Goal: Task Accomplishment & Management: Use online tool/utility

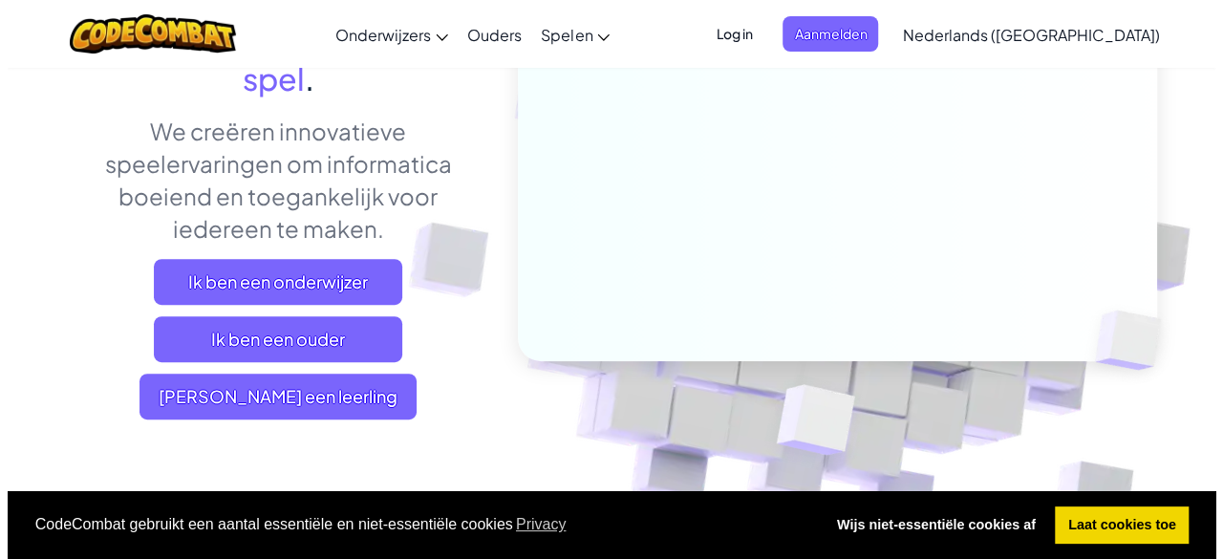
scroll to position [262, 0]
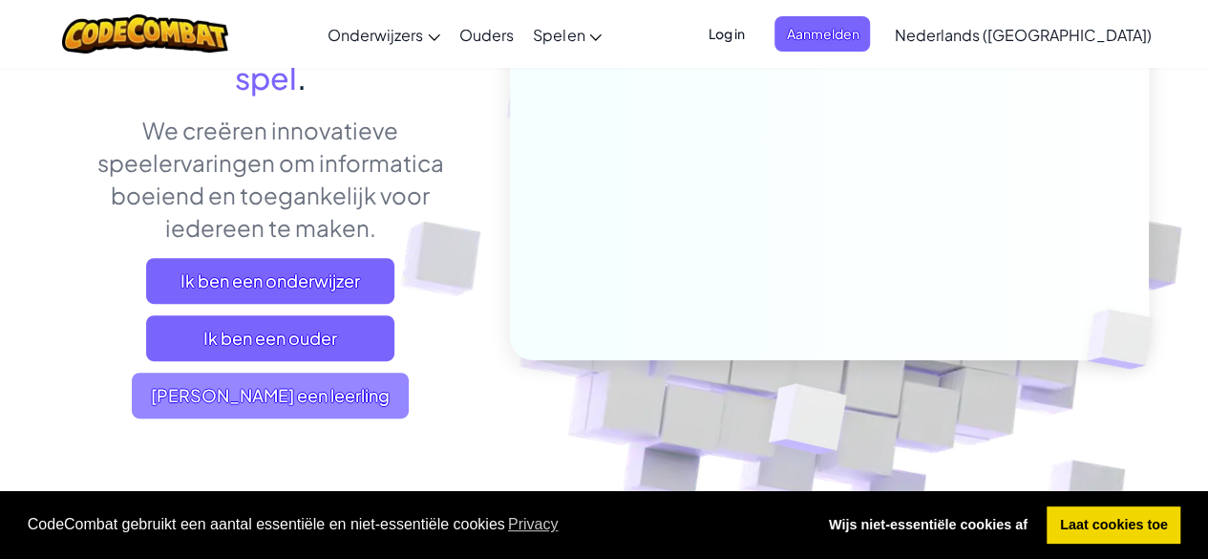
click at [314, 391] on span "[PERSON_NAME] een leerling" at bounding box center [270, 396] width 277 height 46
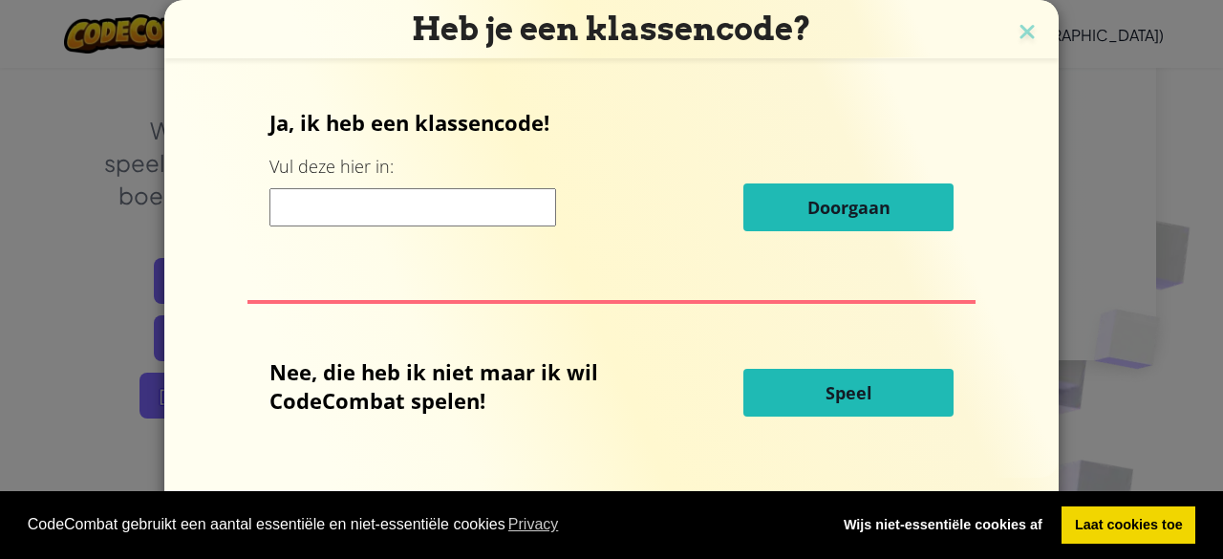
click at [812, 387] on button "Speel" at bounding box center [848, 393] width 210 height 48
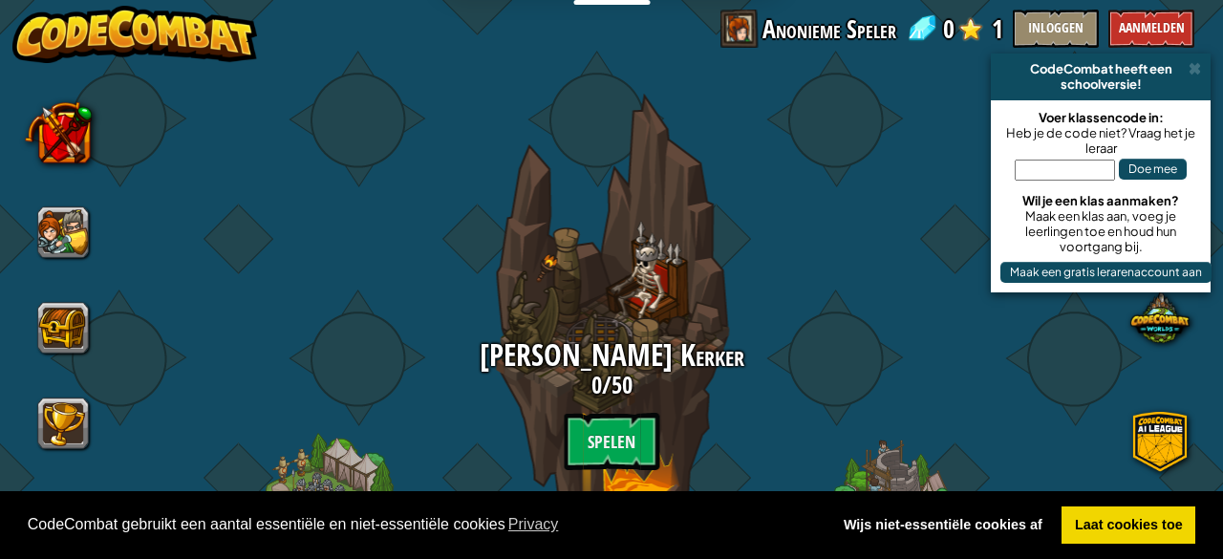
select select "nl-[GEOGRAPHIC_DATA]"
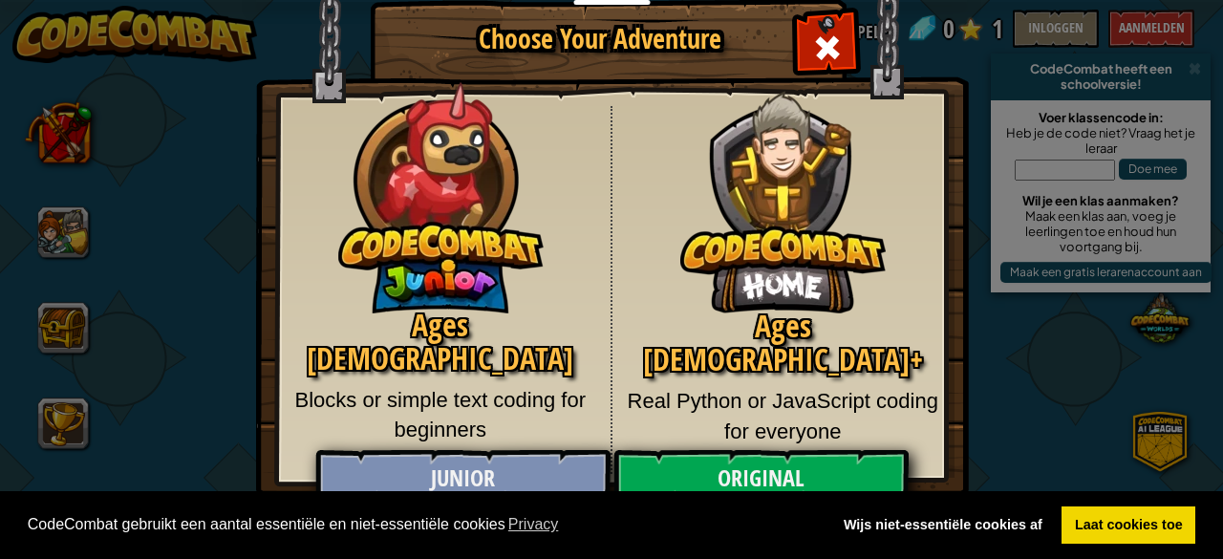
click at [592, 2] on body "Cookie Policy CodeCombat gebruikt een aantal essentiële en niet-essentiële cook…" at bounding box center [611, 1] width 1223 height 2
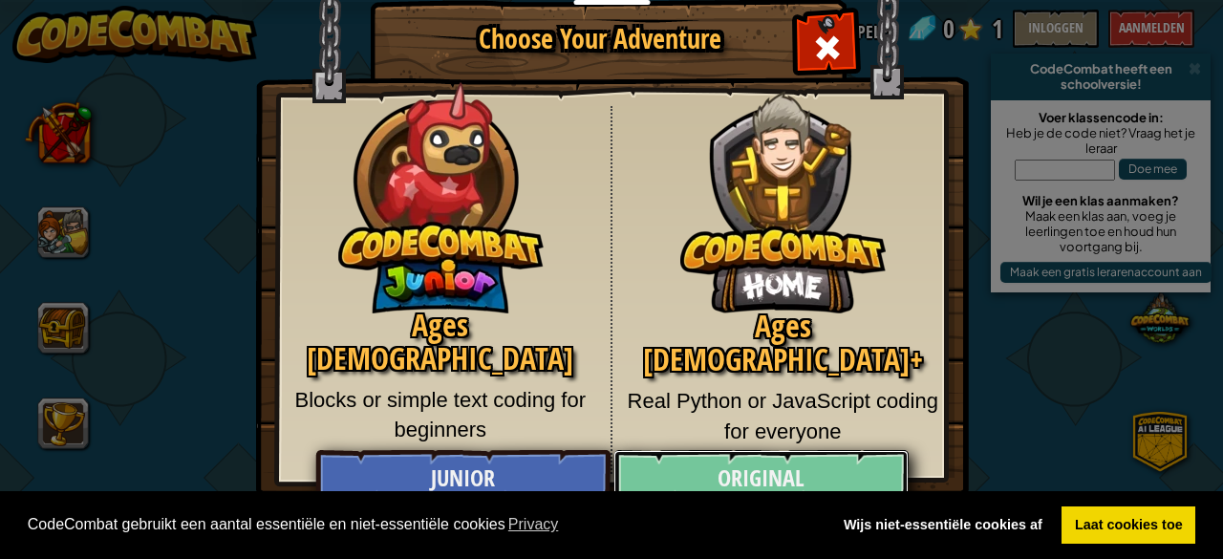
click at [772, 469] on link "Original" at bounding box center [760, 478] width 294 height 57
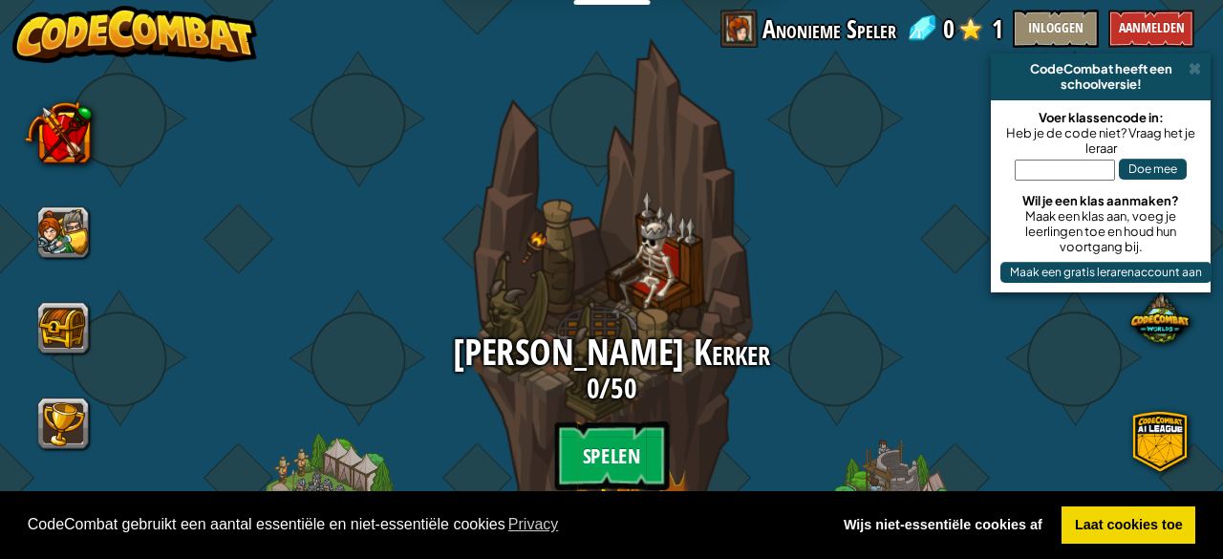
click at [597, 430] on btn "Spelen" at bounding box center [611, 455] width 115 height 69
select select "nl-[GEOGRAPHIC_DATA]"
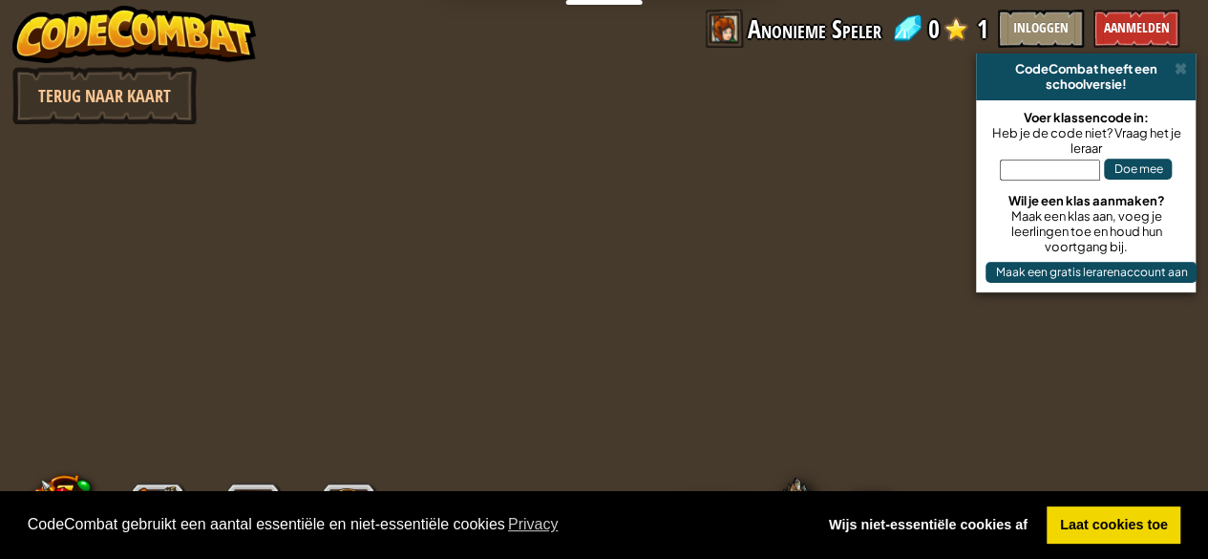
select select "nl-[GEOGRAPHIC_DATA]"
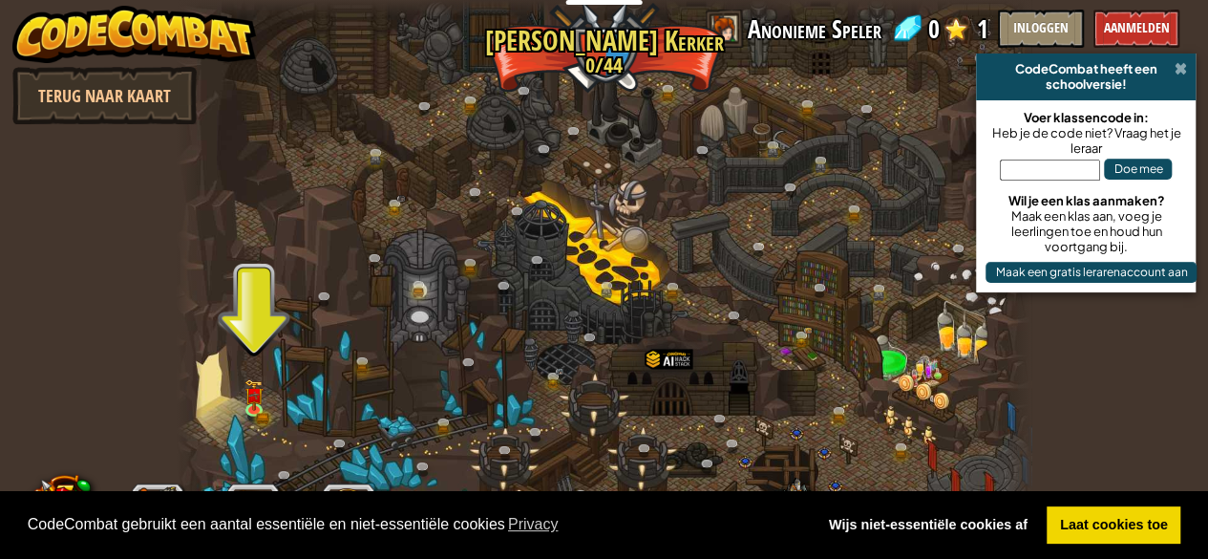
click at [1181, 68] on span at bounding box center [1180, 68] width 12 height 15
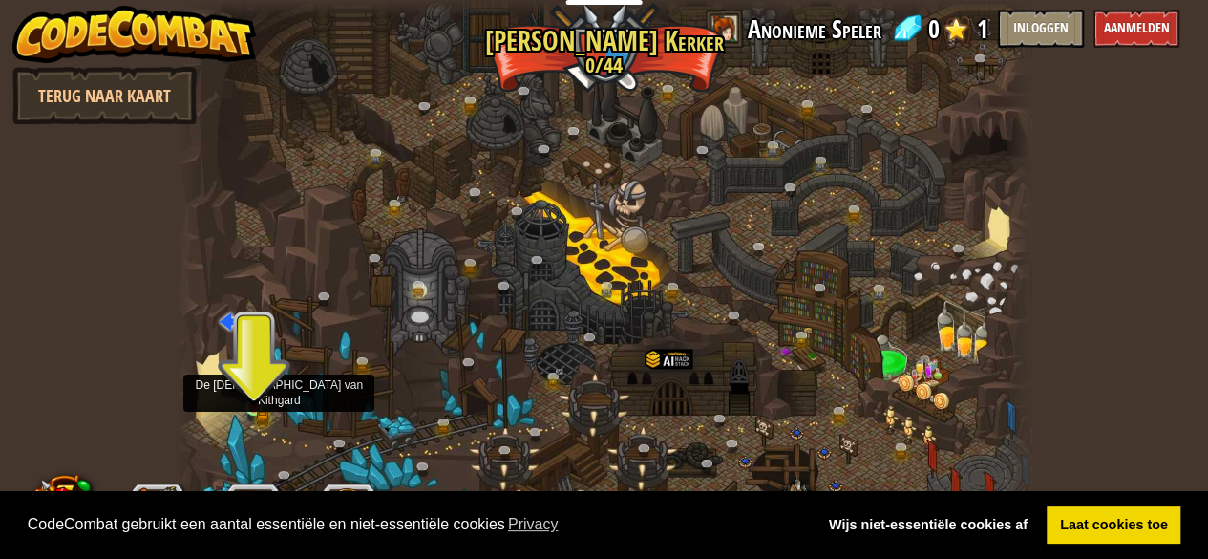
click at [254, 397] on img at bounding box center [254, 387] width 19 height 42
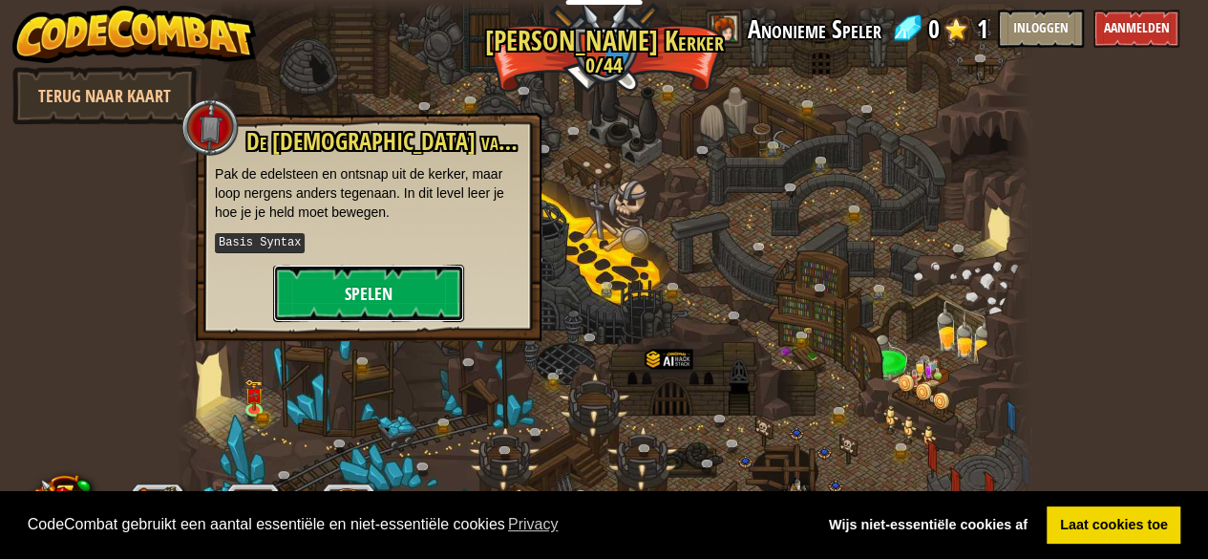
click at [313, 291] on button "Spelen" at bounding box center [368, 293] width 191 height 57
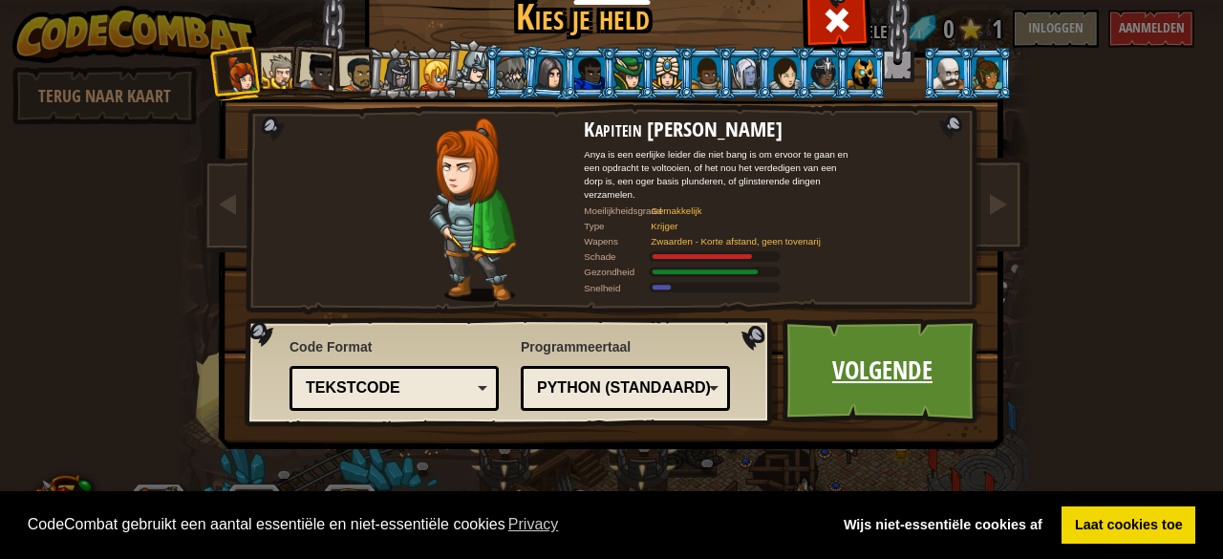
click at [857, 385] on link "Volgende" at bounding box center [882, 370] width 200 height 105
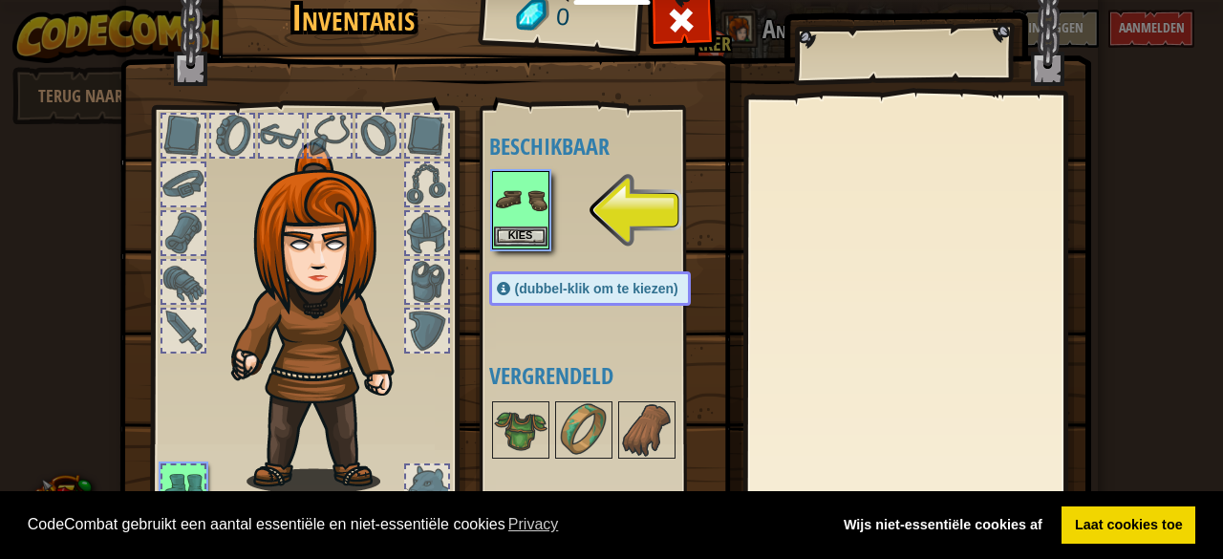
click at [503, 223] on img at bounding box center [520, 199] width 53 height 53
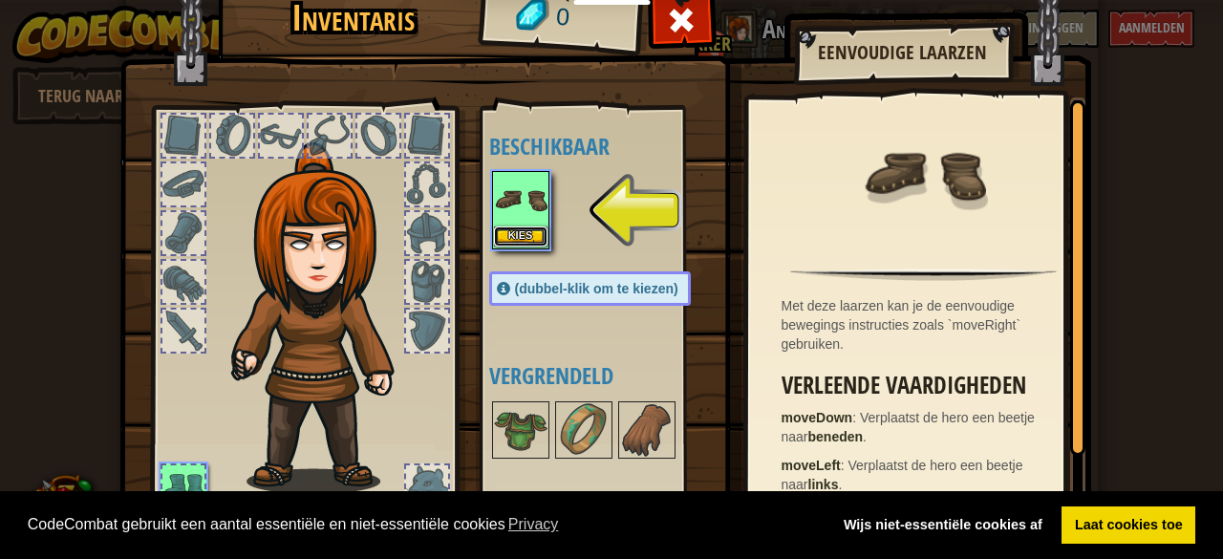
click at [507, 238] on button "Kies" at bounding box center [520, 236] width 53 height 20
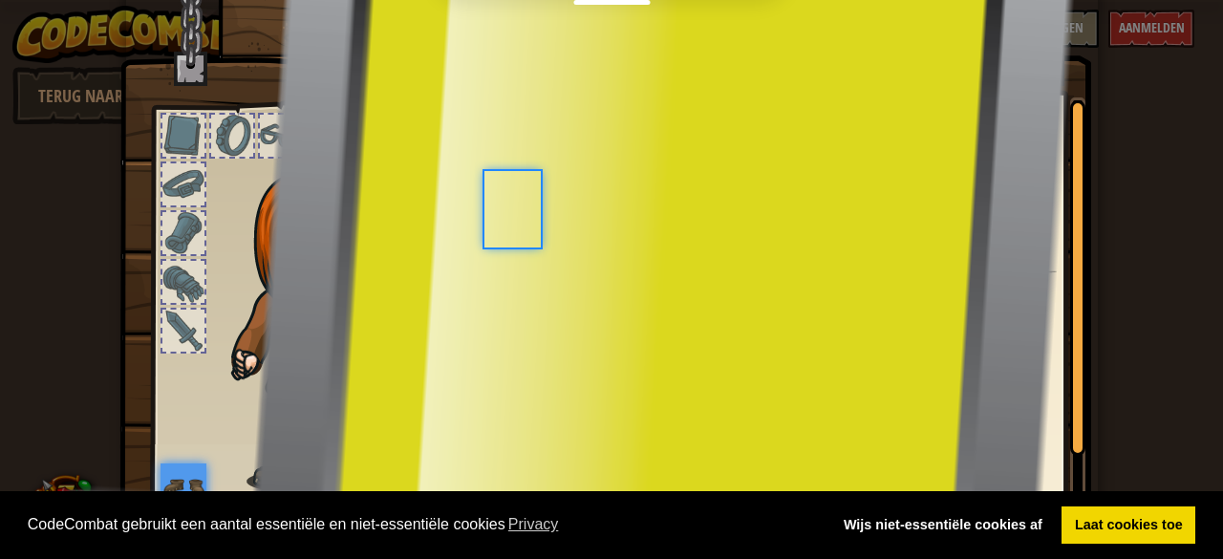
click at [507, 2] on body "Cookie Policy CodeCombat gebruikt een aantal essentiële en niet-essentiële cook…" at bounding box center [611, 1] width 1223 height 2
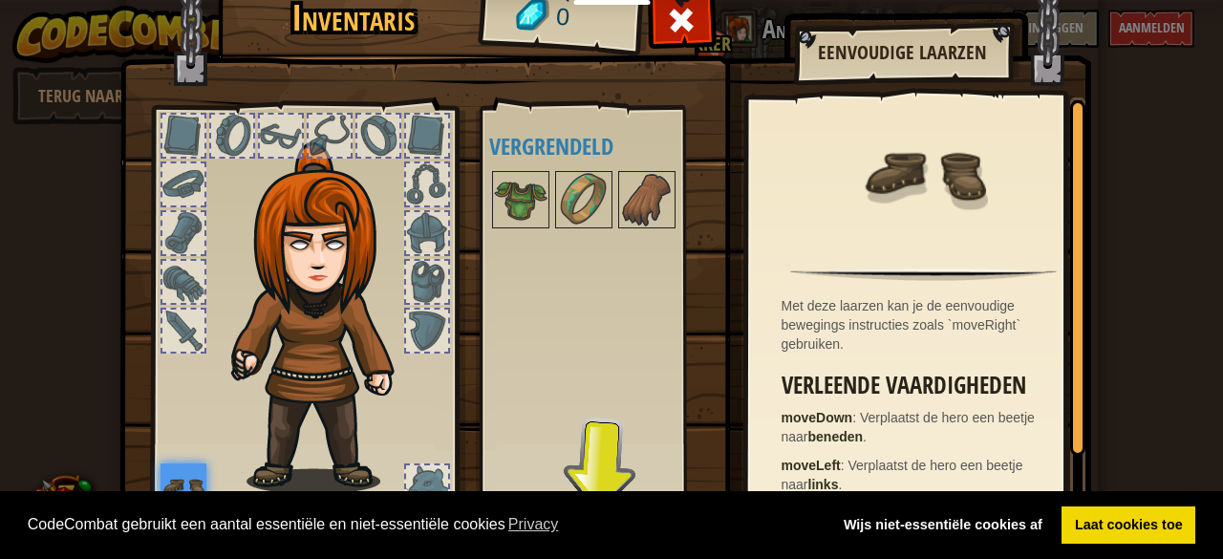
scroll to position [99, 0]
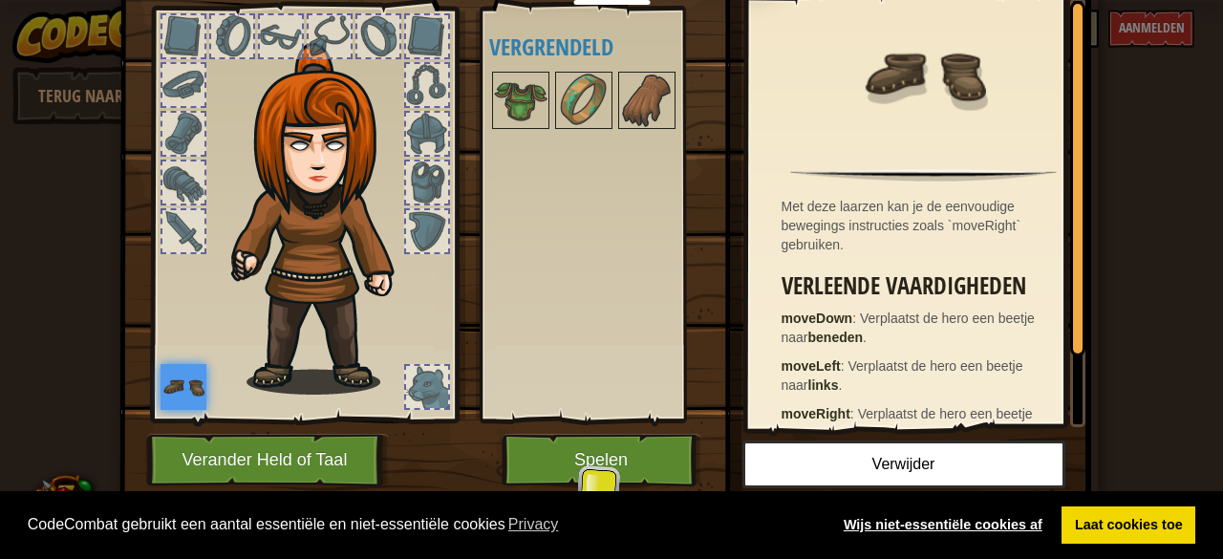
click at [971, 522] on link "Wijs niet-essentiële cookies af" at bounding box center [942, 525] width 224 height 38
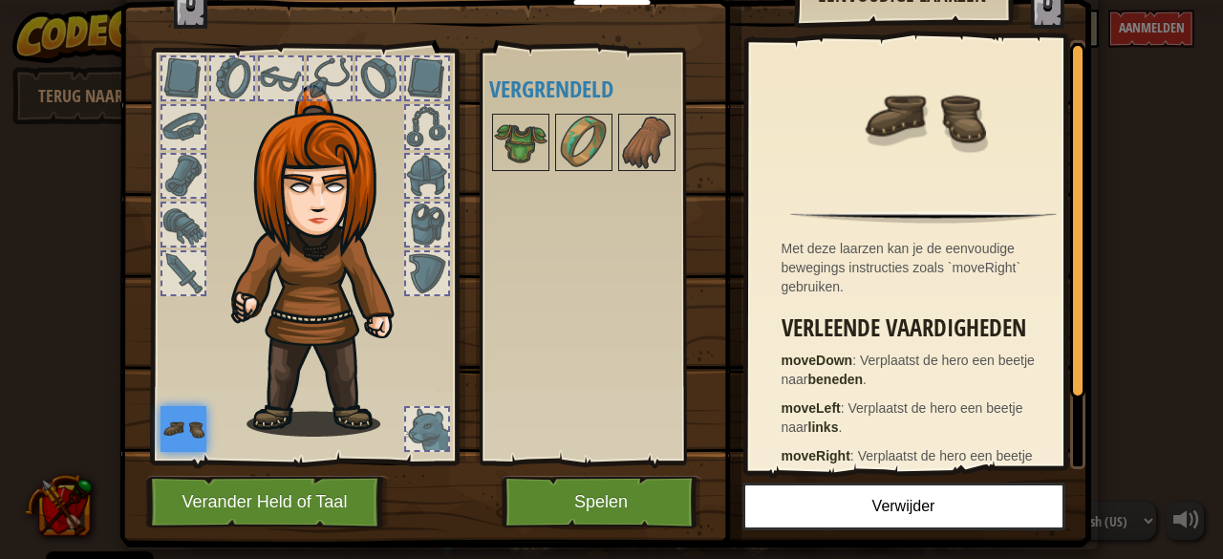
scroll to position [50, 0]
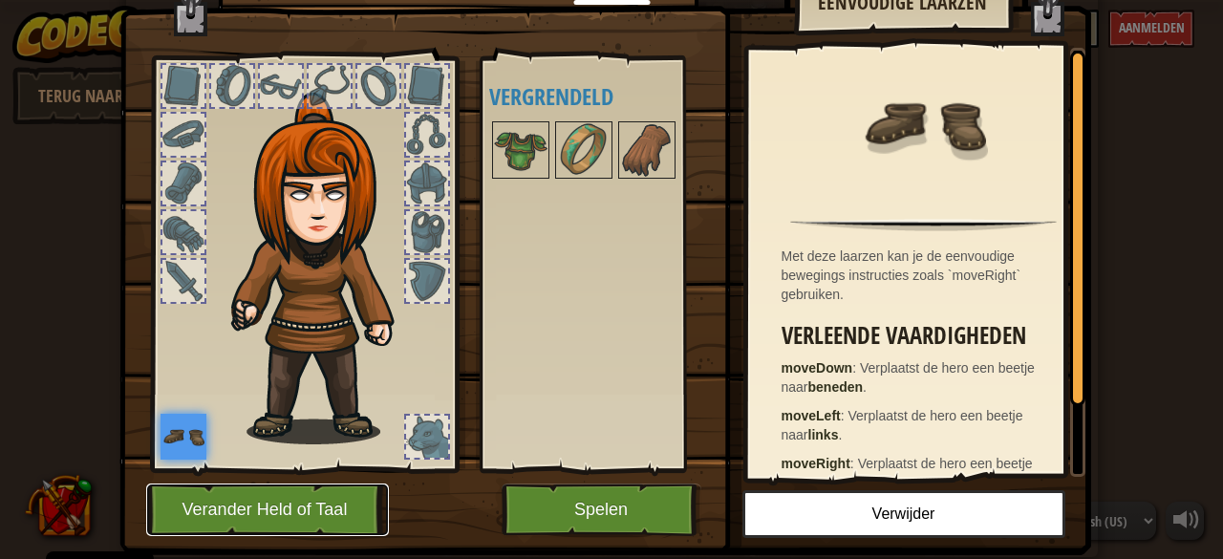
click at [293, 507] on button "Verander Held of Taal" at bounding box center [267, 509] width 243 height 53
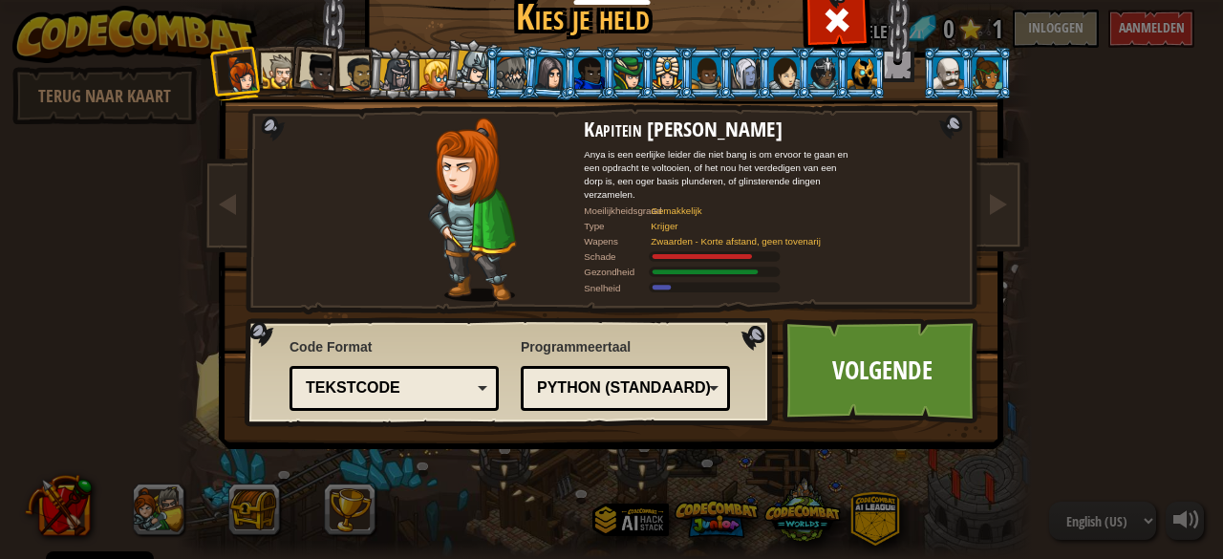
click at [690, 389] on div "Python (standaard)" at bounding box center [619, 388] width 165 height 22
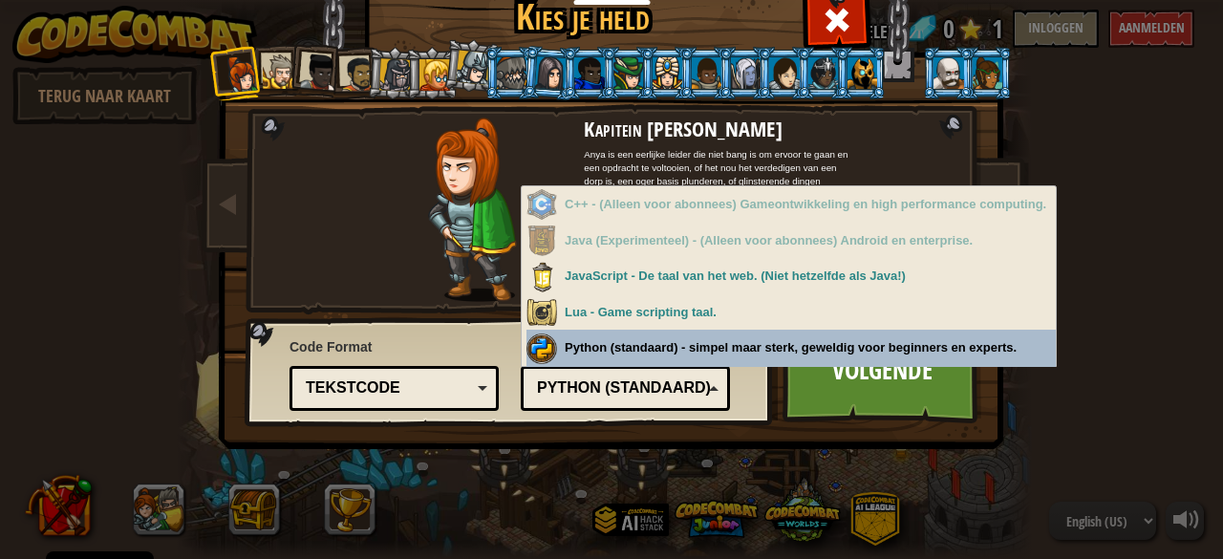
click at [639, 338] on div "Programmeertaal Python (standaard) JavaScript Lua C++ Java (Experimenteel) Pyth…" at bounding box center [625, 371] width 209 height 78
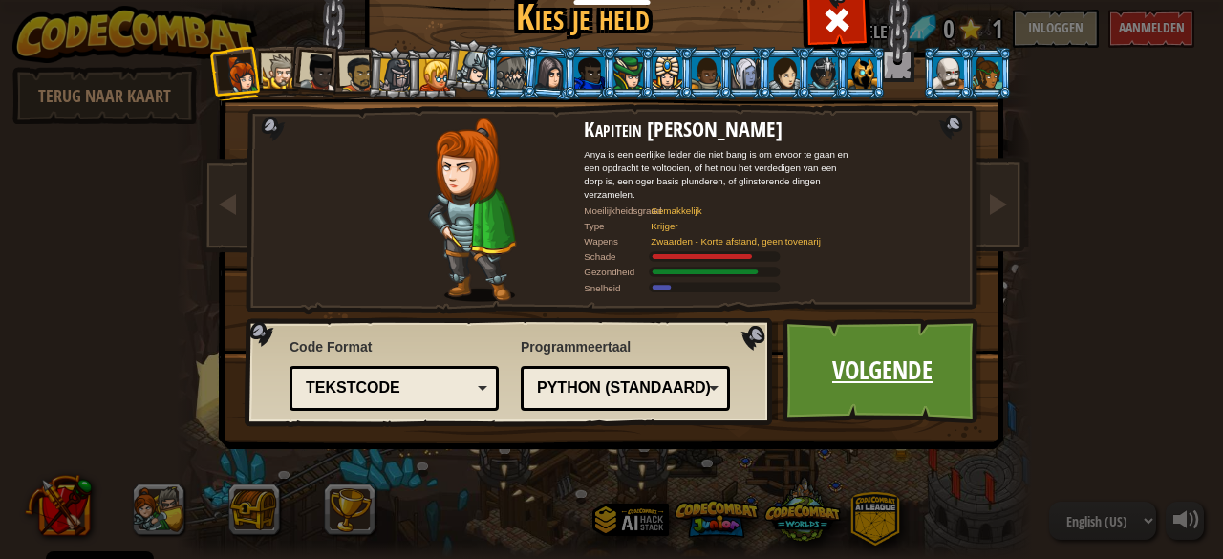
click at [843, 383] on link "Volgende" at bounding box center [882, 370] width 200 height 105
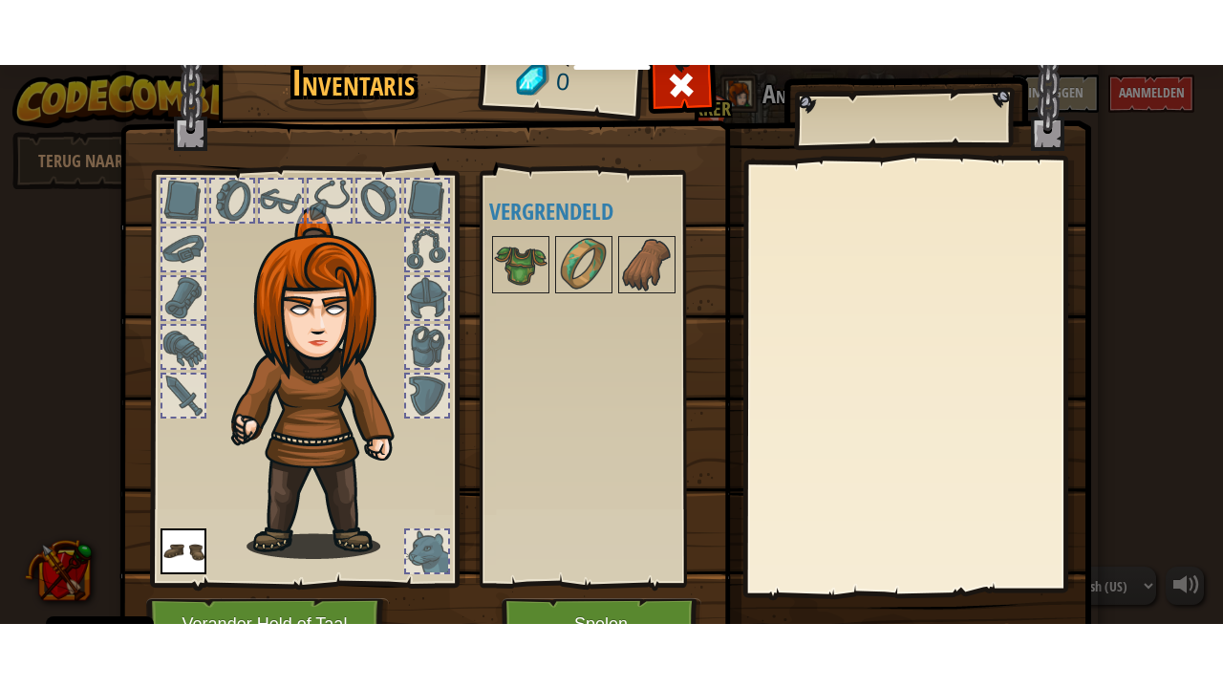
scroll to position [34, 0]
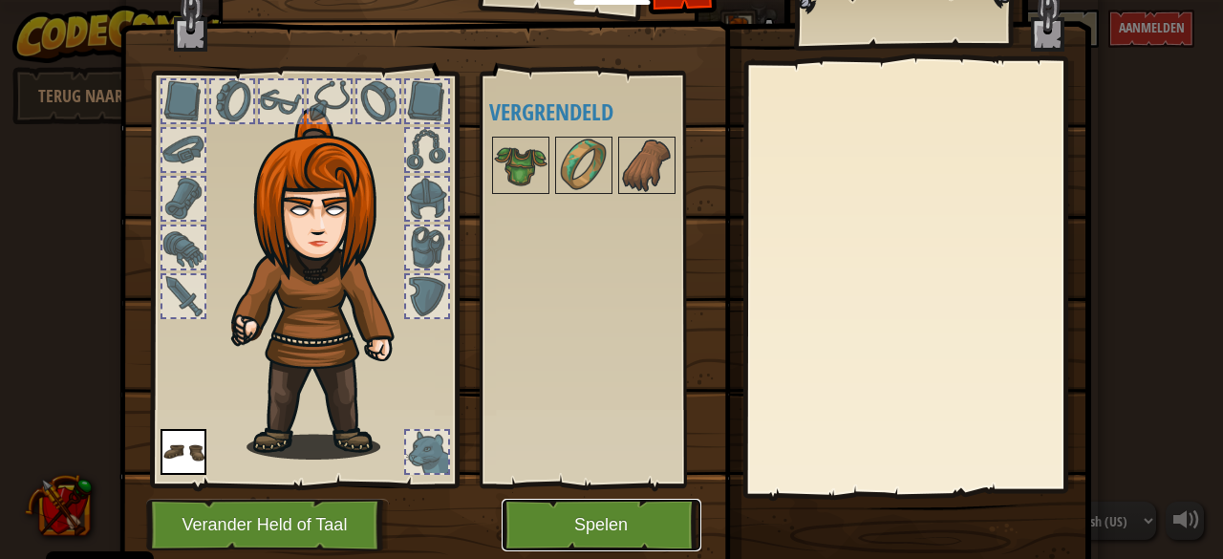
click at [585, 523] on button "Spelen" at bounding box center [601, 525] width 200 height 53
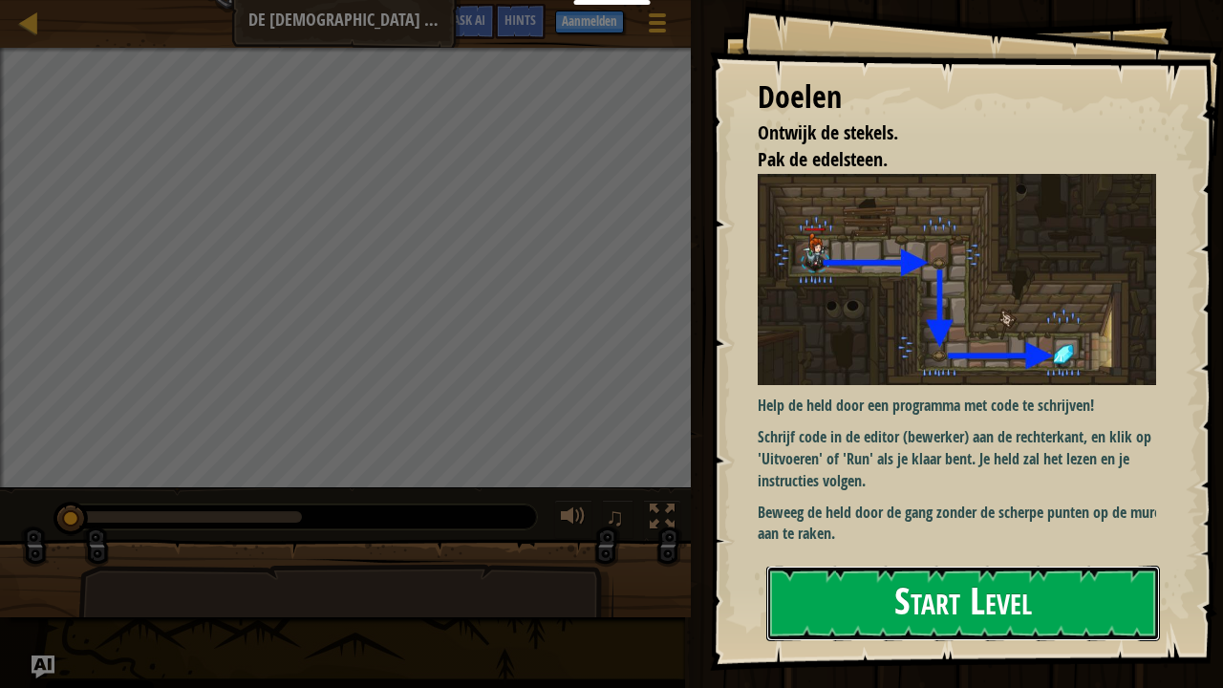
click at [890, 558] on button "Start Level" at bounding box center [963, 602] width 394 height 75
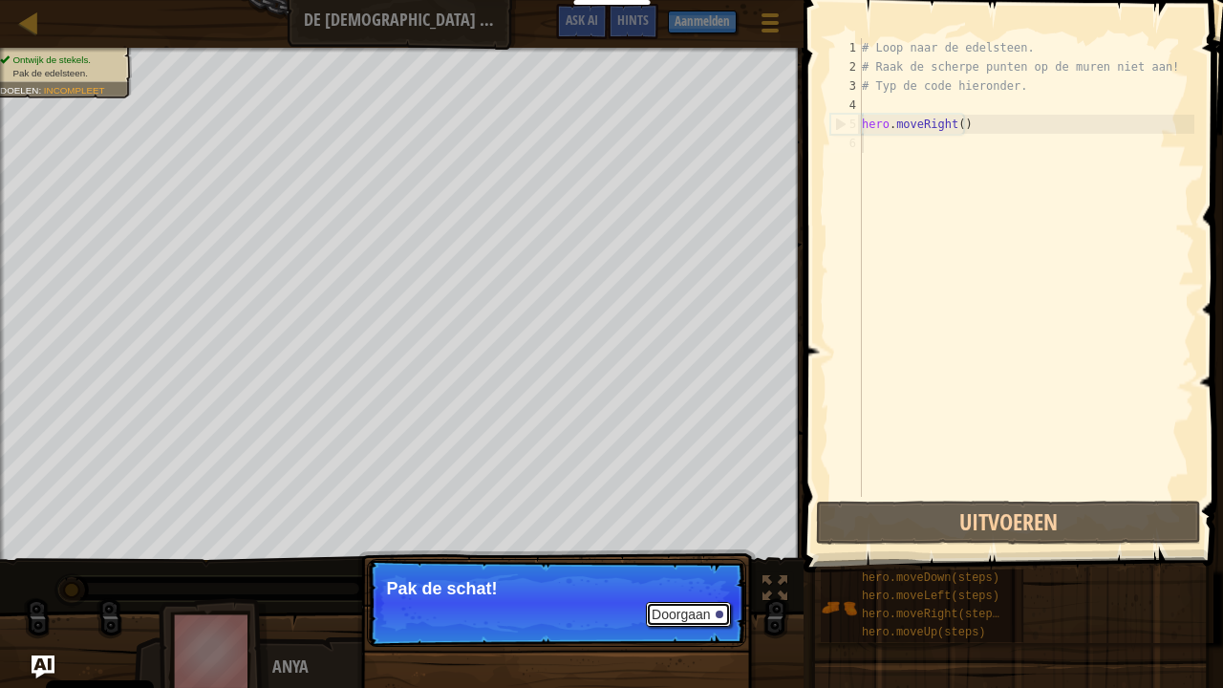
click at [695, 558] on button "Doorgaan" at bounding box center [688, 614] width 85 height 25
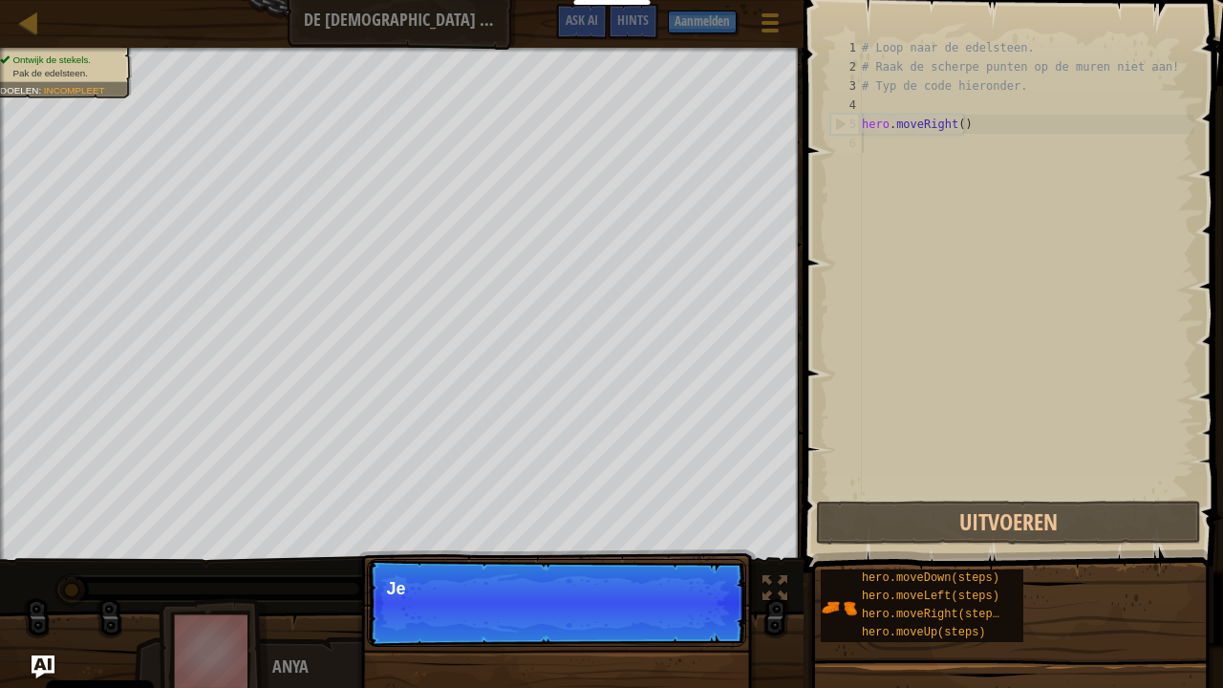
scroll to position [9, 0]
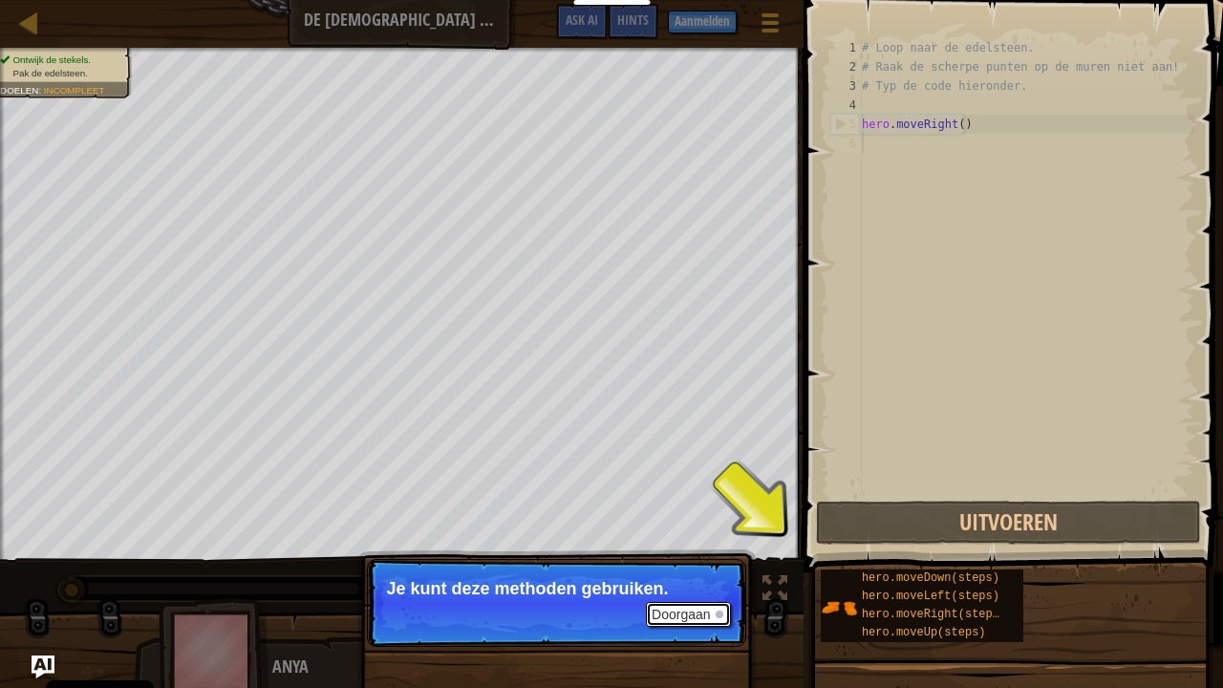
click at [698, 558] on button "Doorgaan" at bounding box center [688, 614] width 85 height 25
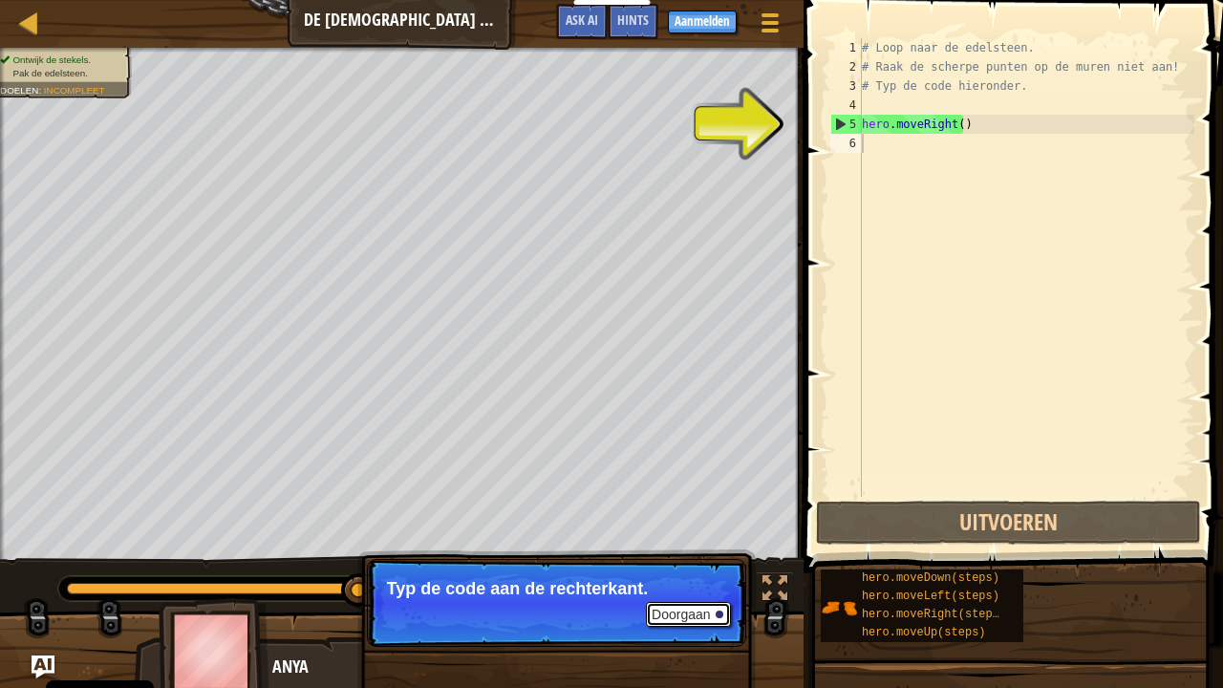
click at [655, 558] on button "Doorgaan" at bounding box center [688, 614] width 85 height 25
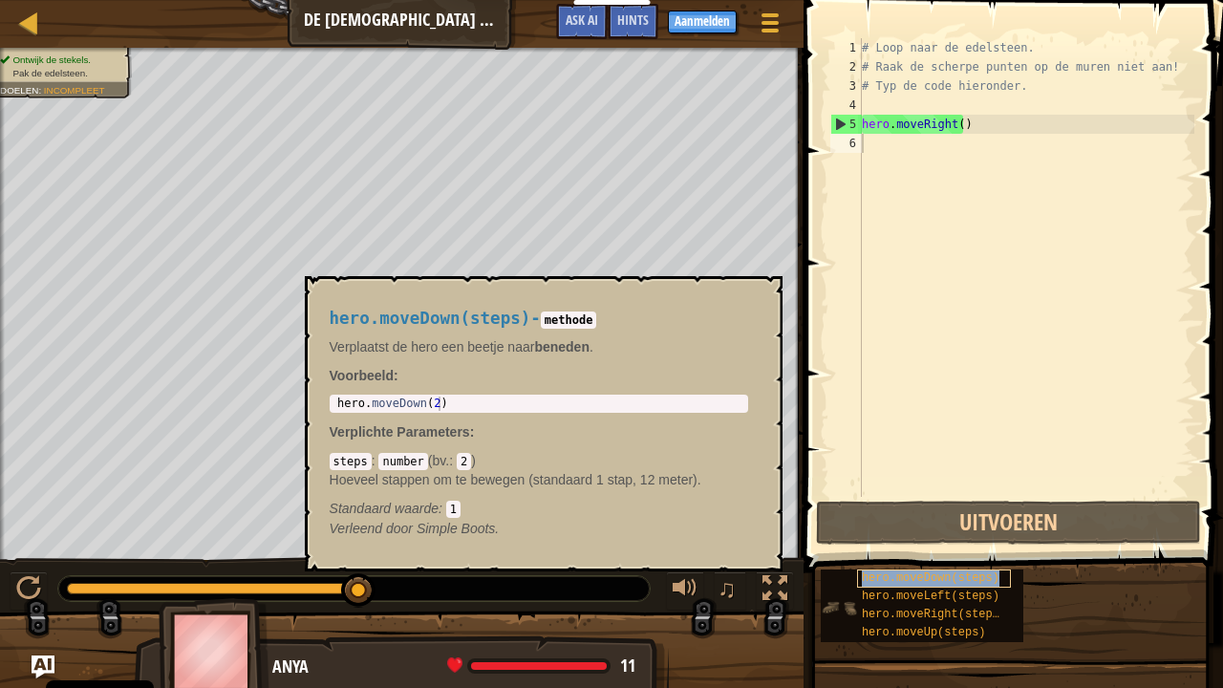
click at [948, 558] on span "hero.moveDown(steps)" at bounding box center [931, 577] width 138 height 13
click at [886, 558] on span "hero.moveDown(steps)" at bounding box center [931, 577] width 138 height 13
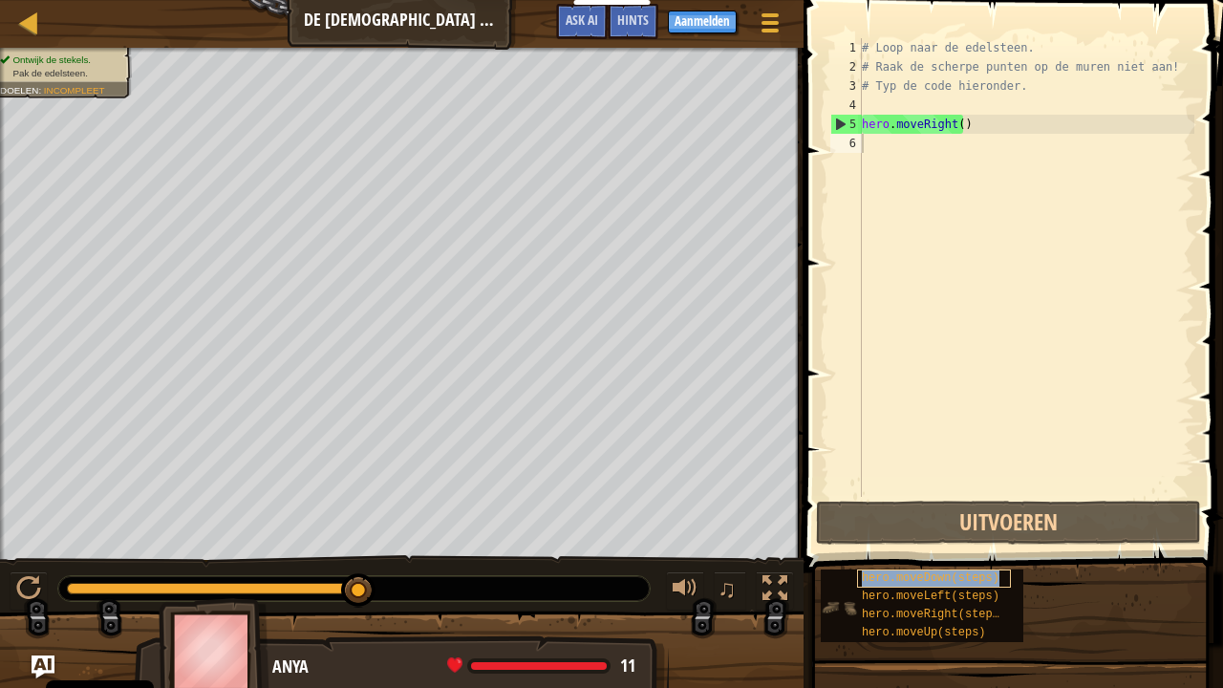
click at [886, 558] on span "hero.moveDown(steps)" at bounding box center [931, 577] width 138 height 13
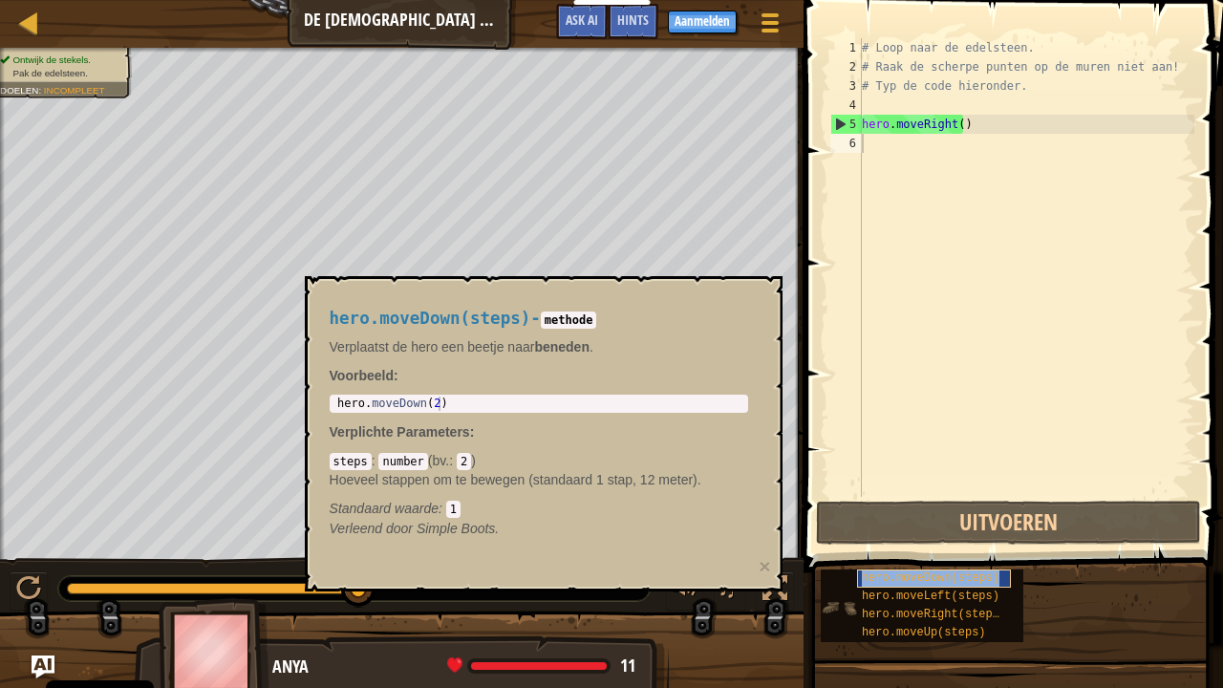
click at [886, 558] on span "hero.moveDown(steps)" at bounding box center [931, 577] width 138 height 13
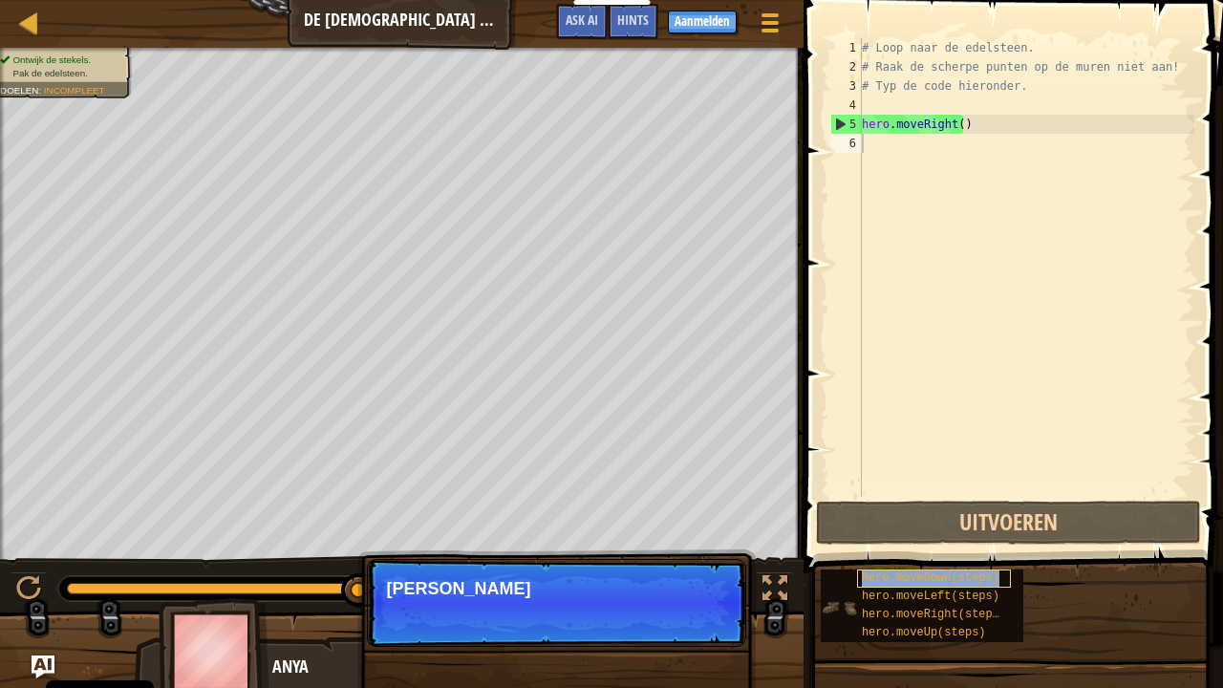
click at [886, 558] on span "hero.moveDown(steps)" at bounding box center [931, 577] width 138 height 13
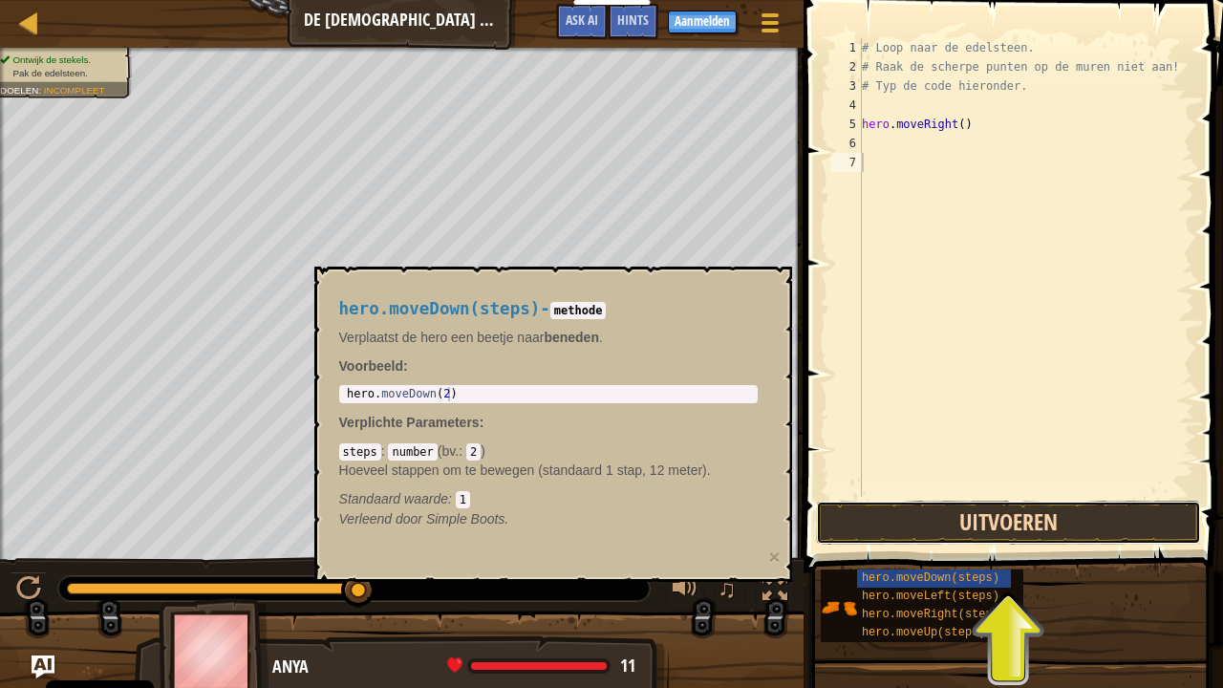
click at [1020, 540] on button "Uitvoeren" at bounding box center [1008, 522] width 385 height 44
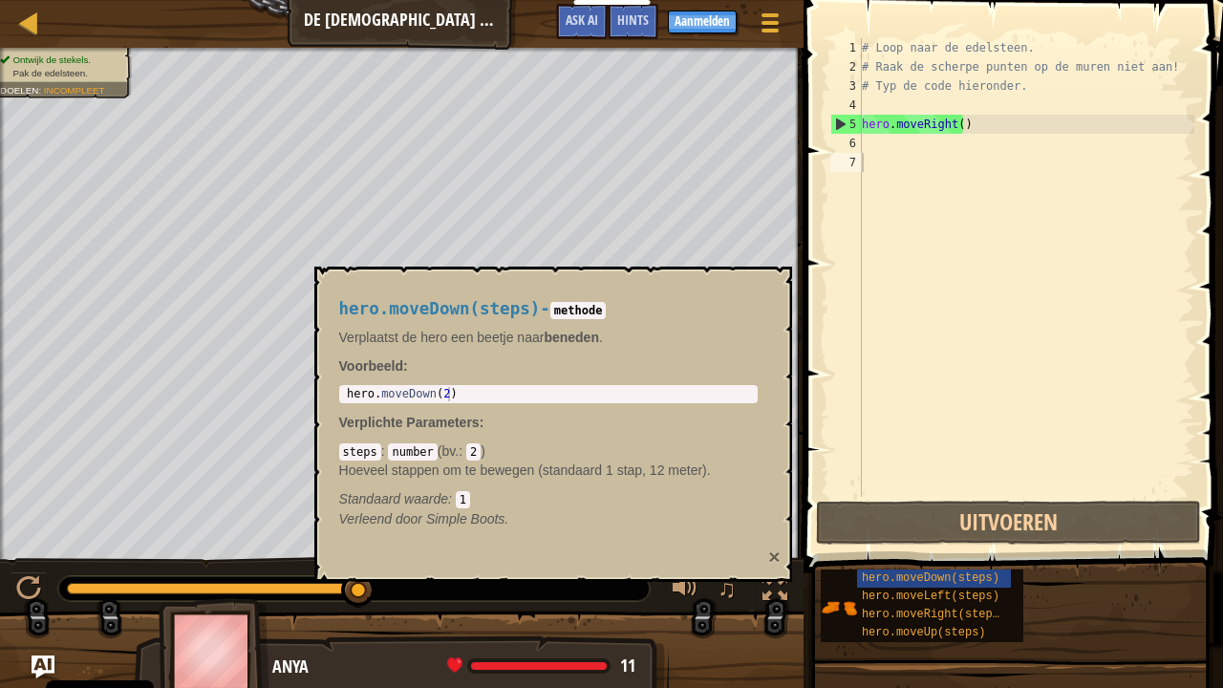
click at [776, 558] on button "×" at bounding box center [773, 556] width 11 height 20
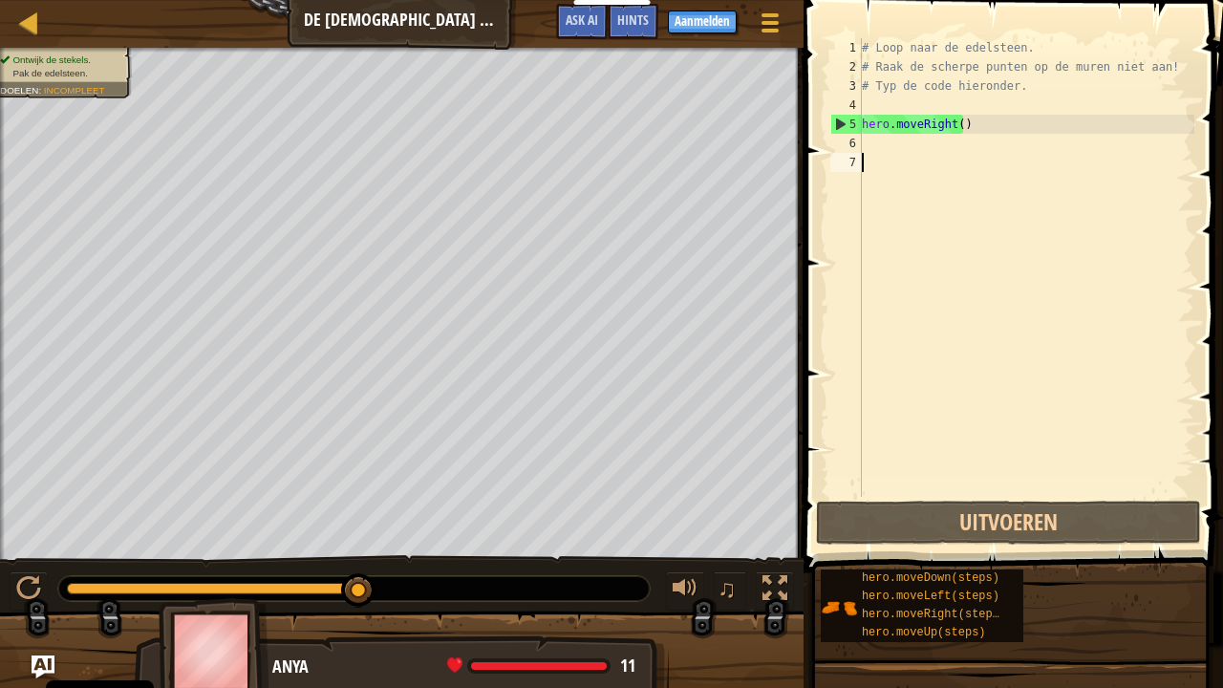
click at [853, 143] on div "6" at bounding box center [846, 143] width 32 height 19
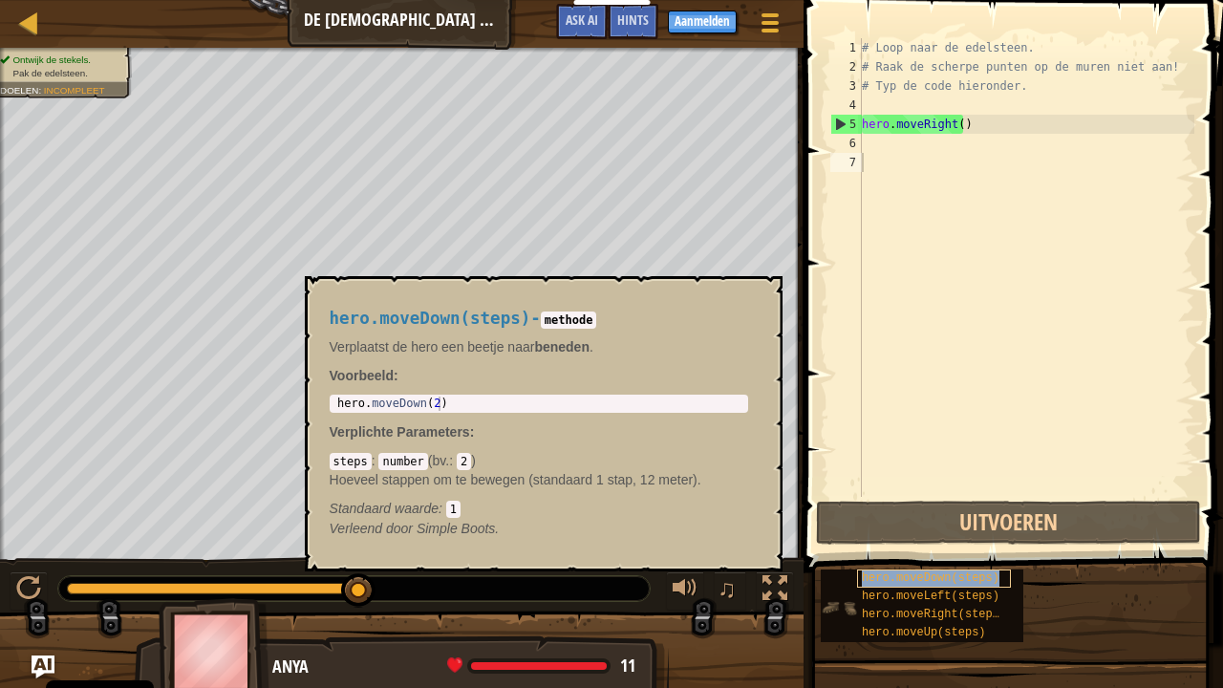
click at [911, 558] on span "hero.moveDown(steps)" at bounding box center [931, 577] width 138 height 13
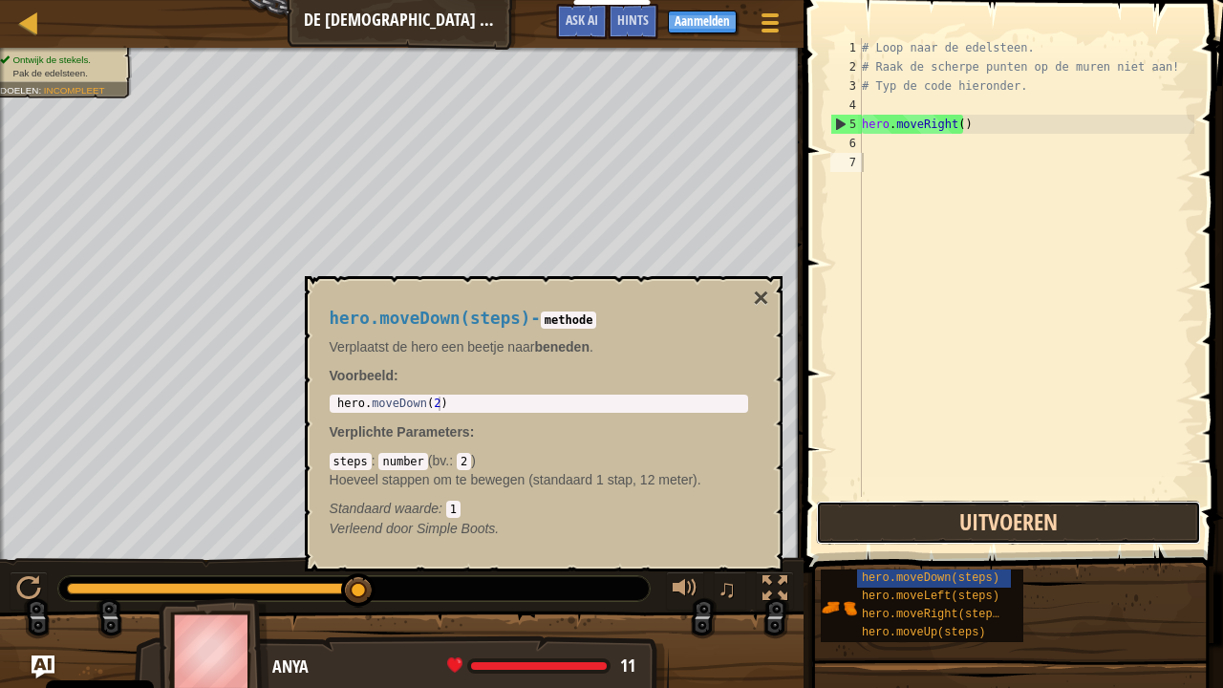
click at [913, 527] on button "Uitvoeren" at bounding box center [1008, 522] width 385 height 44
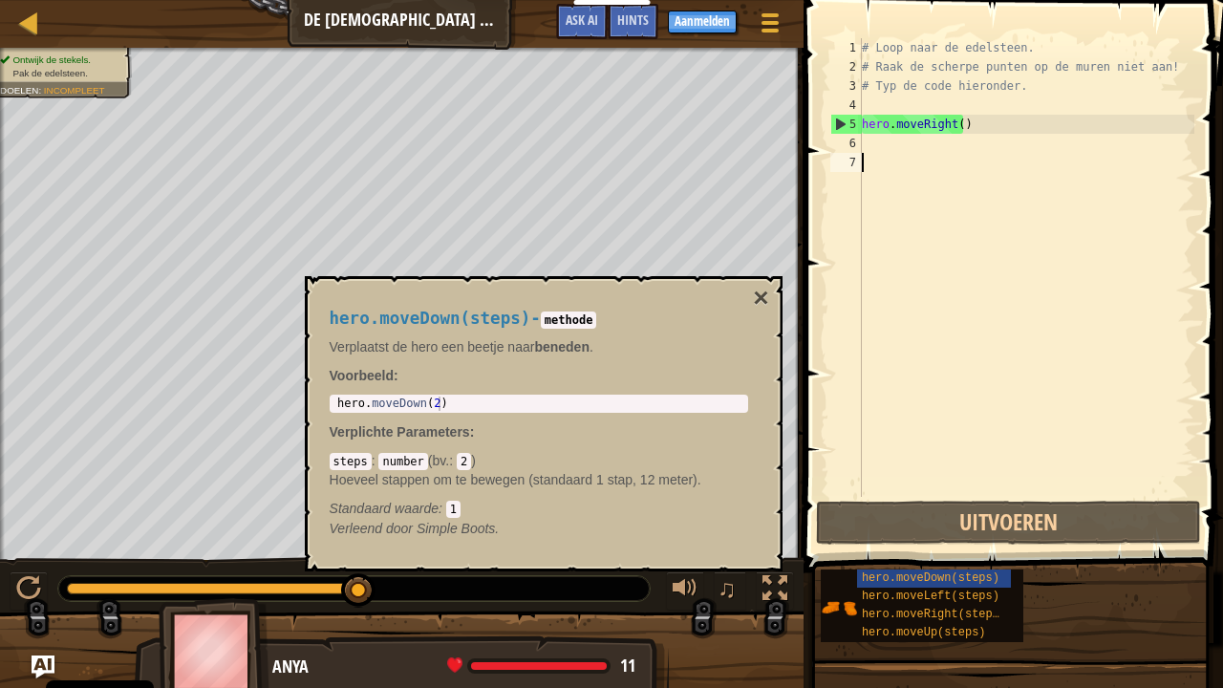
type textarea "hero.moveDown(2)"
click at [466, 407] on div "hero . moveDown ( 2 )" at bounding box center [538, 417] width 411 height 43
click at [764, 290] on button "×" at bounding box center [760, 298] width 15 height 27
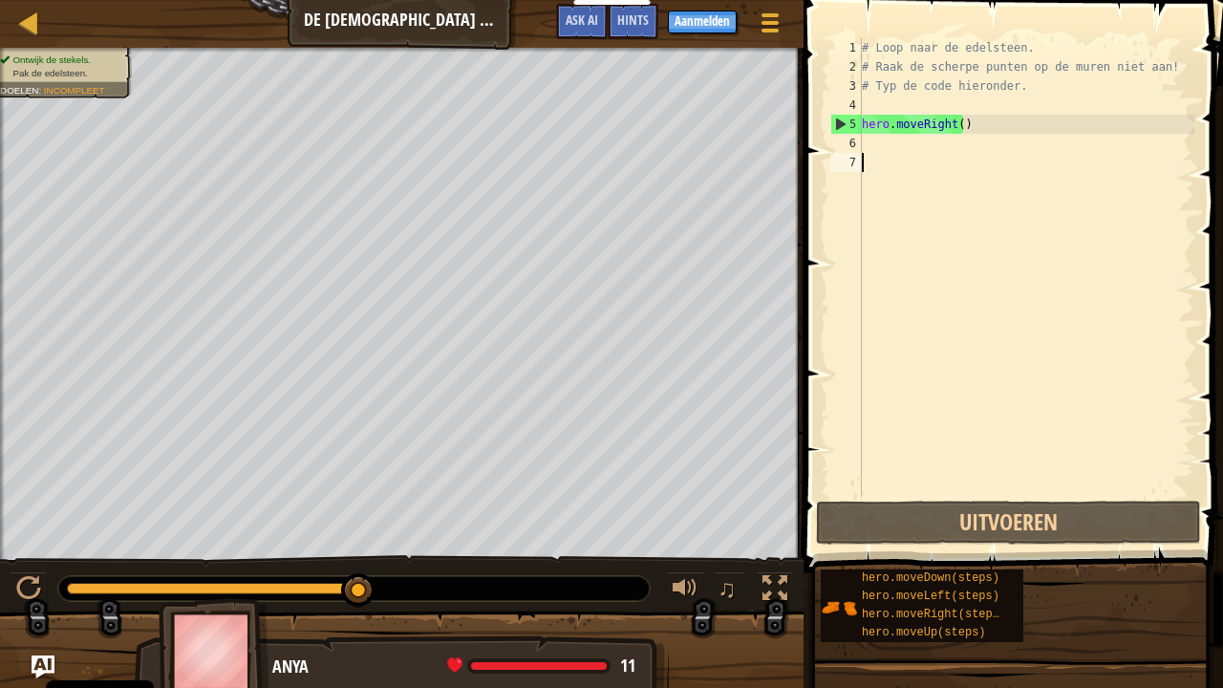
click at [875, 162] on div "# Loop naar de edelsteen. # Raak de scherpe punten op de muren niet aan! # Typ …" at bounding box center [1026, 286] width 336 height 497
click at [866, 147] on div "# Loop naar de edelsteen. # Raak de scherpe punten op de muren niet aan! # Typ …" at bounding box center [1026, 286] width 336 height 497
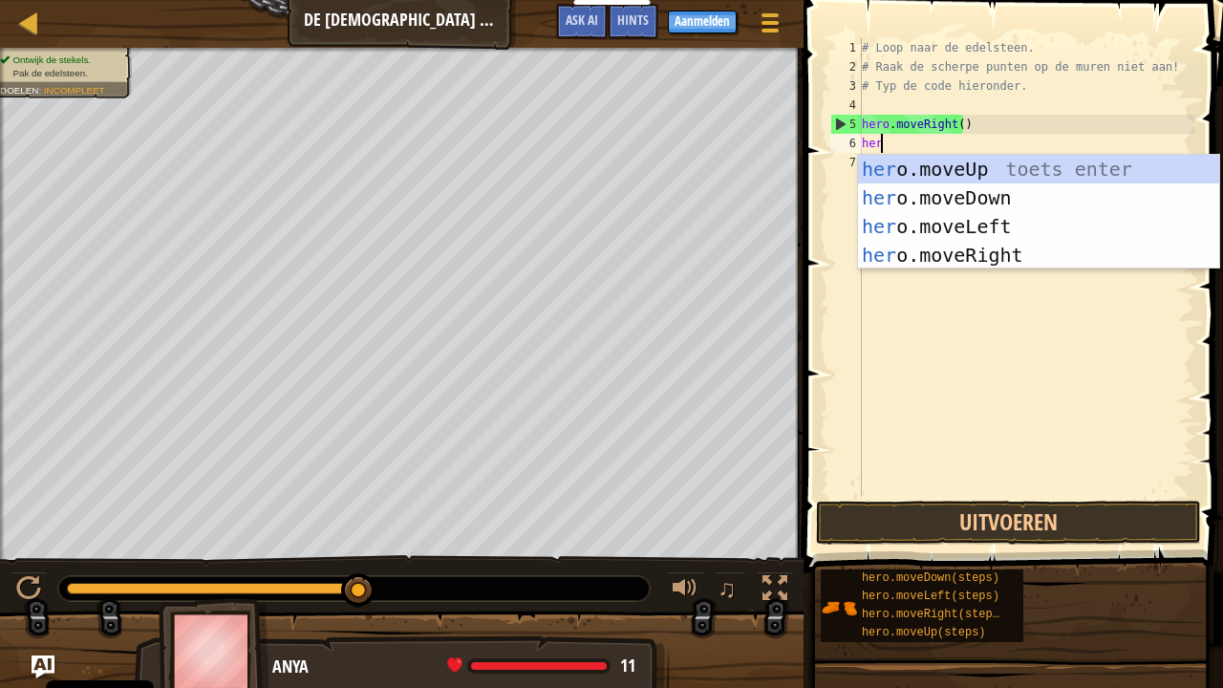
type textarea "hero"
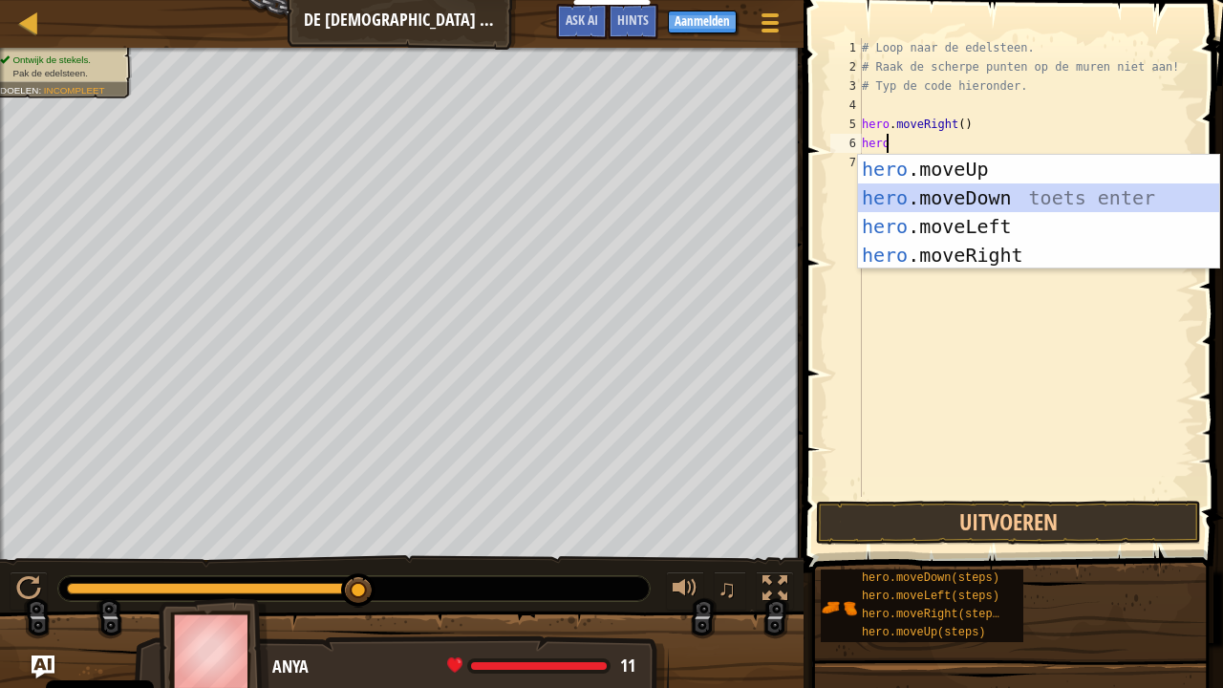
click at [945, 197] on div "hero .moveUp toets enter hero .moveDown toets enter hero .moveLeft toets enter …" at bounding box center [1039, 241] width 362 height 172
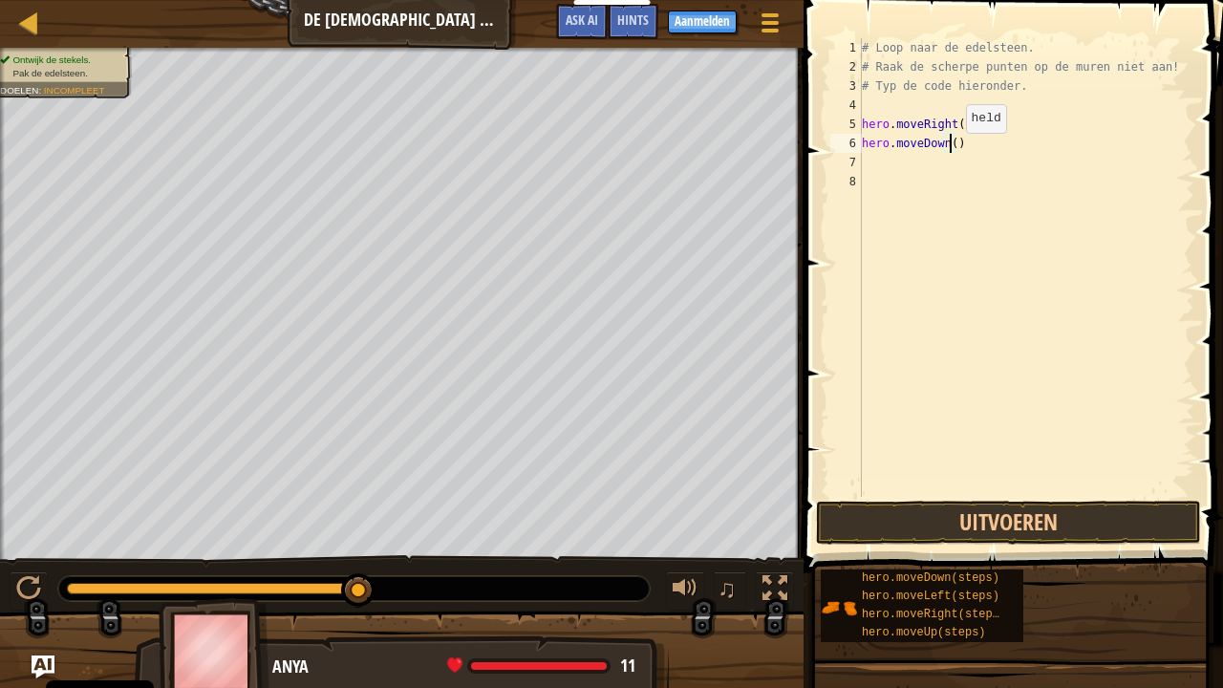
click at [949, 151] on div "# Loop naar de edelsteen. # Raak de scherpe punten op de muren niet aan! # Typ …" at bounding box center [1026, 286] width 336 height 497
click at [1067, 532] on button "Uitvoeren" at bounding box center [1008, 522] width 385 height 44
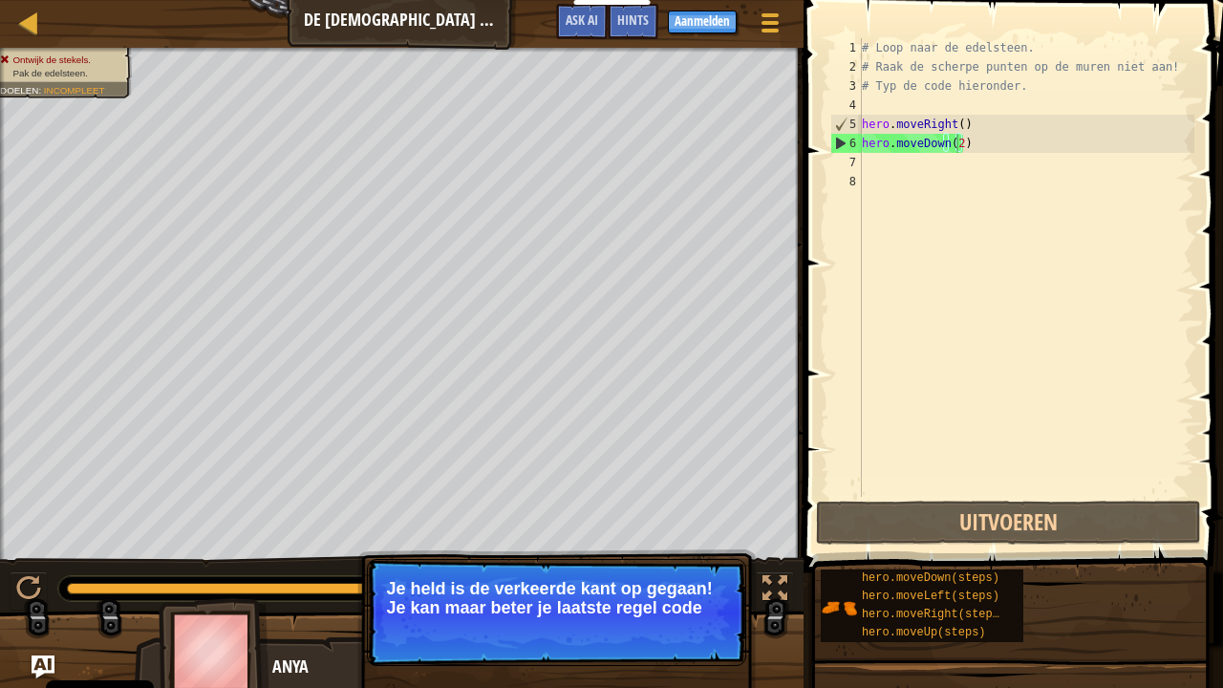
click at [645, 558] on p "Je held is de verkeerde kant op gegaan! Je kan maar beter je laatste regel code" at bounding box center [556, 598] width 339 height 38
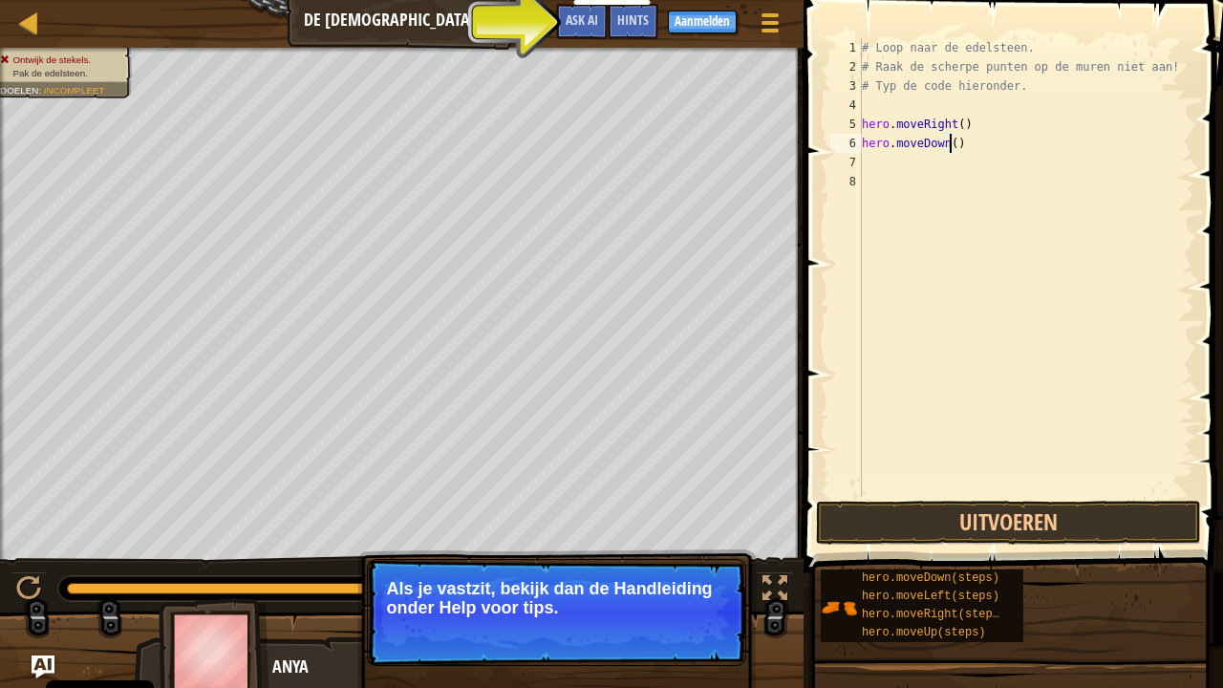
type textarea "hero.moveDown(1)"
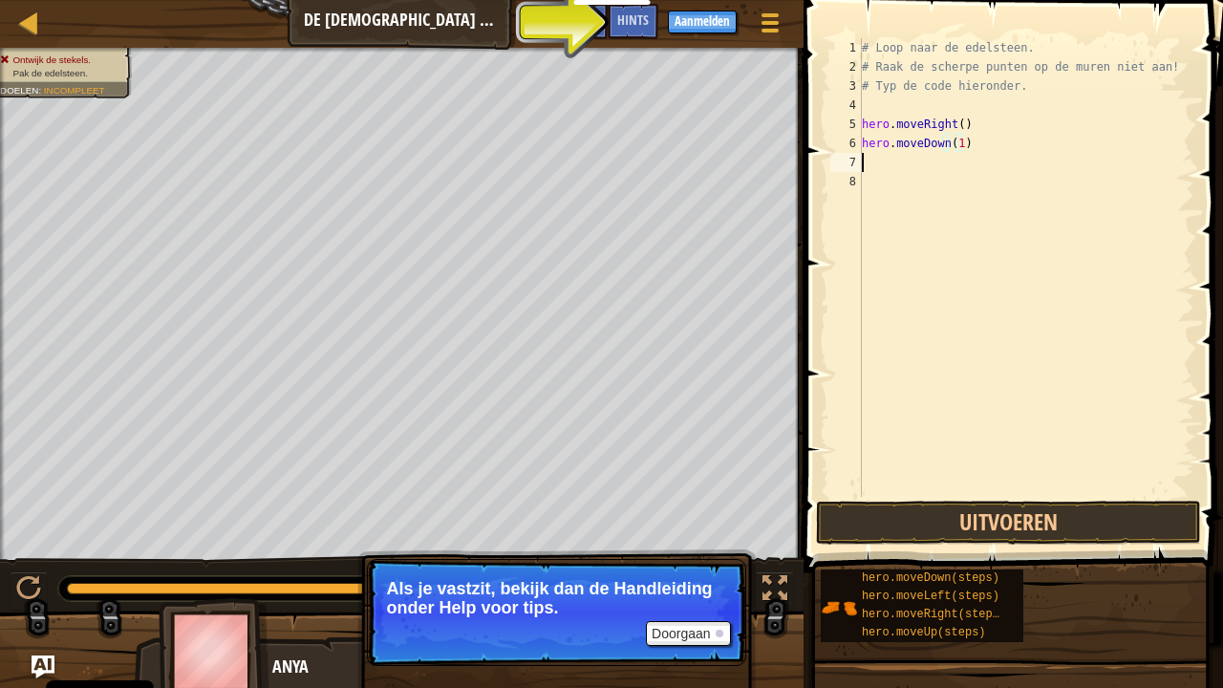
click at [904, 171] on div "# Loop naar de edelsteen. # Raak de scherpe punten op de muren niet aan! # Typ …" at bounding box center [1026, 286] width 336 height 497
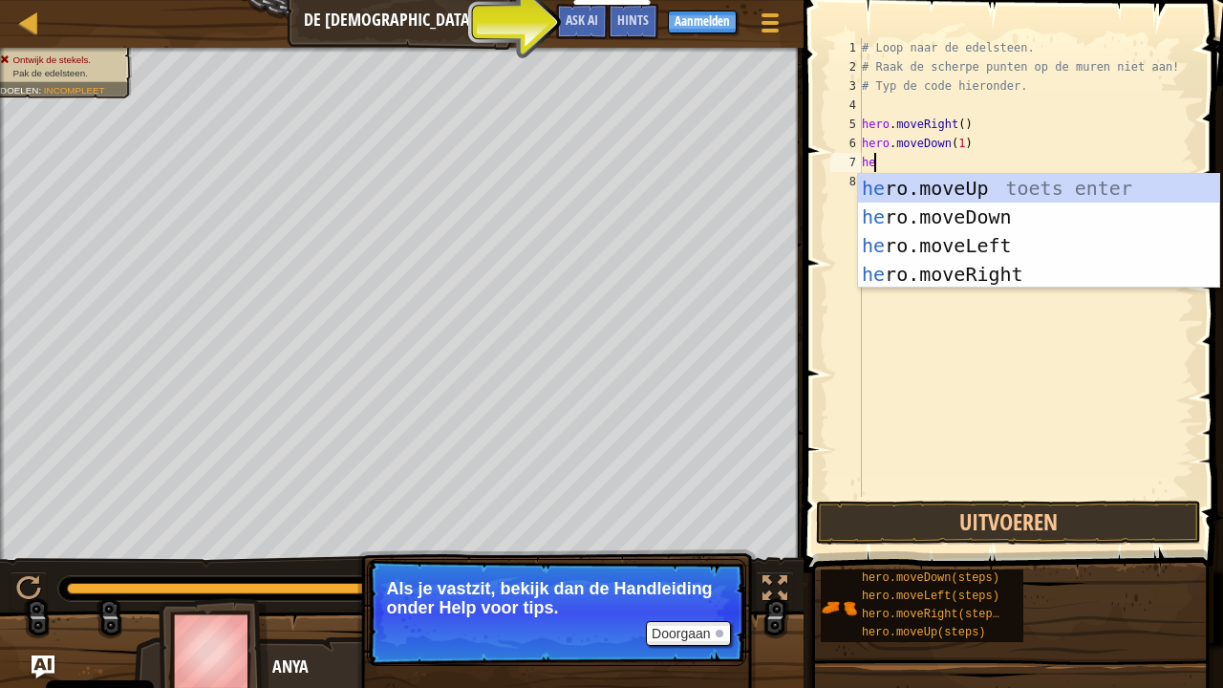
type textarea "hero"
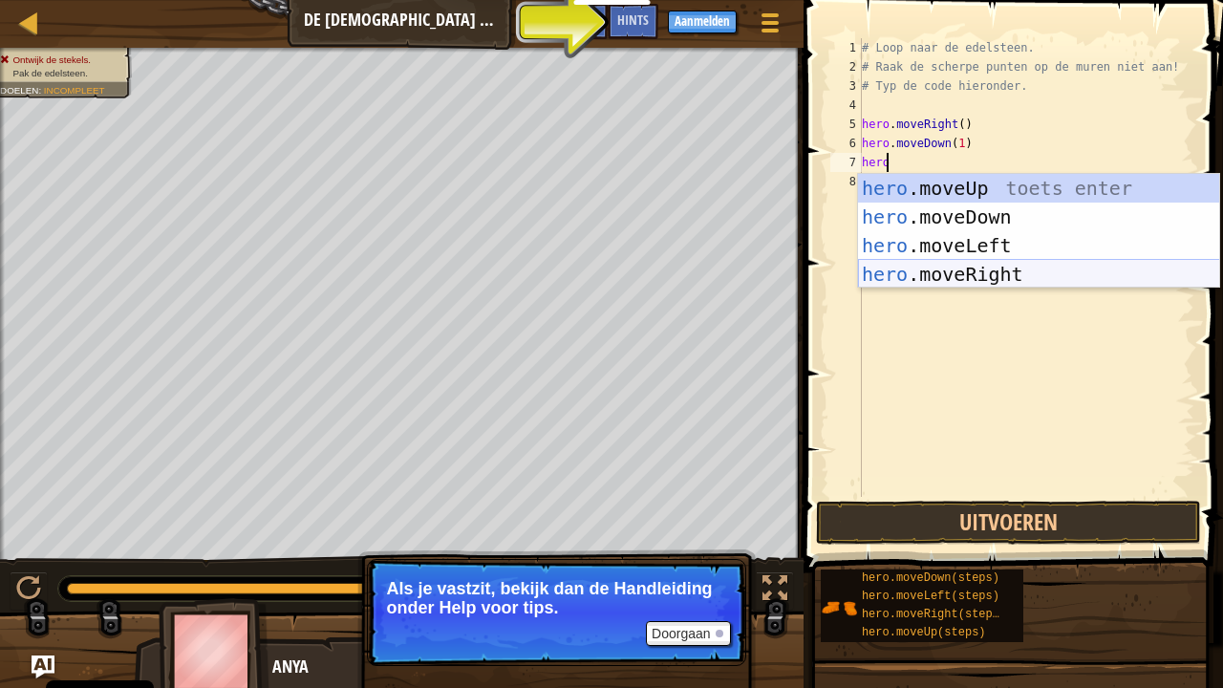
click at [938, 283] on div "hero .moveUp toets enter hero .moveDown toets enter hero .moveLeft toets enter …" at bounding box center [1039, 260] width 362 height 172
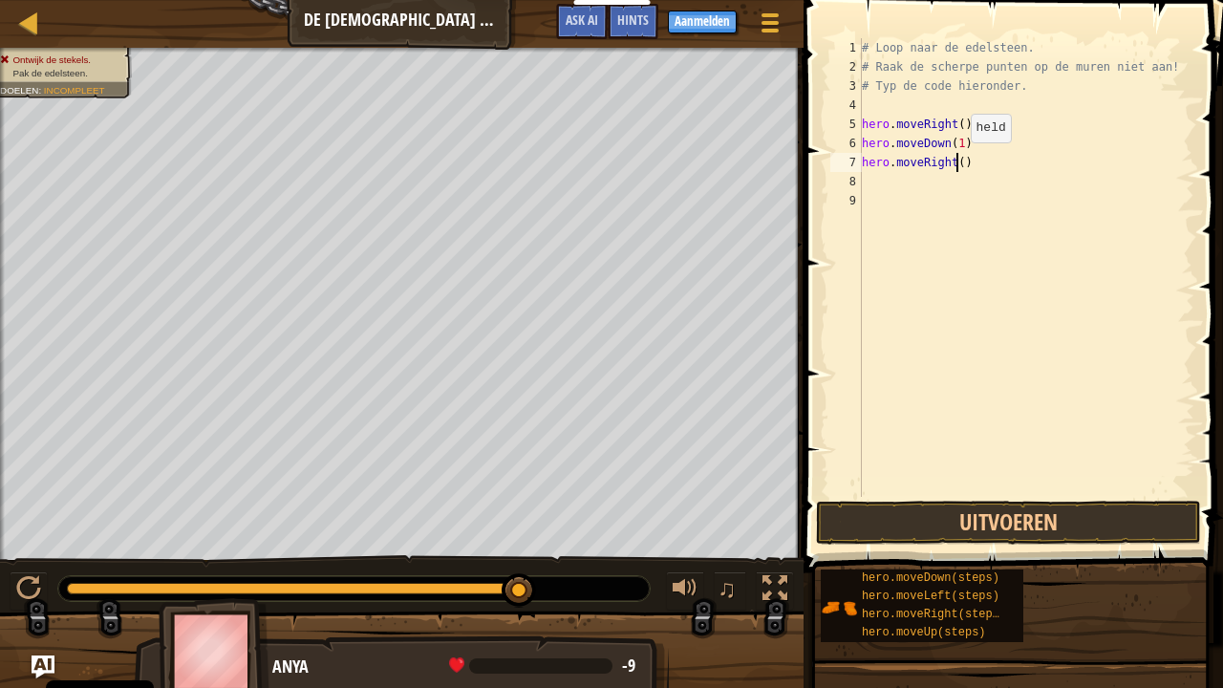
click at [953, 160] on div "# Loop naar de edelsteen. # Raak de scherpe punten op de muren niet aan! # Typ …" at bounding box center [1026, 286] width 336 height 497
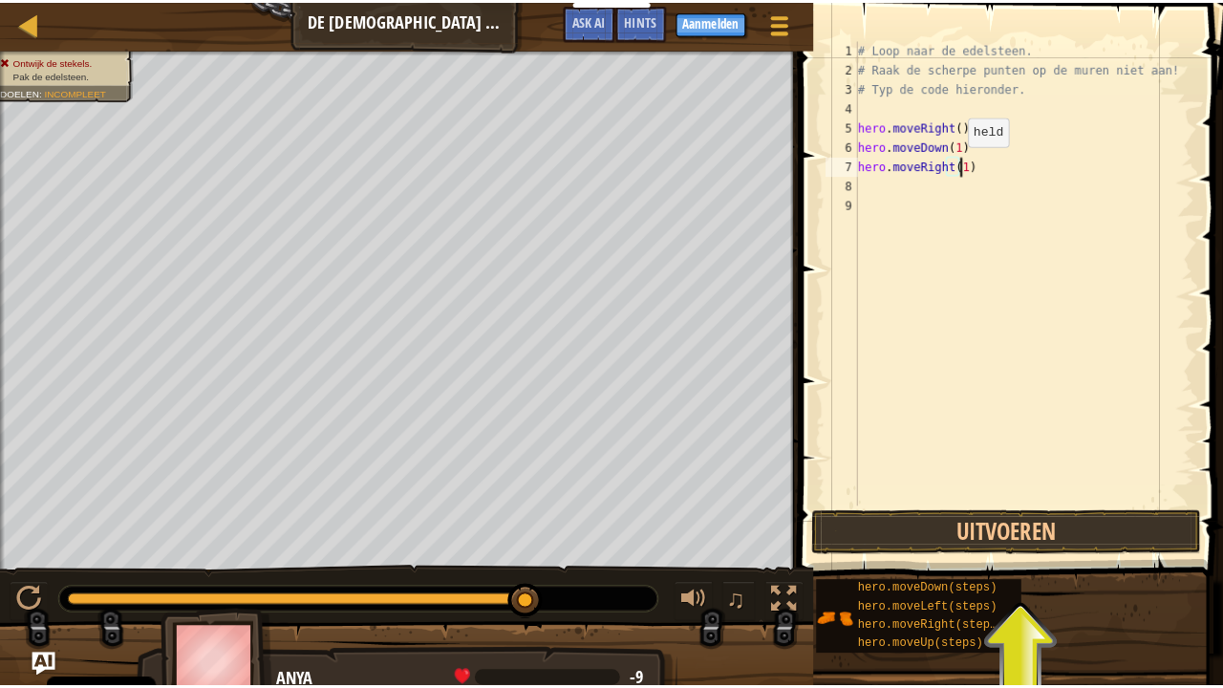
scroll to position [9, 8]
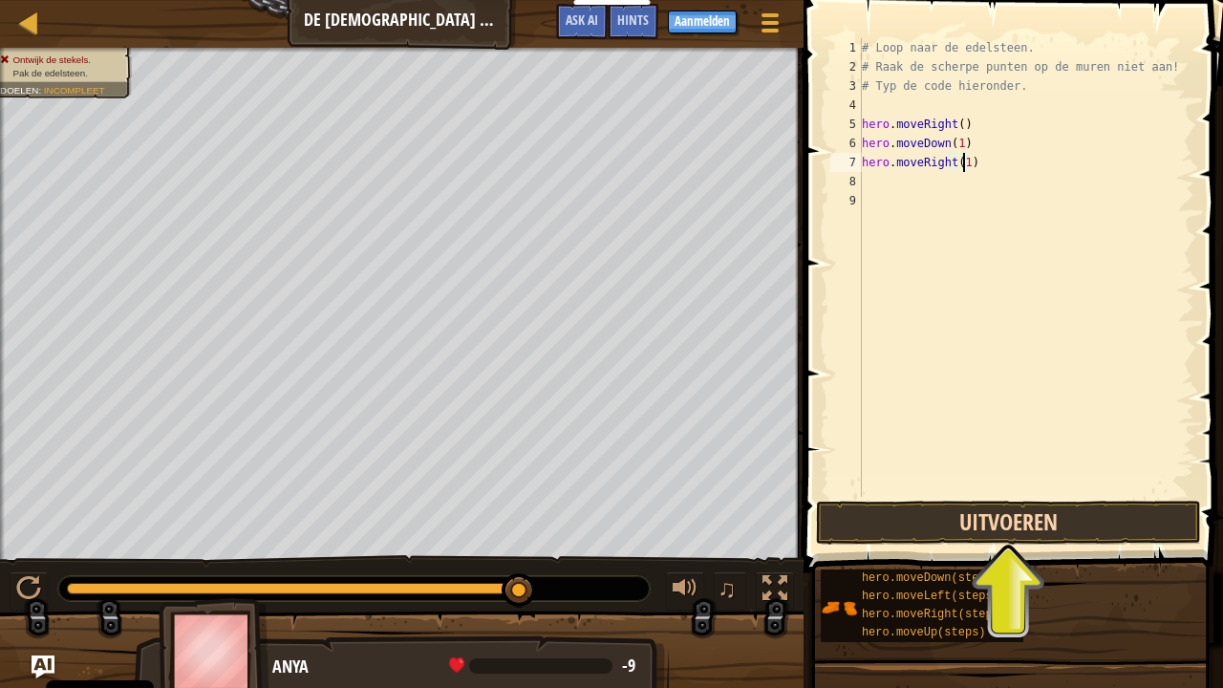
type textarea "hero.moveRight(1)"
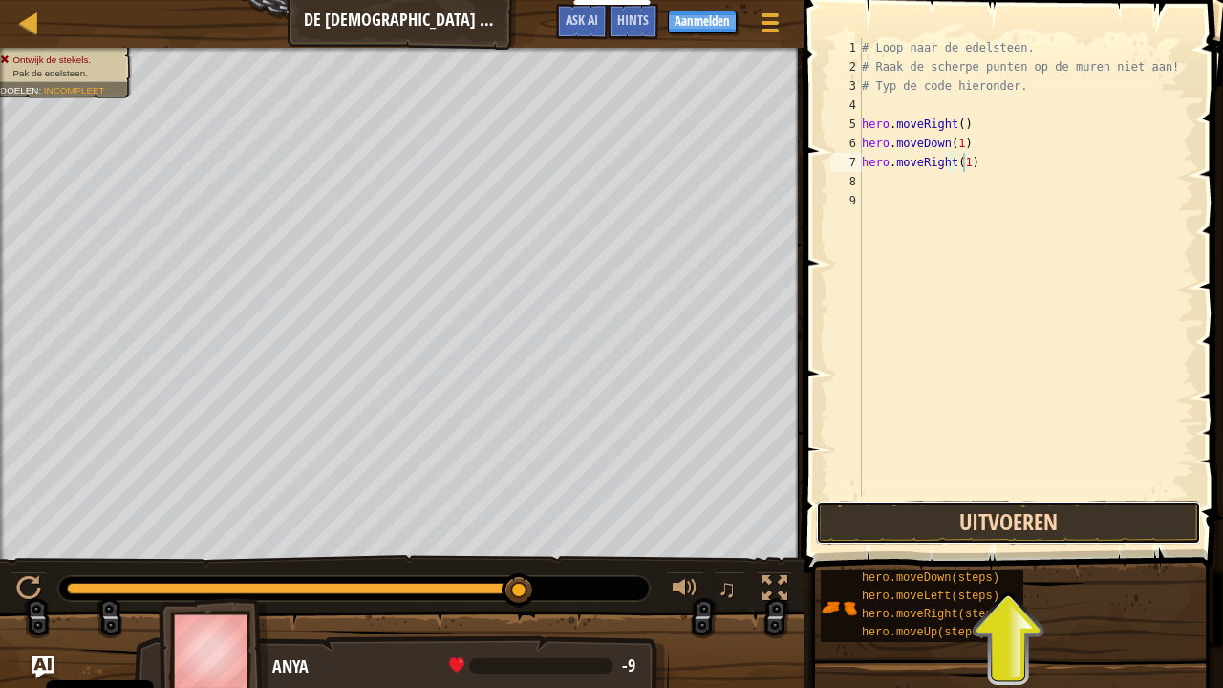
click at [934, 523] on button "Uitvoeren" at bounding box center [1008, 522] width 385 height 44
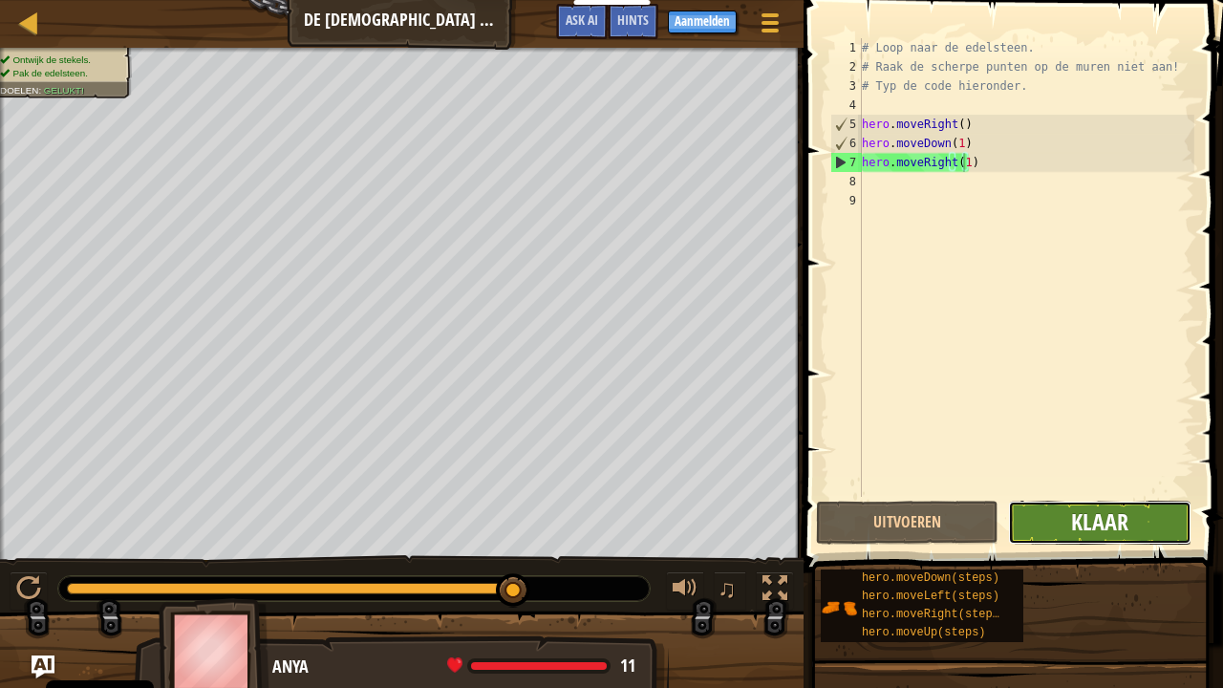
click at [1087, 518] on span "Klaar" at bounding box center [1099, 521] width 57 height 31
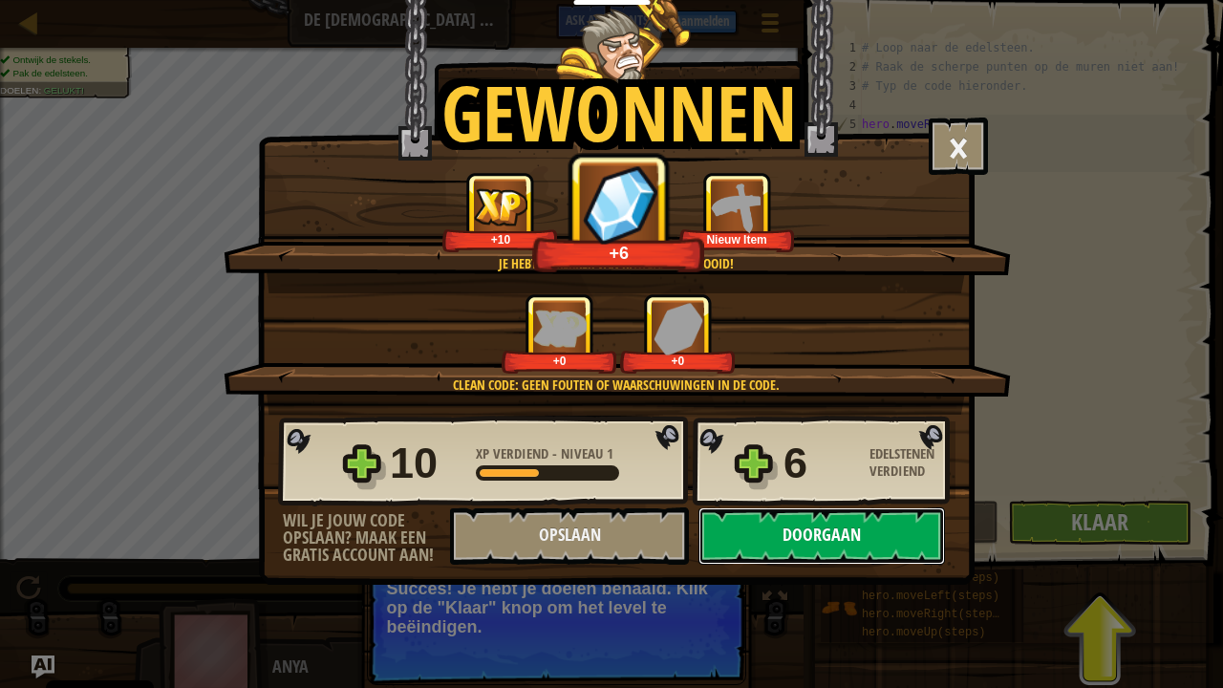
click at [803, 533] on button "Doorgaan" at bounding box center [821, 535] width 246 height 57
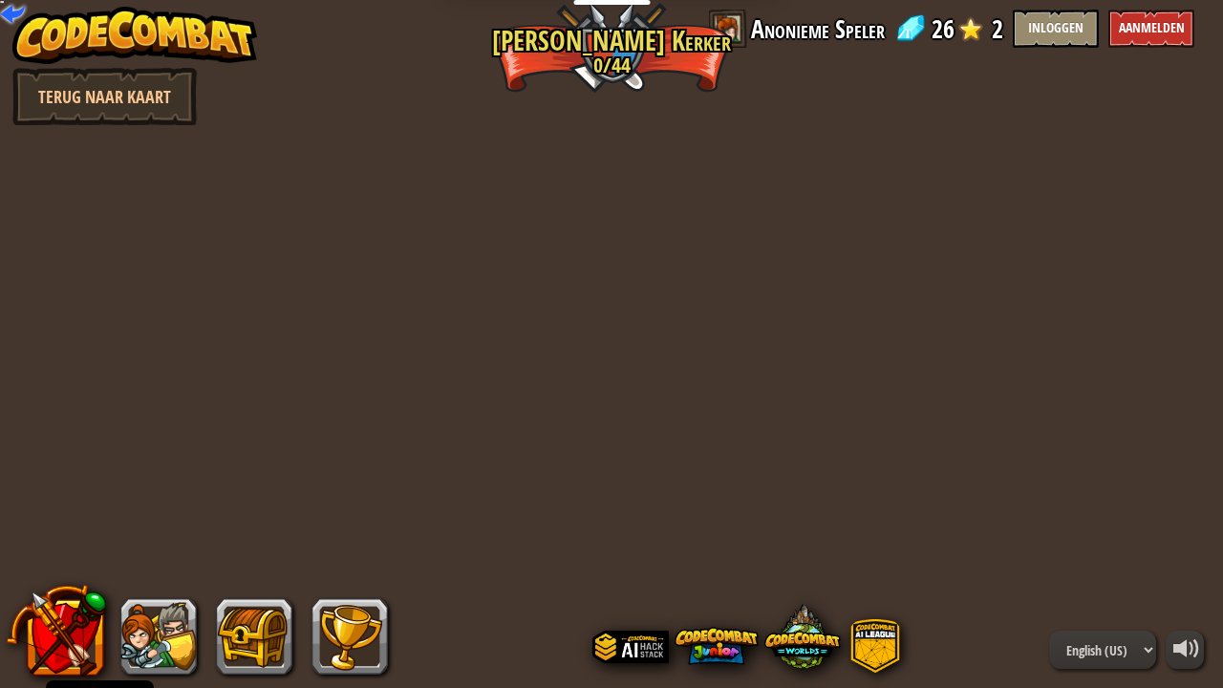
select select "nl-[GEOGRAPHIC_DATA]"
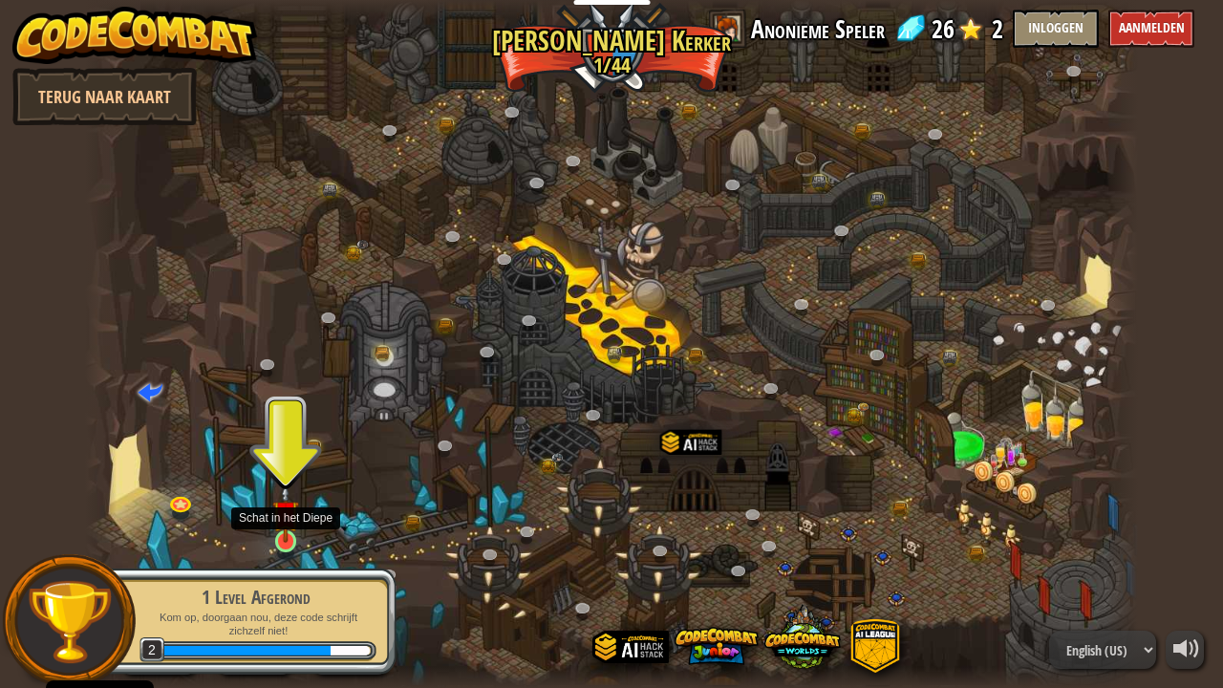
click at [279, 537] on img at bounding box center [285, 512] width 26 height 59
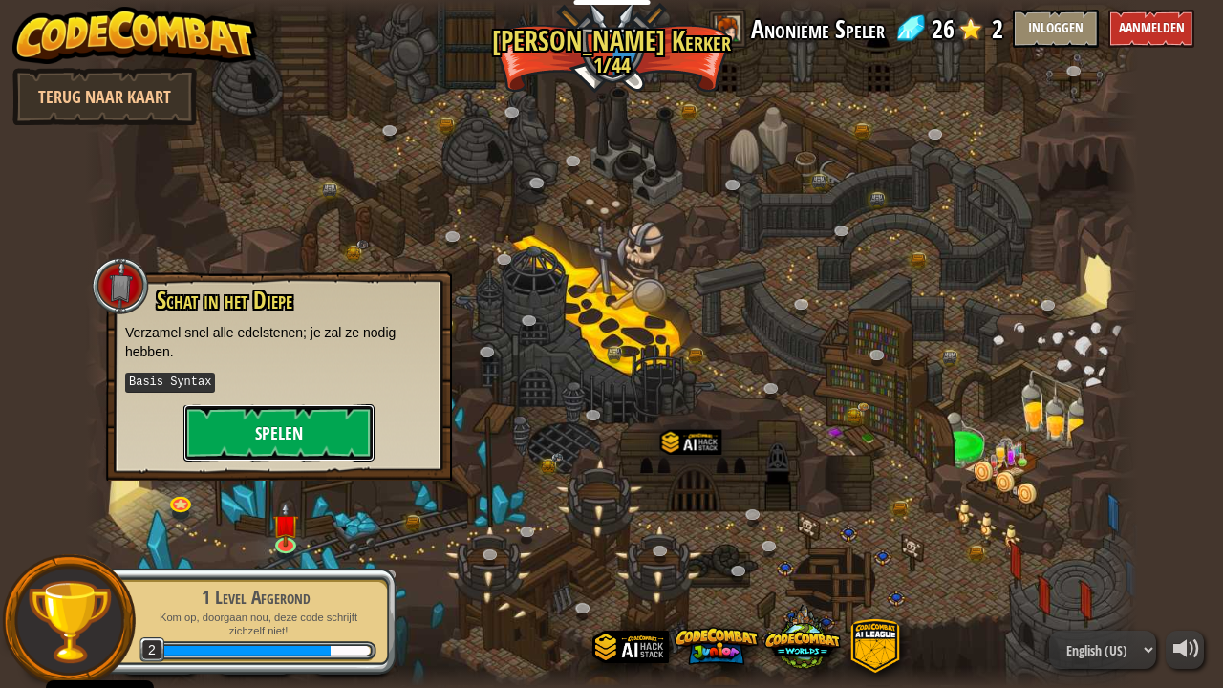
click at [314, 412] on button "Spelen" at bounding box center [278, 432] width 191 height 57
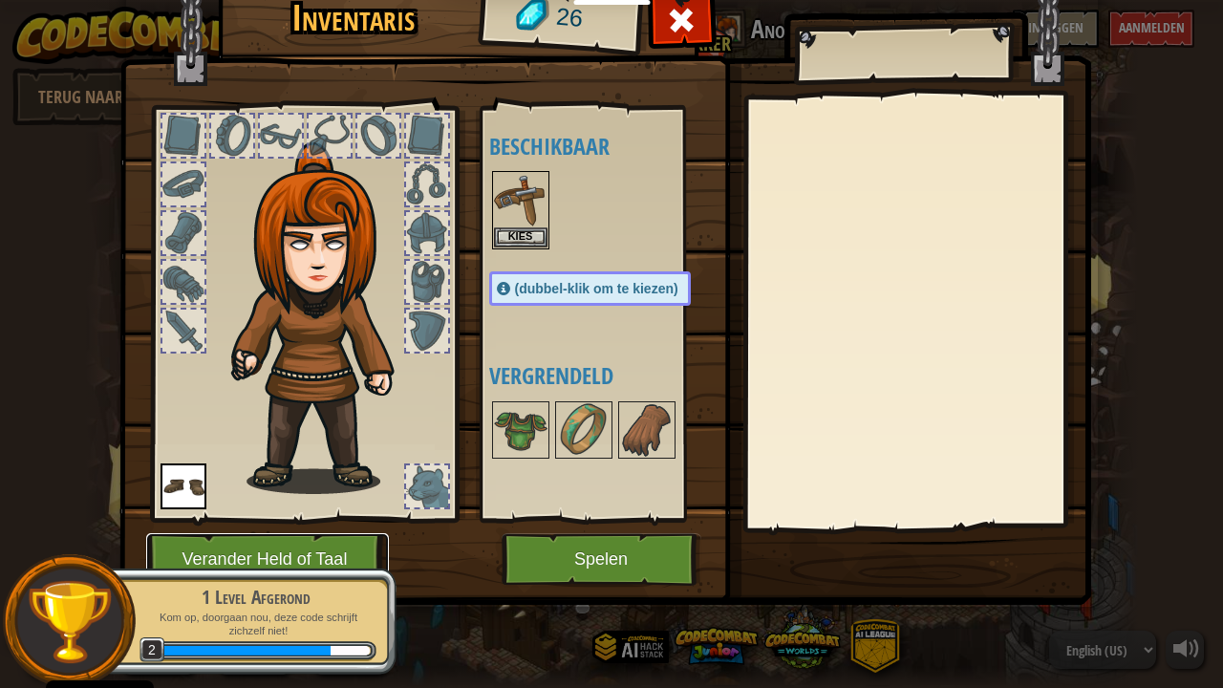
click at [359, 543] on button "Verander Held of Taal" at bounding box center [267, 559] width 243 height 53
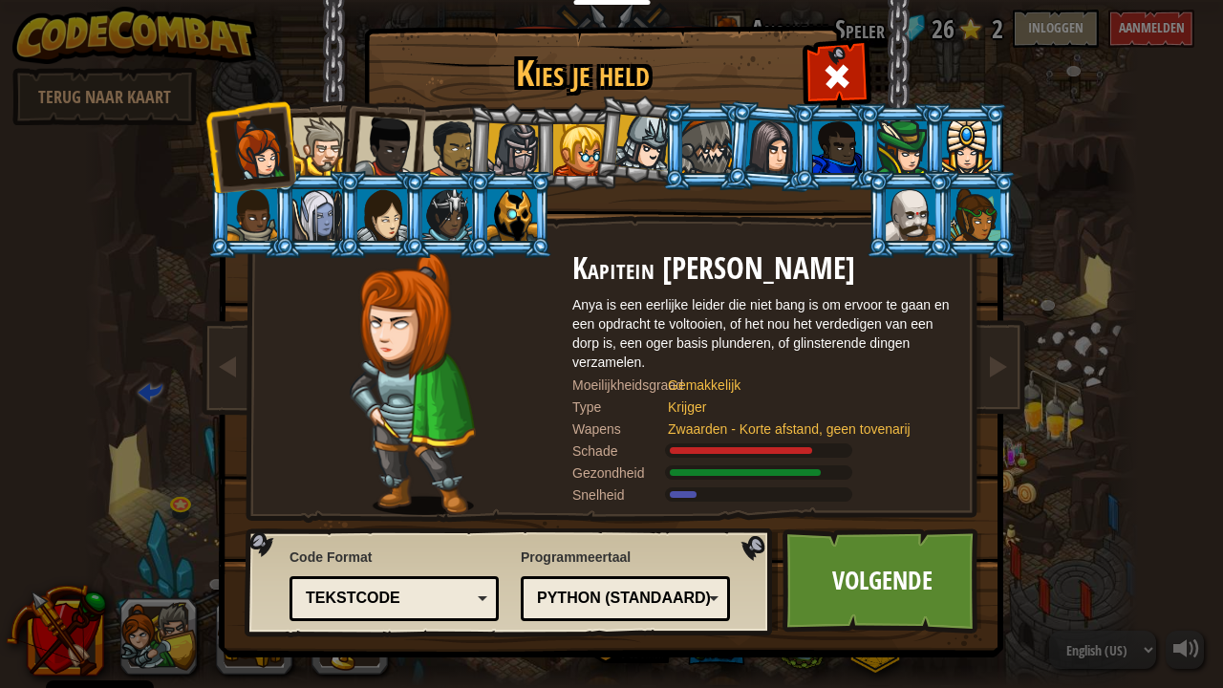
click at [399, 208] on div at bounding box center [382, 215] width 50 height 52
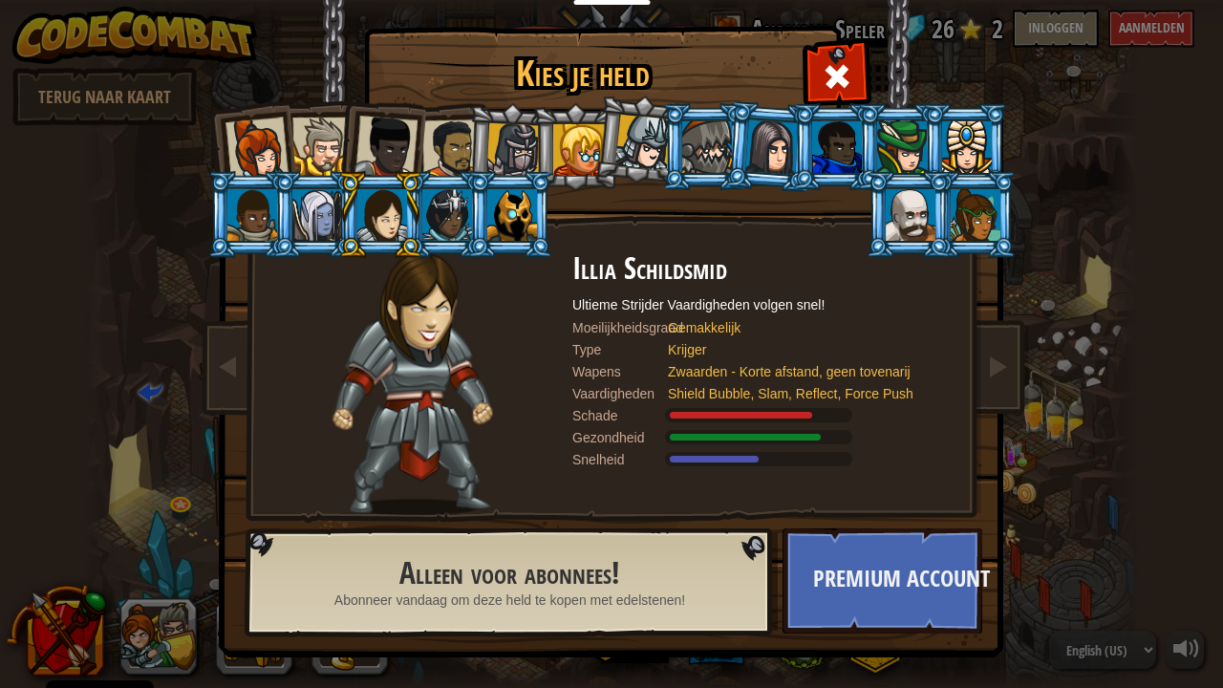
click at [281, 135] on div at bounding box center [256, 148] width 63 height 63
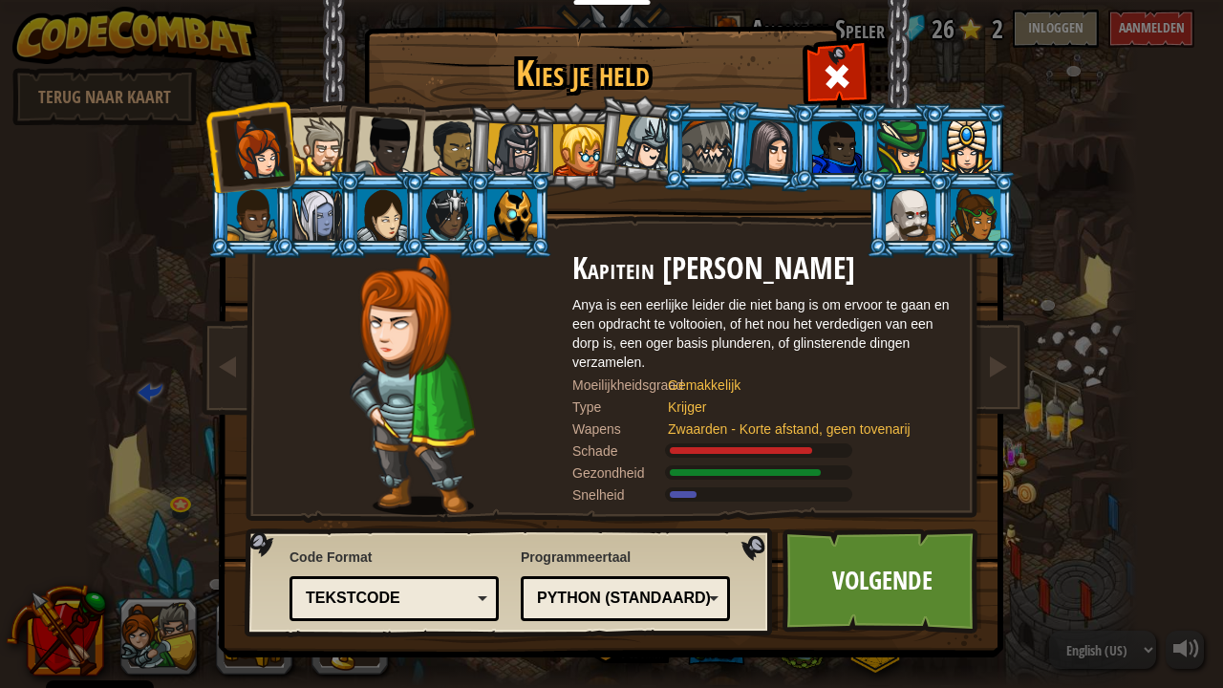
click at [314, 135] on div at bounding box center [321, 146] width 58 height 58
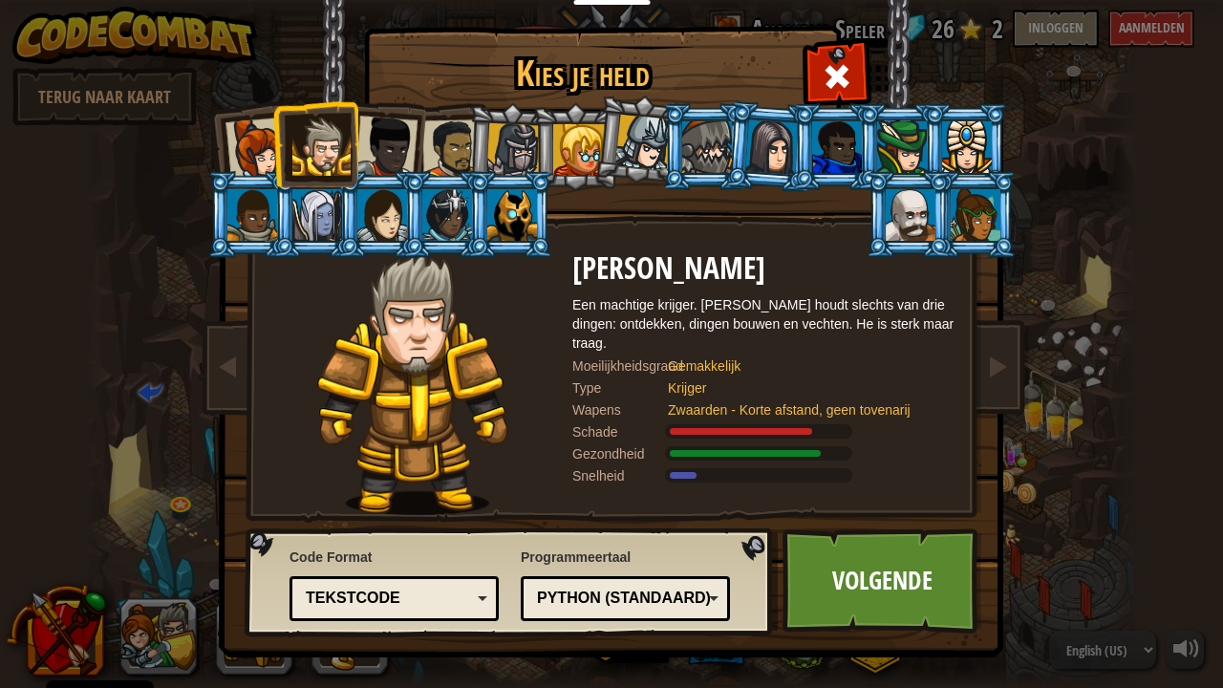
click at [378, 137] on div at bounding box center [385, 147] width 63 height 63
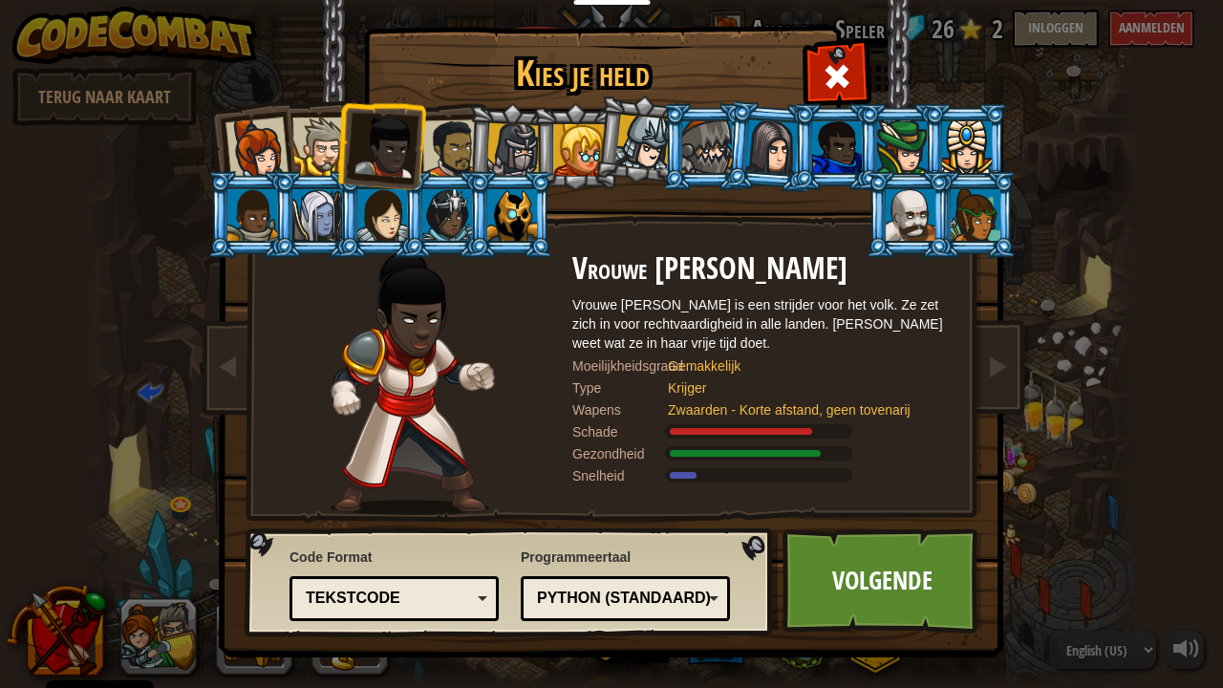
click at [459, 136] on div at bounding box center [451, 148] width 59 height 59
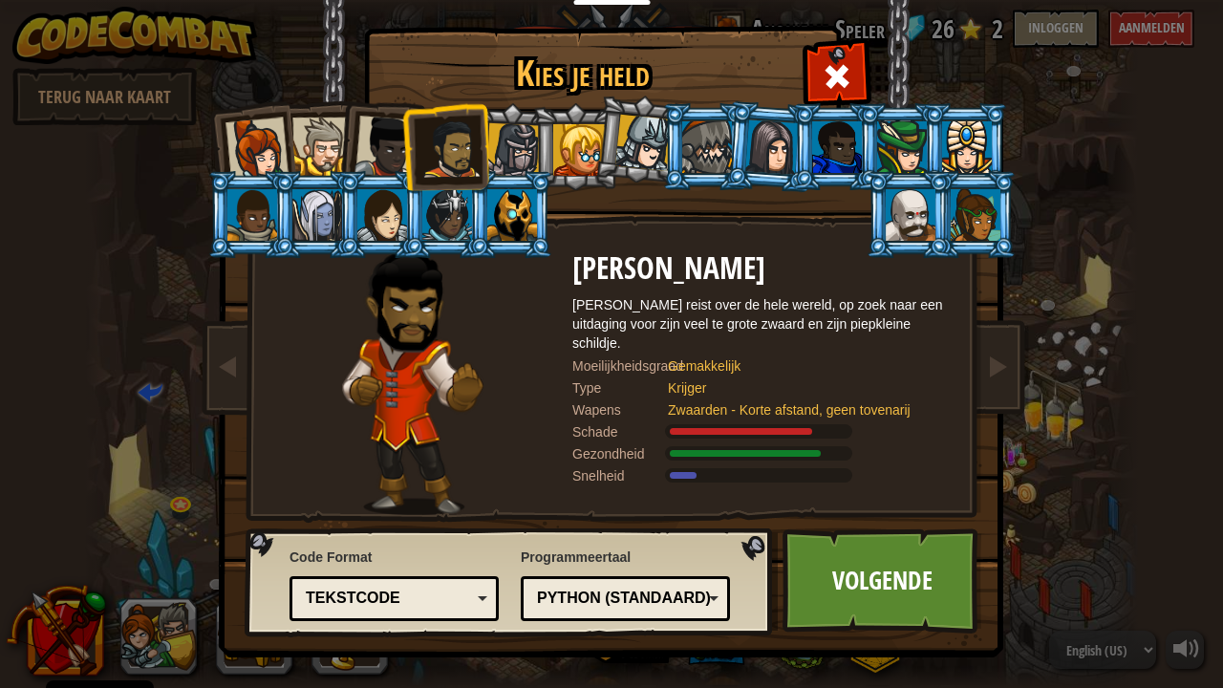
click at [528, 134] on div at bounding box center [513, 150] width 54 height 54
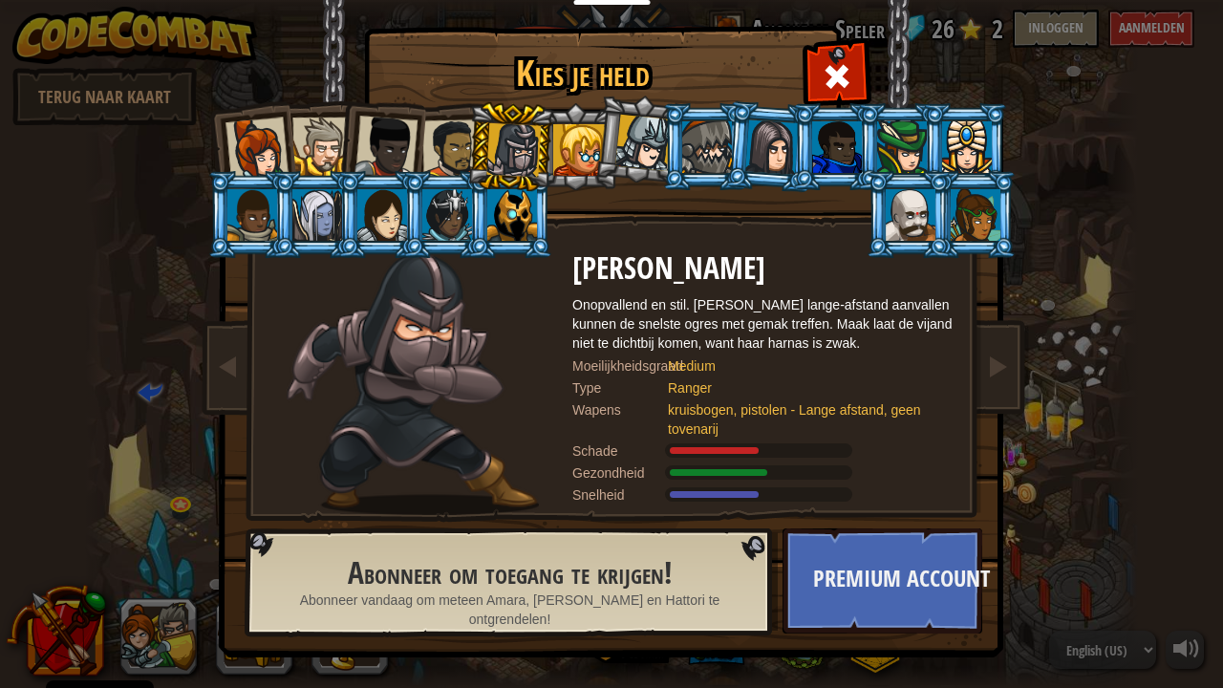
click at [276, 138] on div at bounding box center [256, 148] width 63 height 63
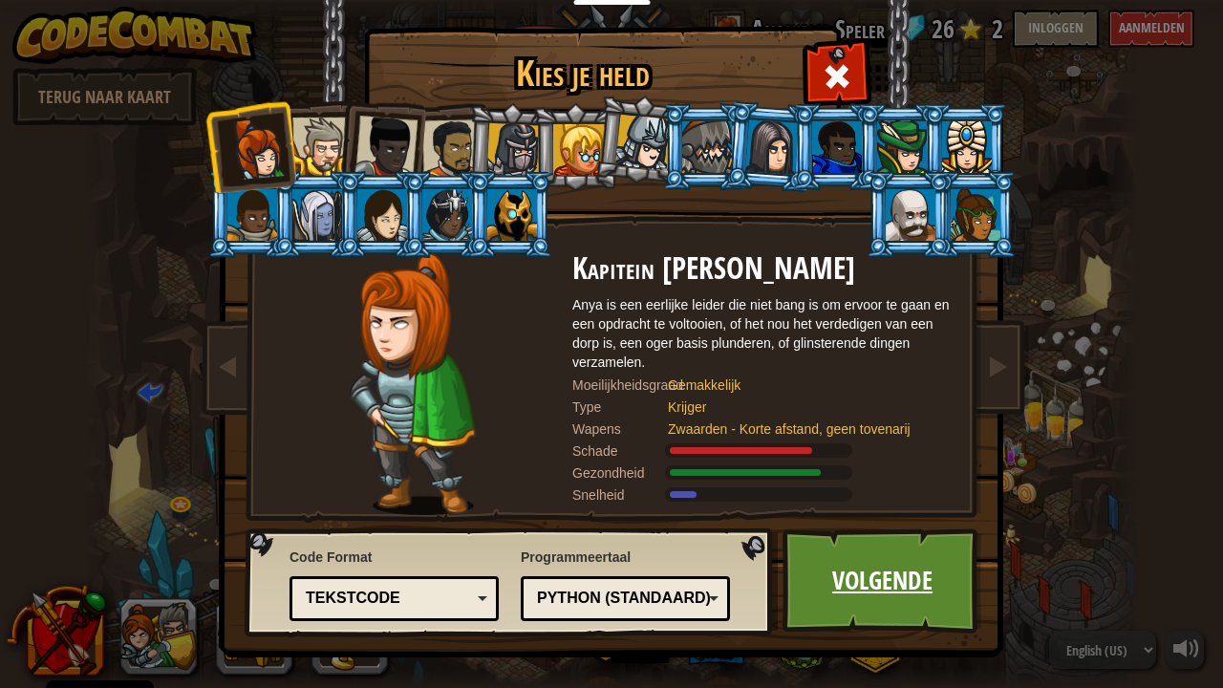
click at [946, 558] on link "Volgende" at bounding box center [882, 580] width 200 height 105
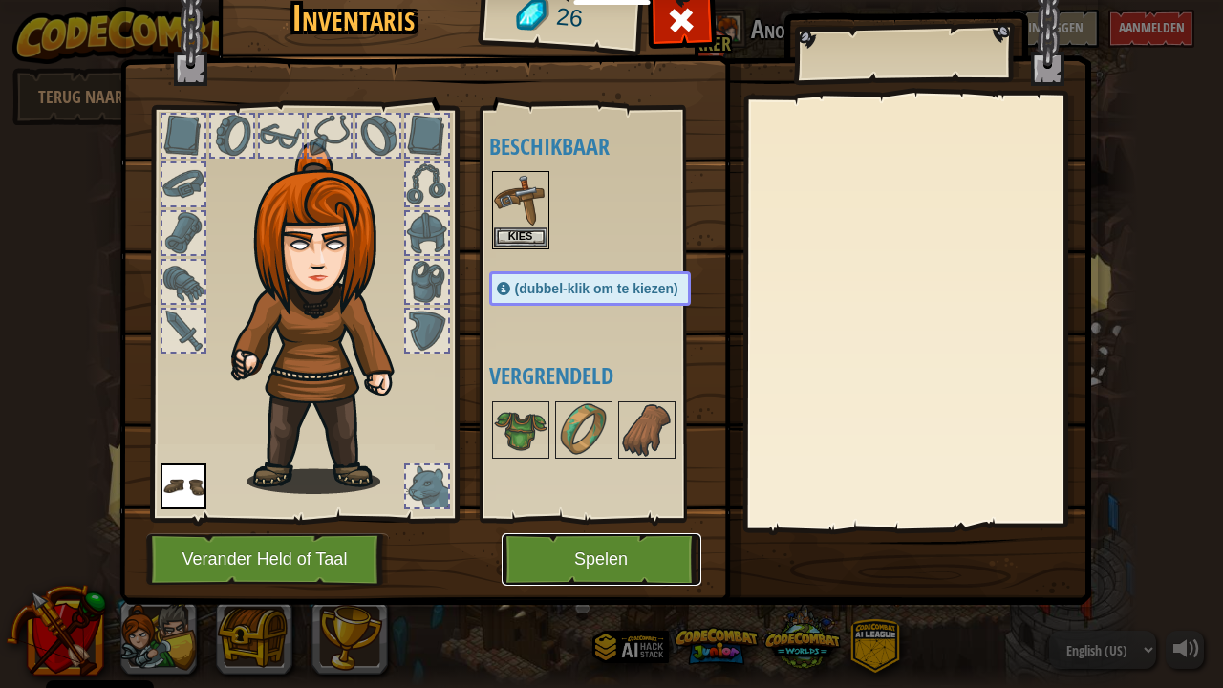
click at [632, 533] on button "Spelen" at bounding box center [601, 559] width 200 height 53
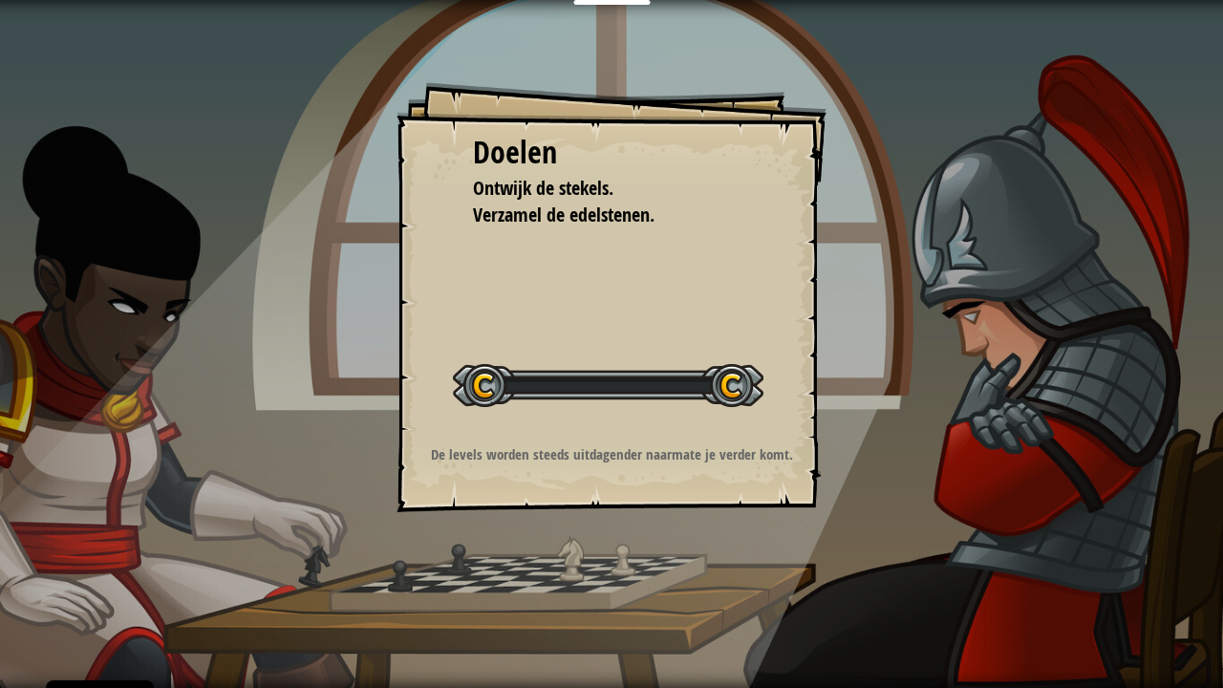
click at [344, 360] on div "Doelen Ontwijk de stekels. Verzamel de edelstenen. Start Level Fout bij het lad…" at bounding box center [611, 344] width 1223 height 688
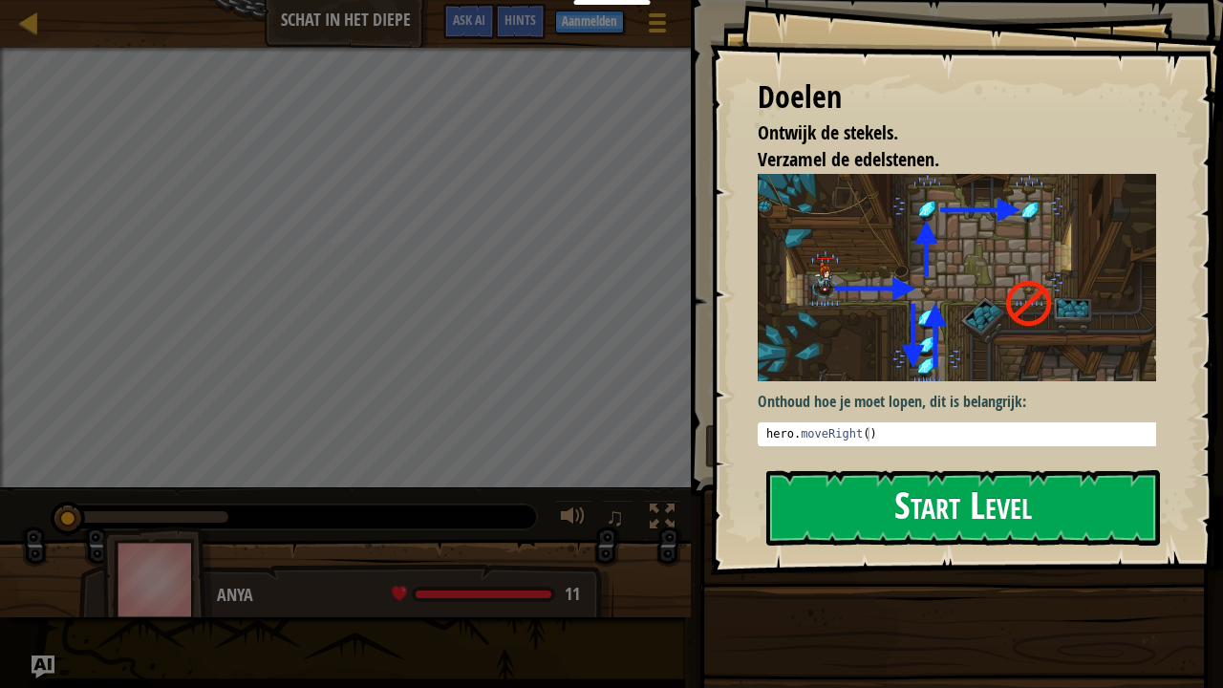
click at [940, 470] on button "Start Level" at bounding box center [963, 507] width 394 height 75
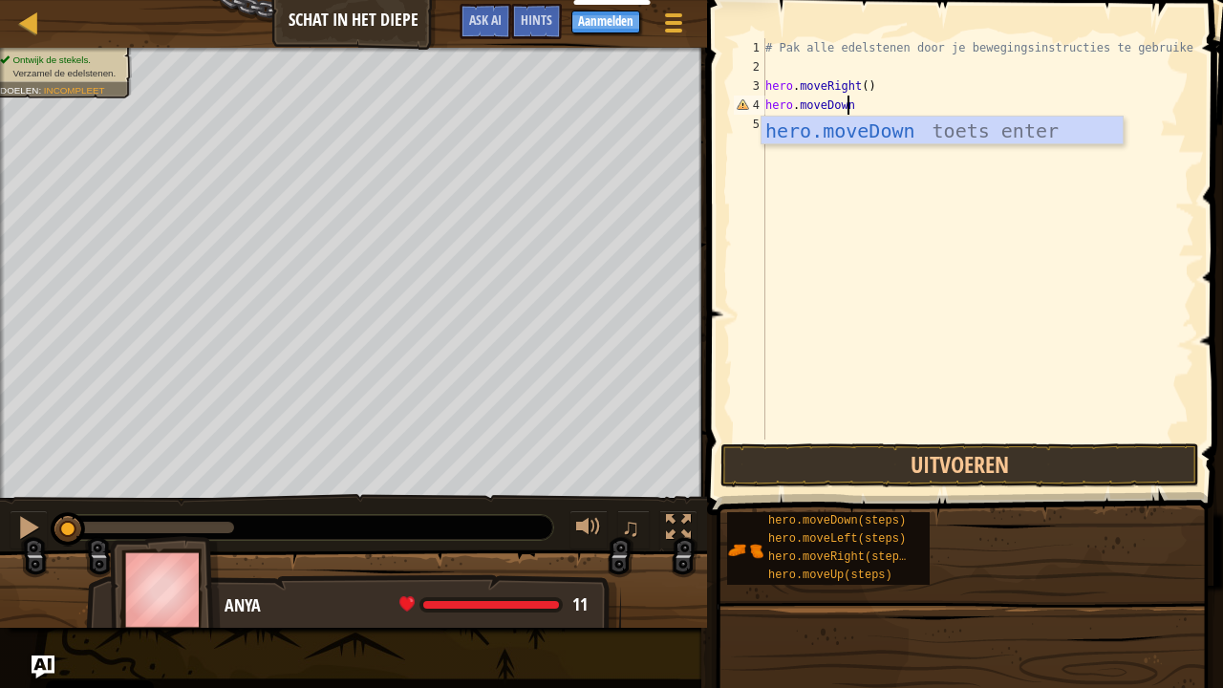
scroll to position [9, 6]
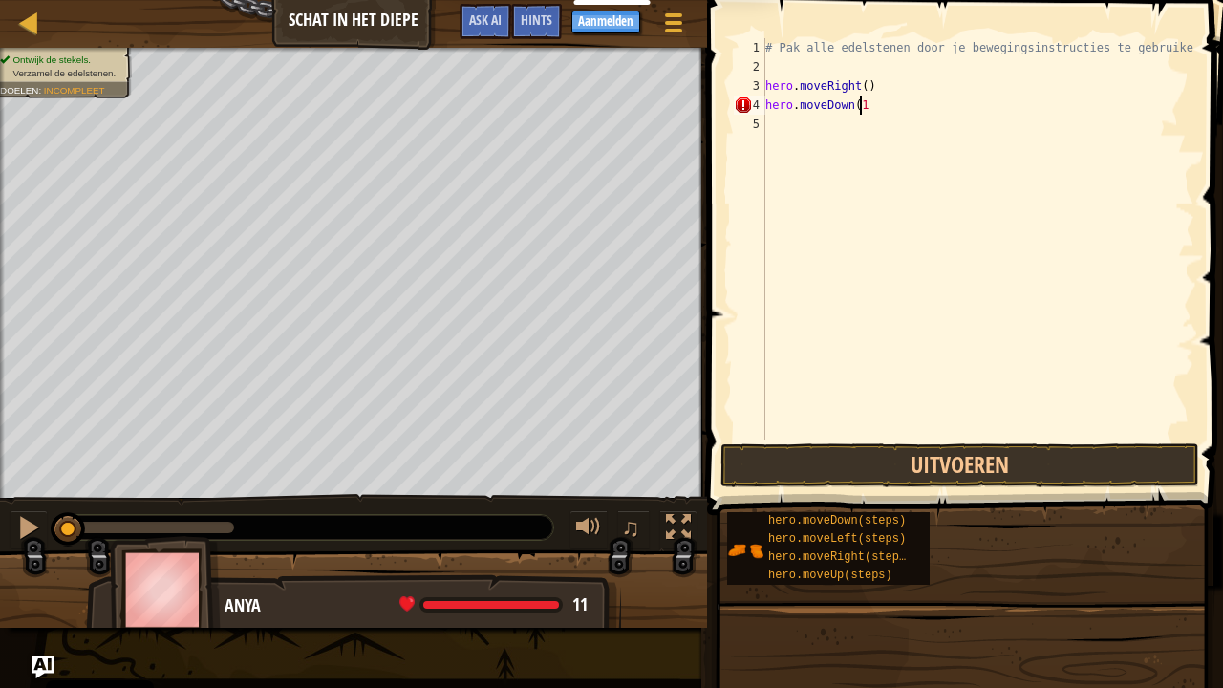
type textarea "hero.moveDown(1)"
click at [831, 128] on div "# Pak alle edelstenen door je bewegingsinstructies te gebruiken. hero . moveRig…" at bounding box center [977, 257] width 433 height 439
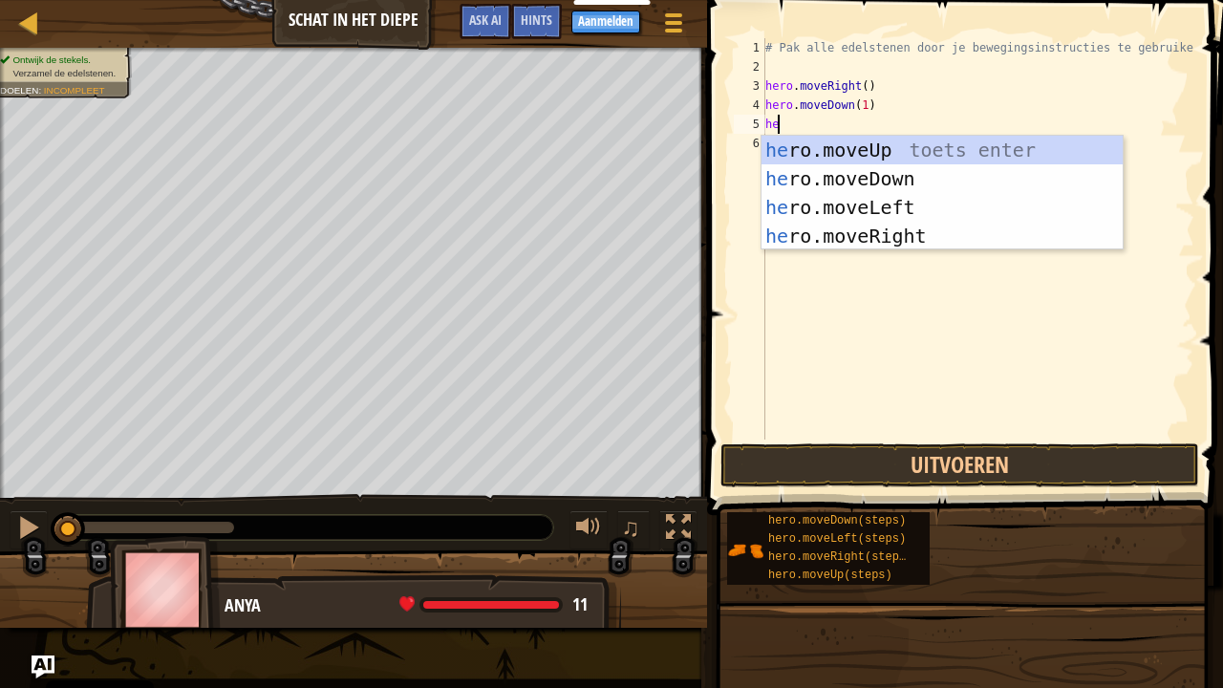
scroll to position [9, 0]
type textarea "hero."
click at [831, 141] on div "hero. moveUp toets enter hero. moveDown toets enter hero. moveLeft toets enter …" at bounding box center [942, 222] width 362 height 172
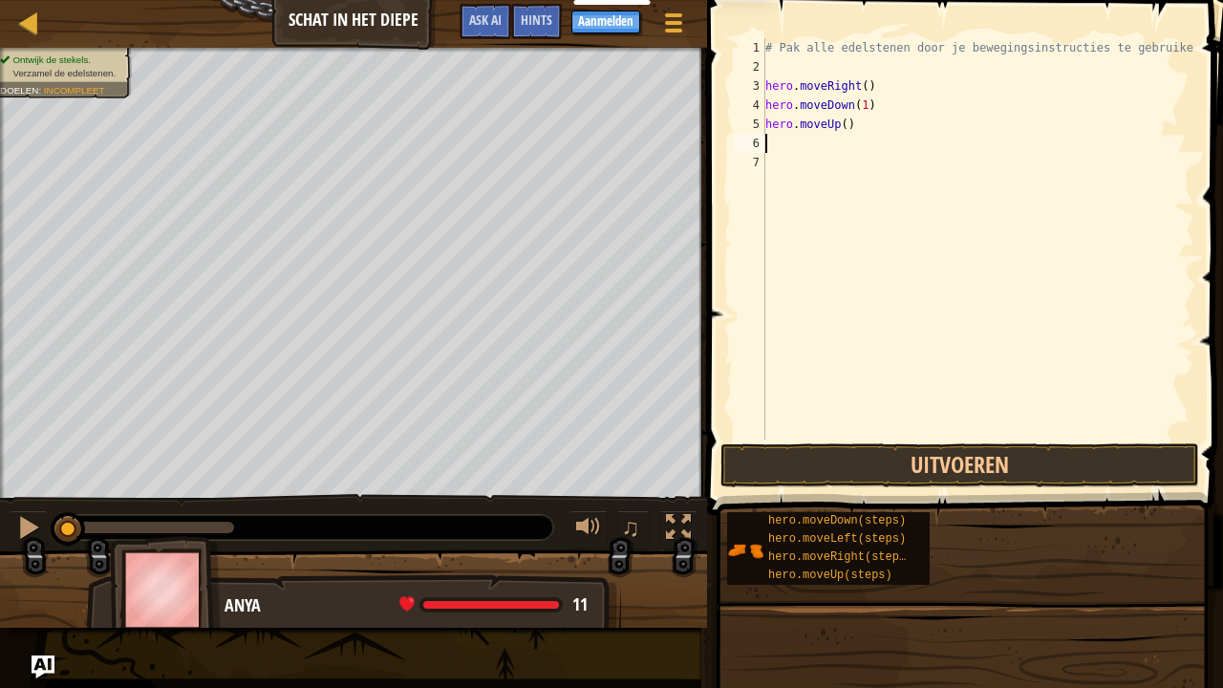
scroll to position [9, 0]
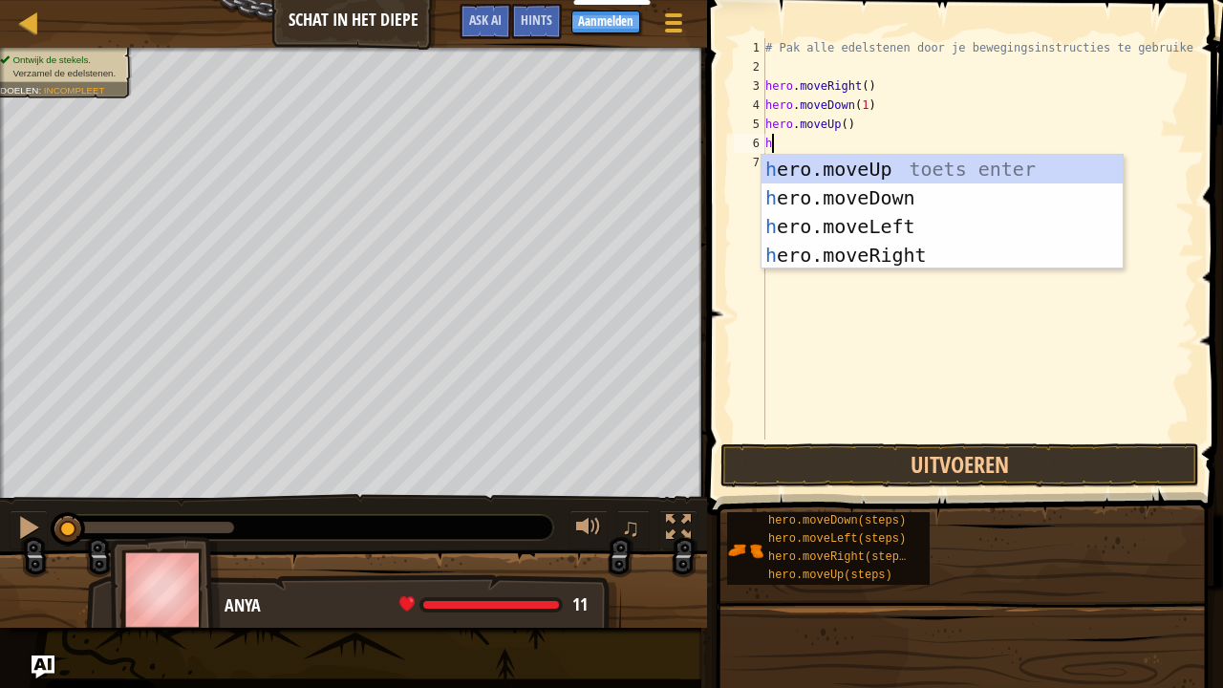
type textarea "he"
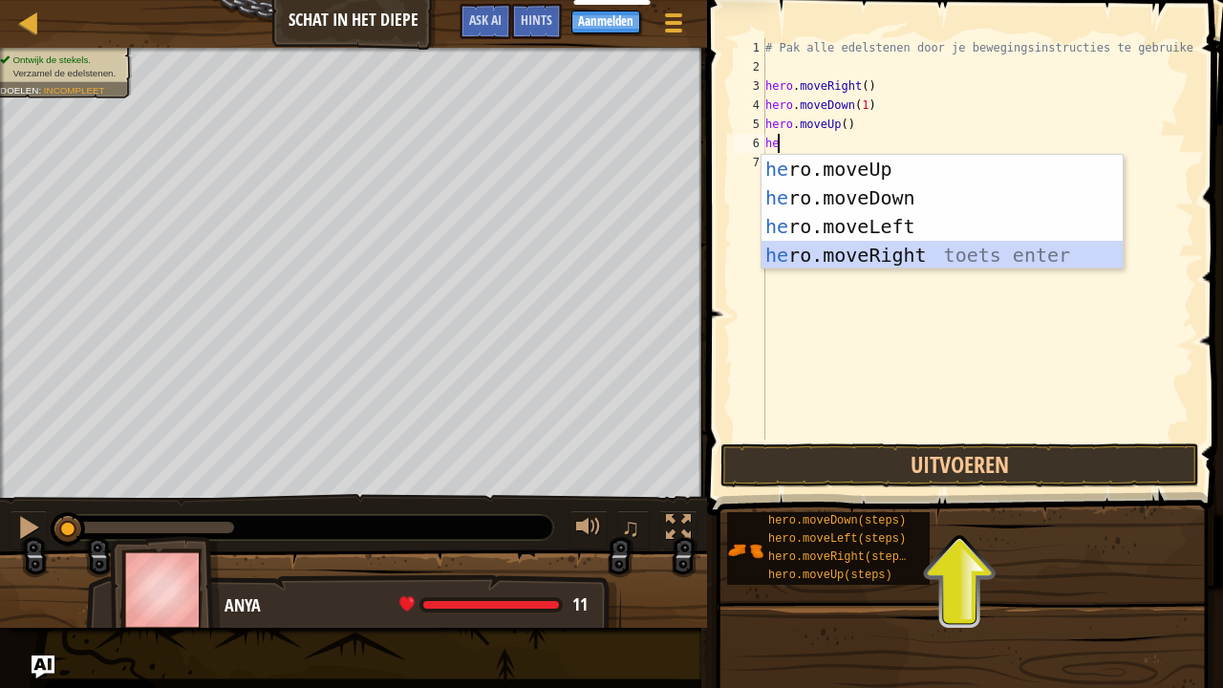
click at [853, 248] on div "he ro.moveUp toets enter he ro.moveDown toets enter he ro.moveLeft toets enter …" at bounding box center [942, 241] width 362 height 172
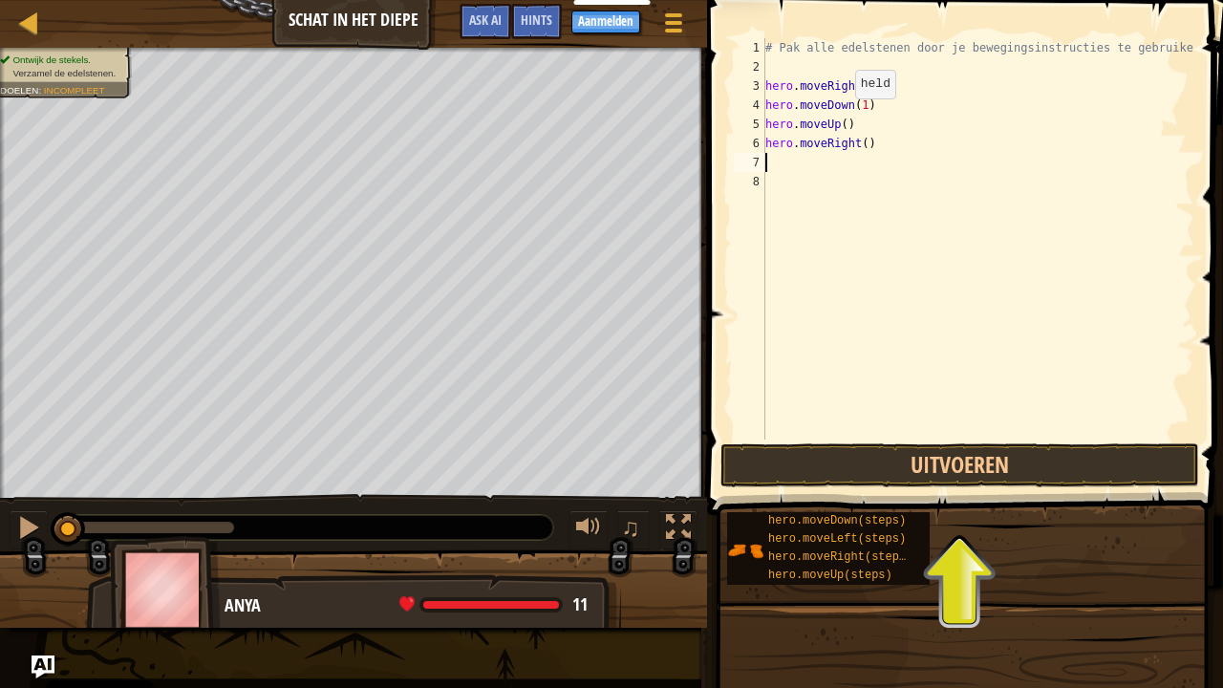
click at [839, 117] on div "# Pak alle edelstenen door je bewegingsinstructies te gebruiken. hero . moveRig…" at bounding box center [977, 257] width 433 height 439
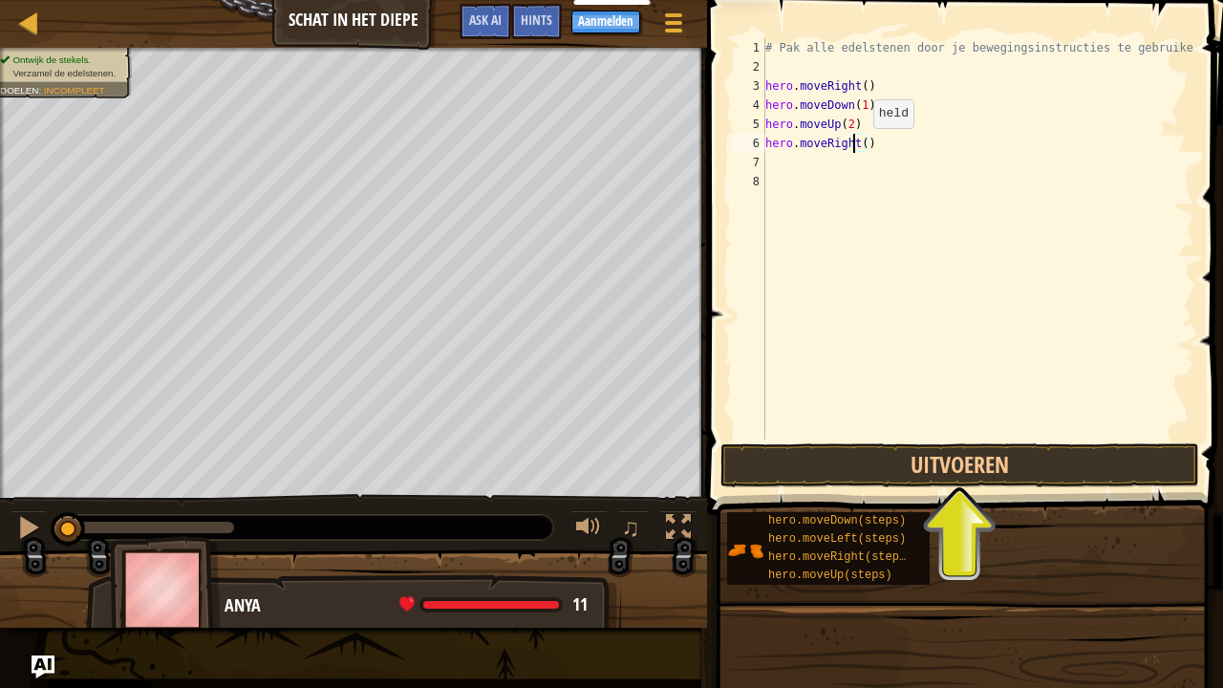
click at [856, 147] on div "# Pak alle edelstenen door je bewegingsinstructies te gebruiken. hero . moveRig…" at bounding box center [977, 257] width 433 height 439
click at [858, 147] on div "# Pak alle edelstenen door je bewegingsinstructies te gebruiken. hero . moveRig…" at bounding box center [977, 257] width 433 height 439
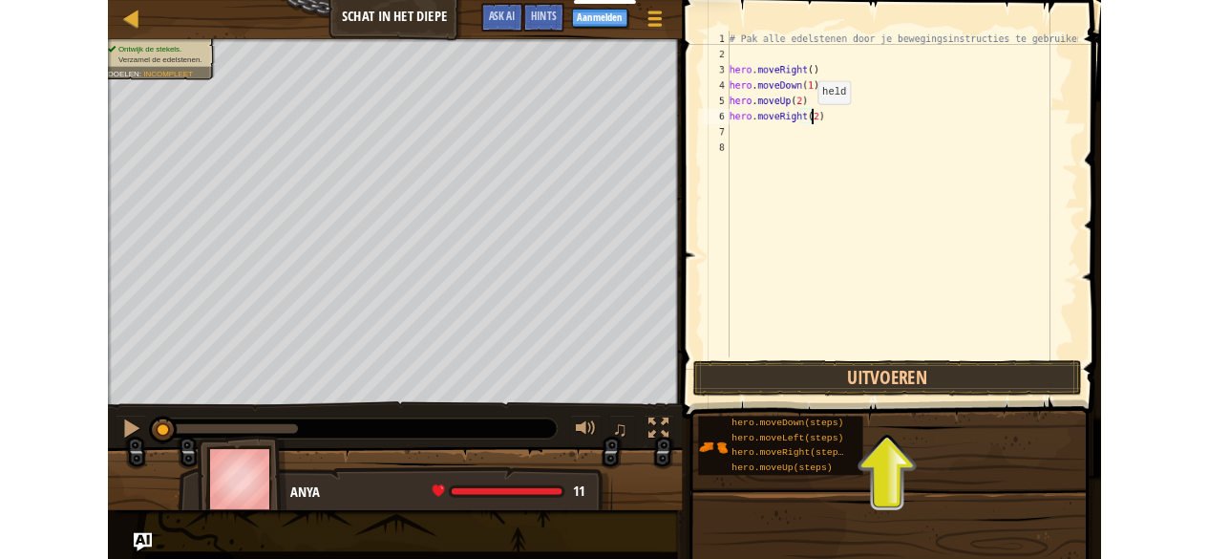
scroll to position [9, 8]
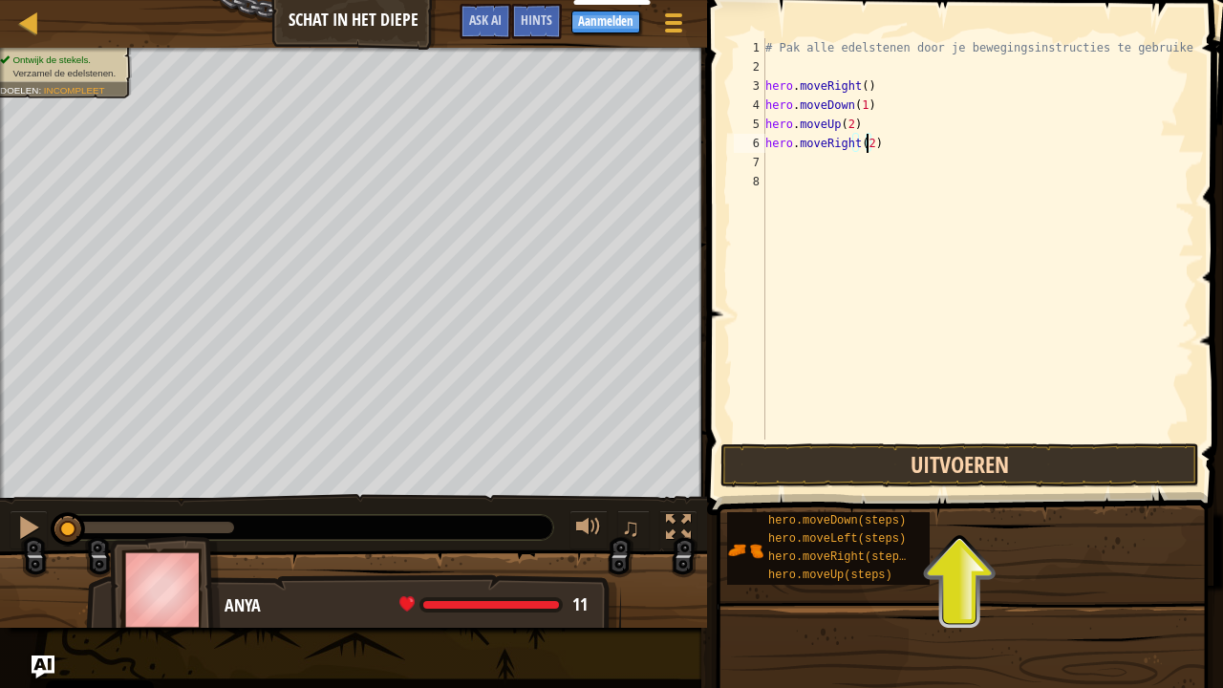
type textarea "hero.moveRight(2)"
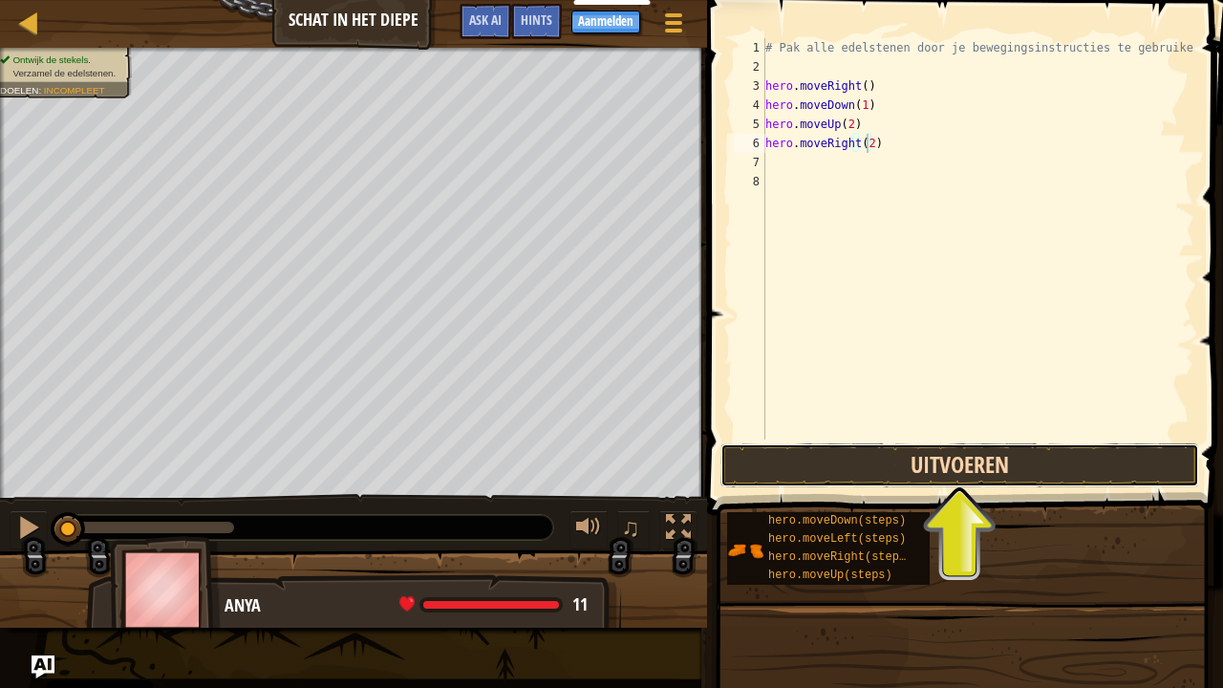
click at [847, 462] on button "Uitvoeren" at bounding box center [959, 465] width 479 height 44
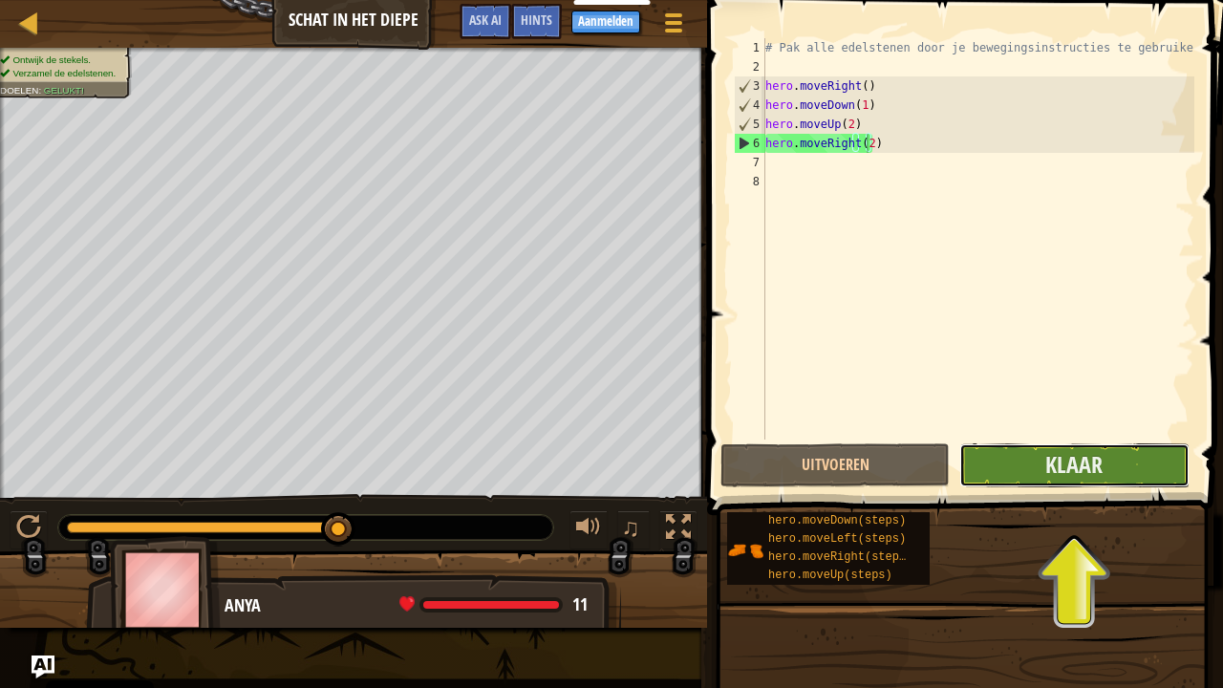
click at [1004, 475] on button "Klaar" at bounding box center [1073, 465] width 229 height 44
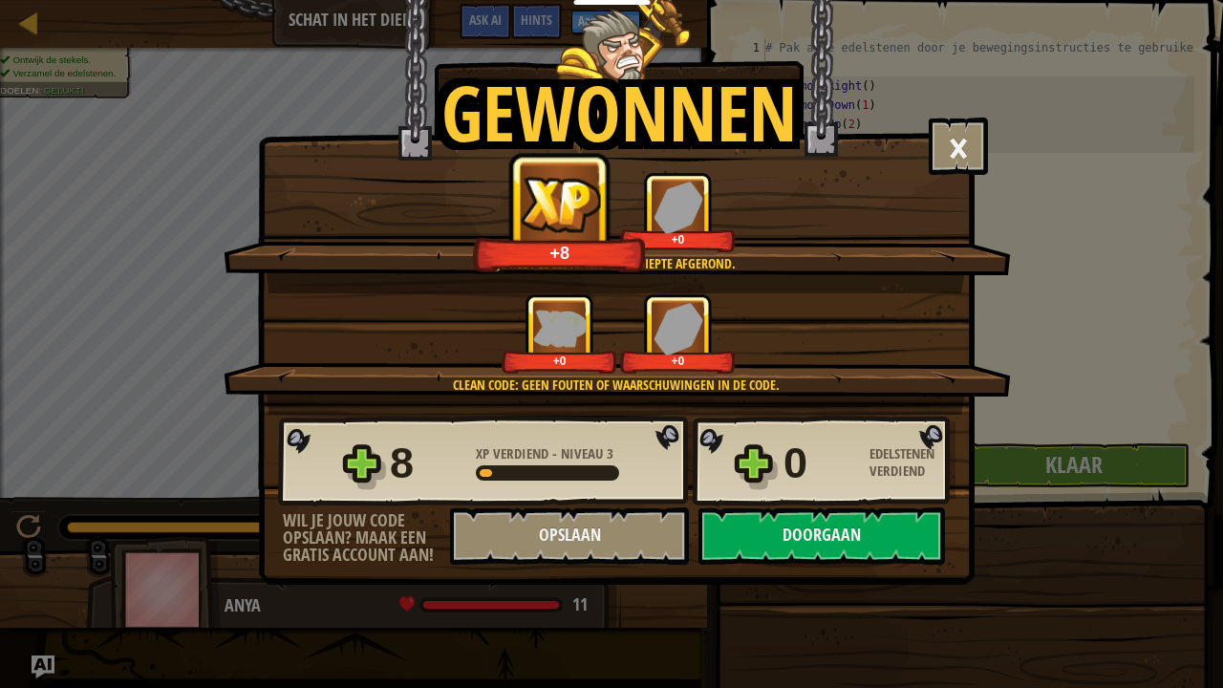
click at [804, 506] on div "8 XP verdiend - Niveau 3 0 Edelstenen verdiend" at bounding box center [616, 461] width 677 height 92
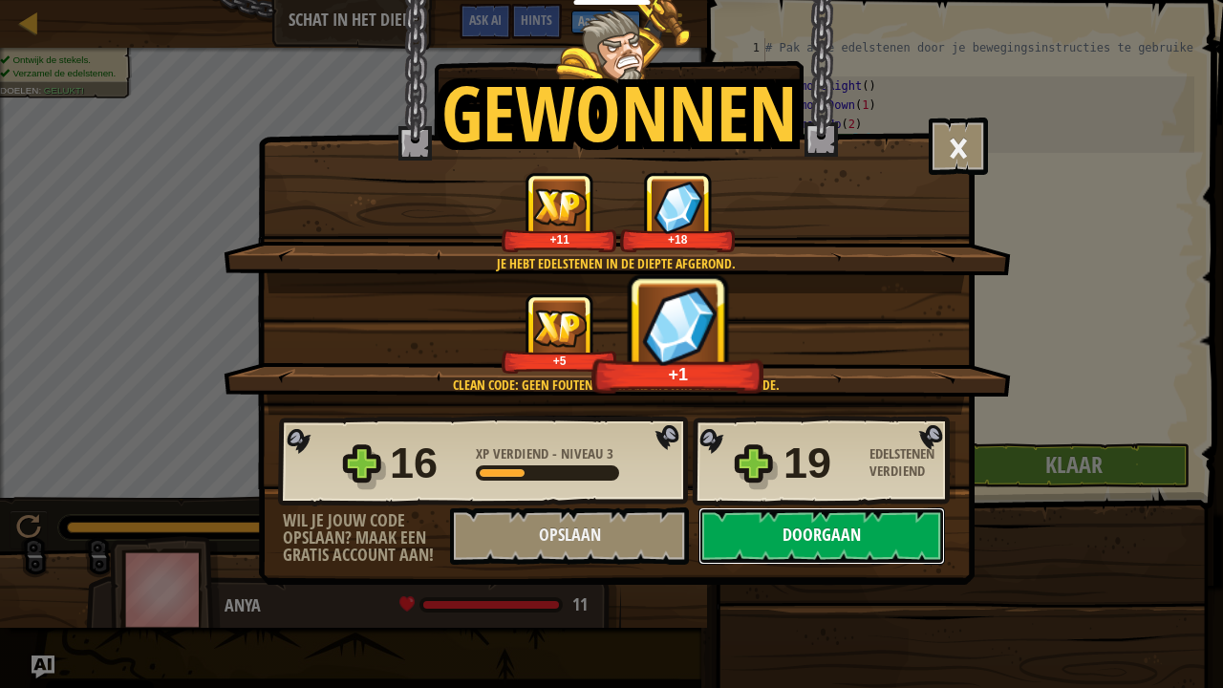
click at [814, 522] on button "Doorgaan" at bounding box center [821, 535] width 246 height 57
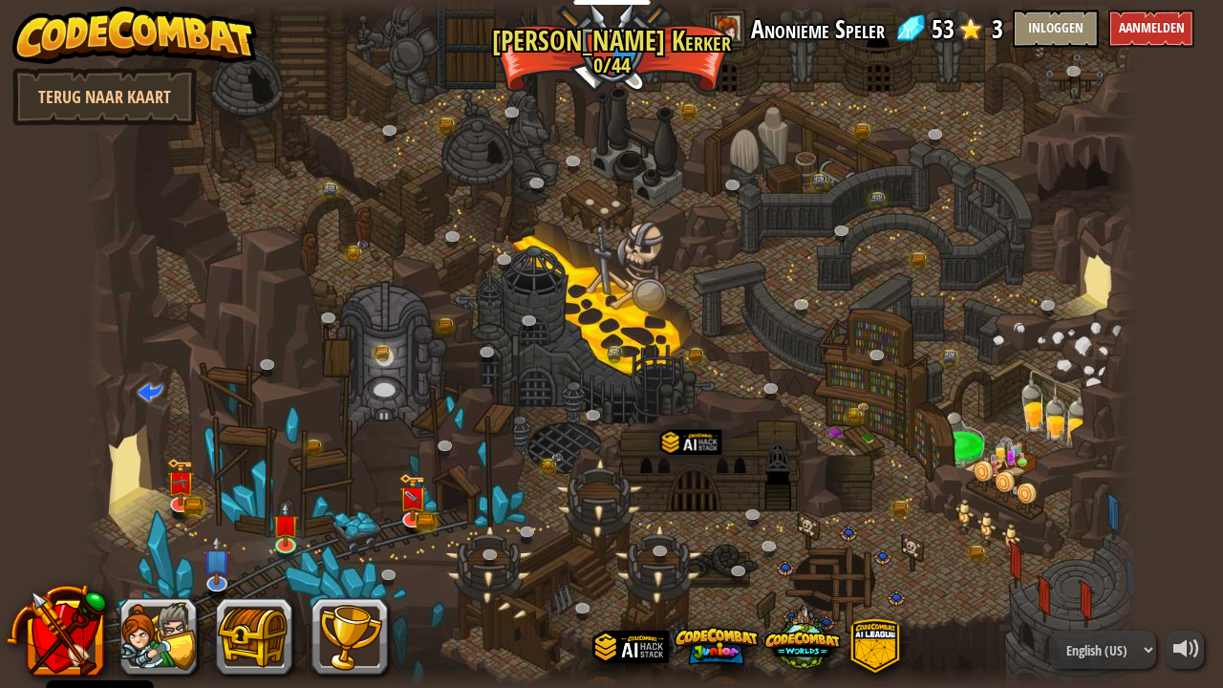
select select "nl-[GEOGRAPHIC_DATA]"
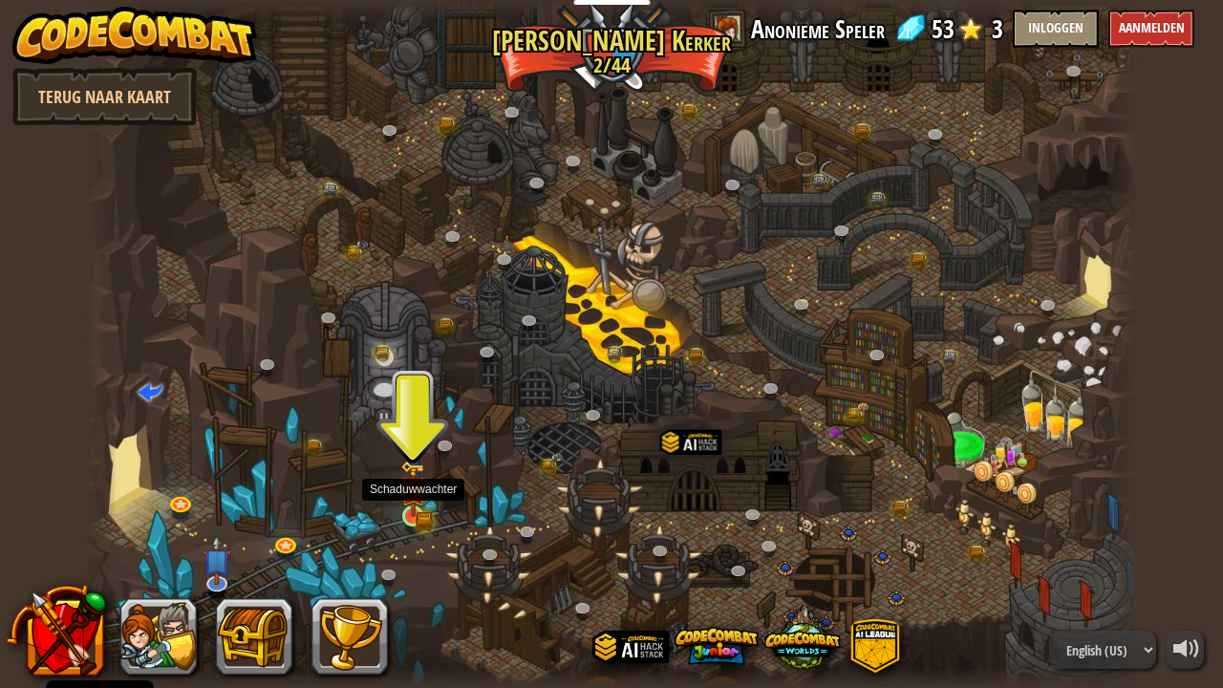
click at [416, 507] on img at bounding box center [413, 488] width 26 height 57
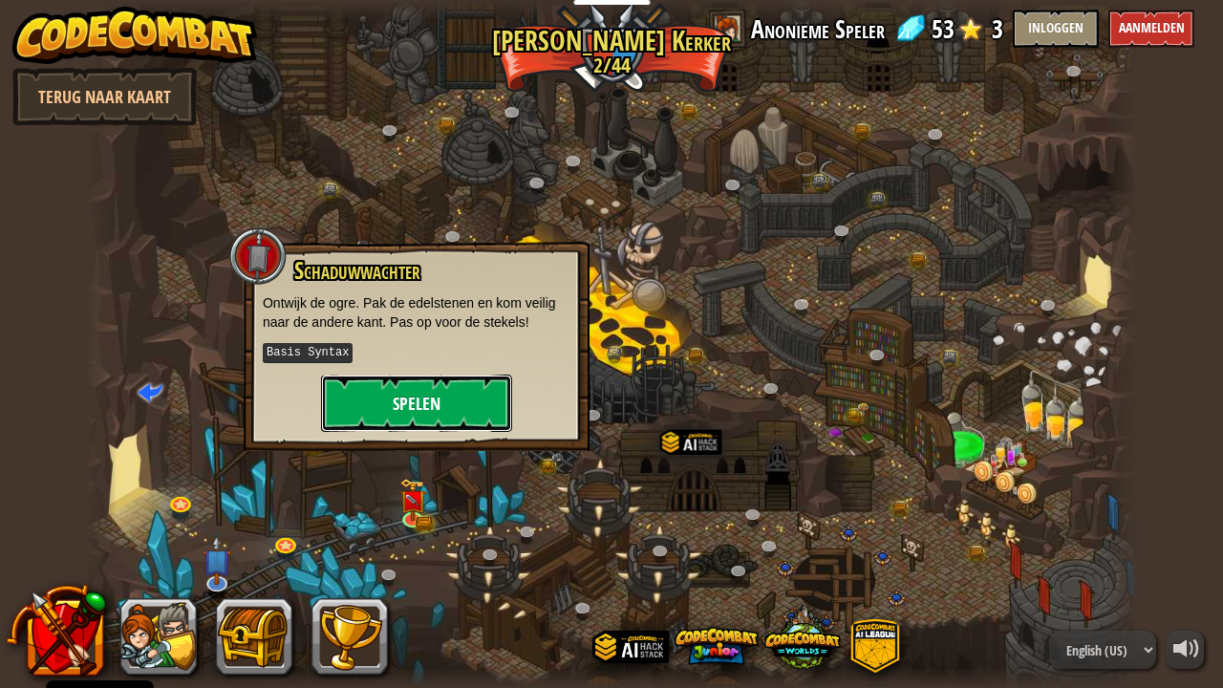
click at [454, 413] on button "Spelen" at bounding box center [416, 402] width 191 height 57
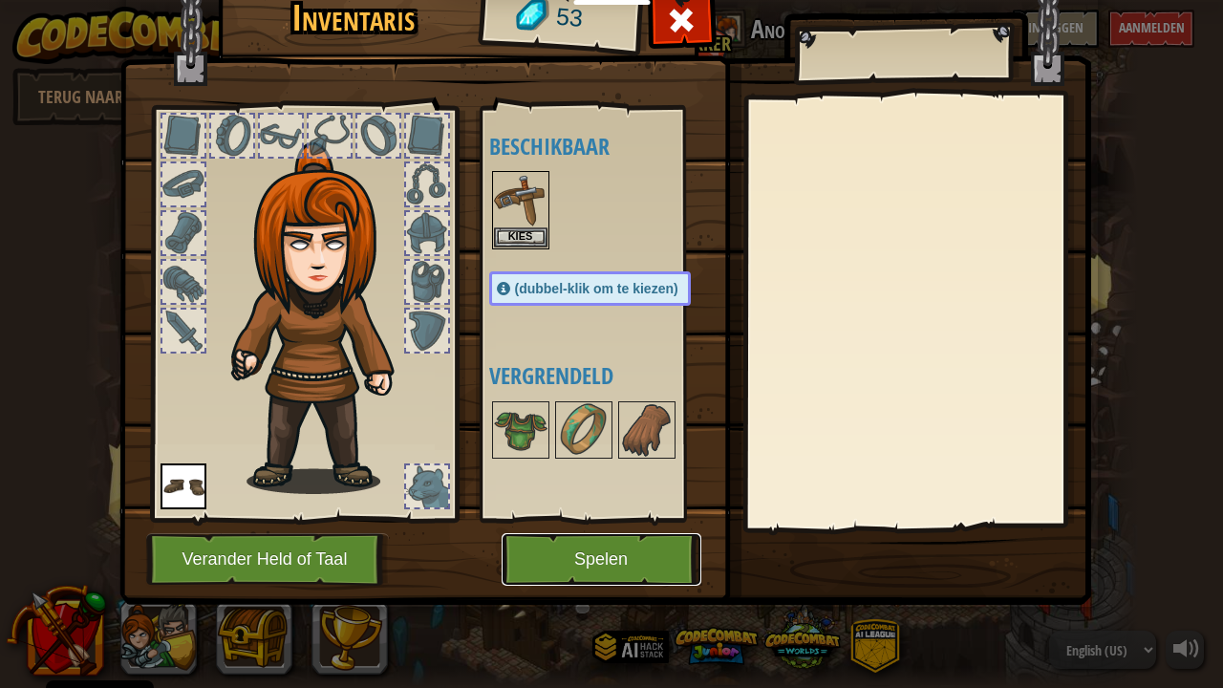
click at [570, 558] on button "Spelen" at bounding box center [601, 559] width 200 height 53
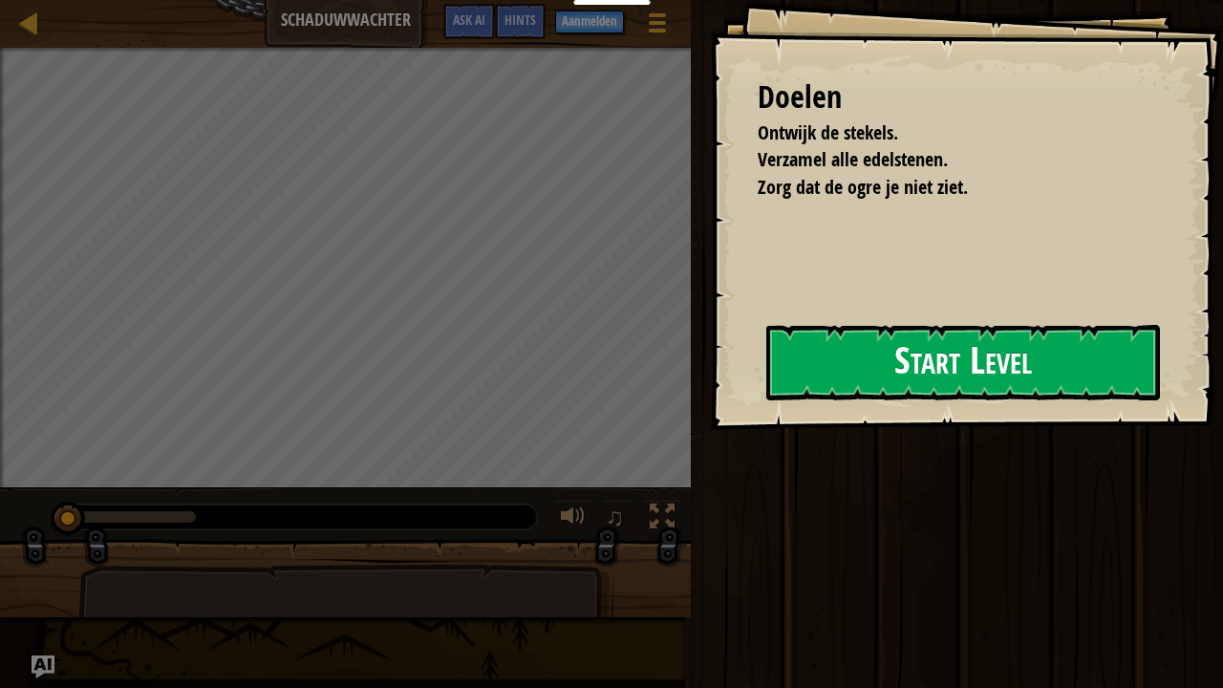
click at [753, 408] on div "Doelen Ontwijk de stekels. Verzamel alle edelstenen. Zorg dat de ogre je niet z…" at bounding box center [966, 215] width 513 height 430
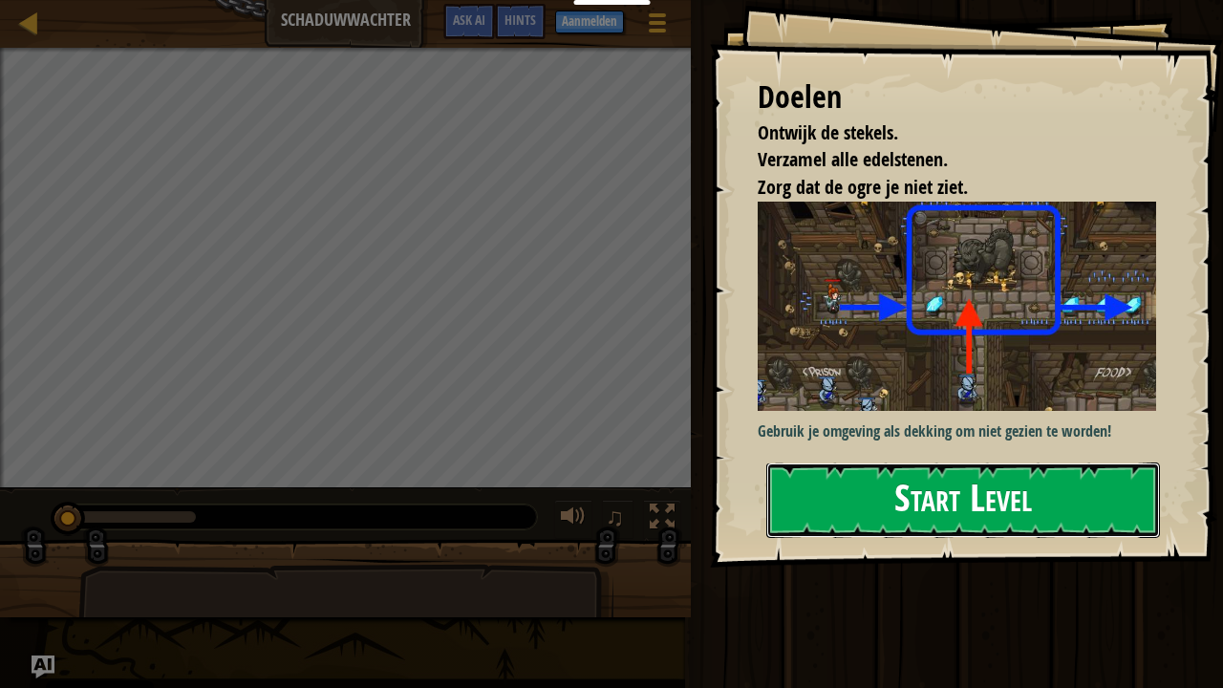
click at [848, 485] on button "Start Level" at bounding box center [963, 499] width 394 height 75
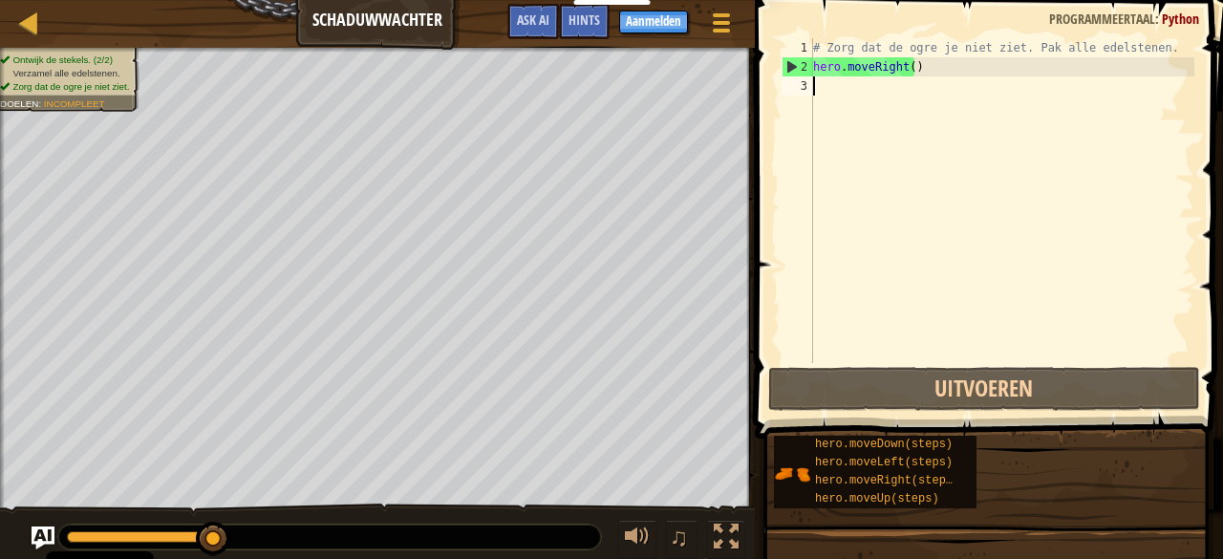
select select "nl-[GEOGRAPHIC_DATA]"
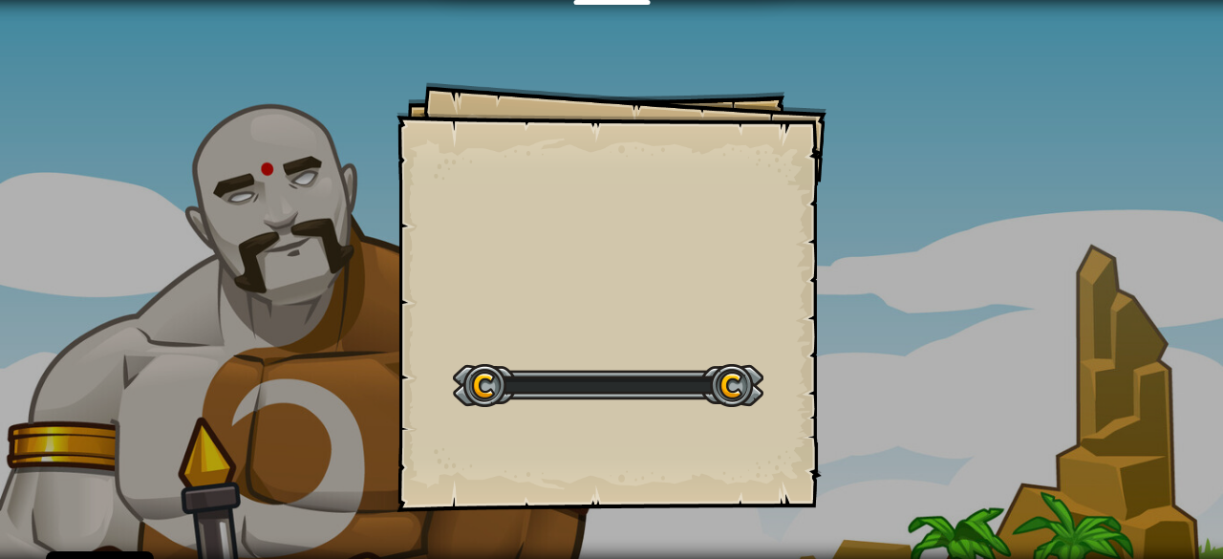
select select "nl-[GEOGRAPHIC_DATA]"
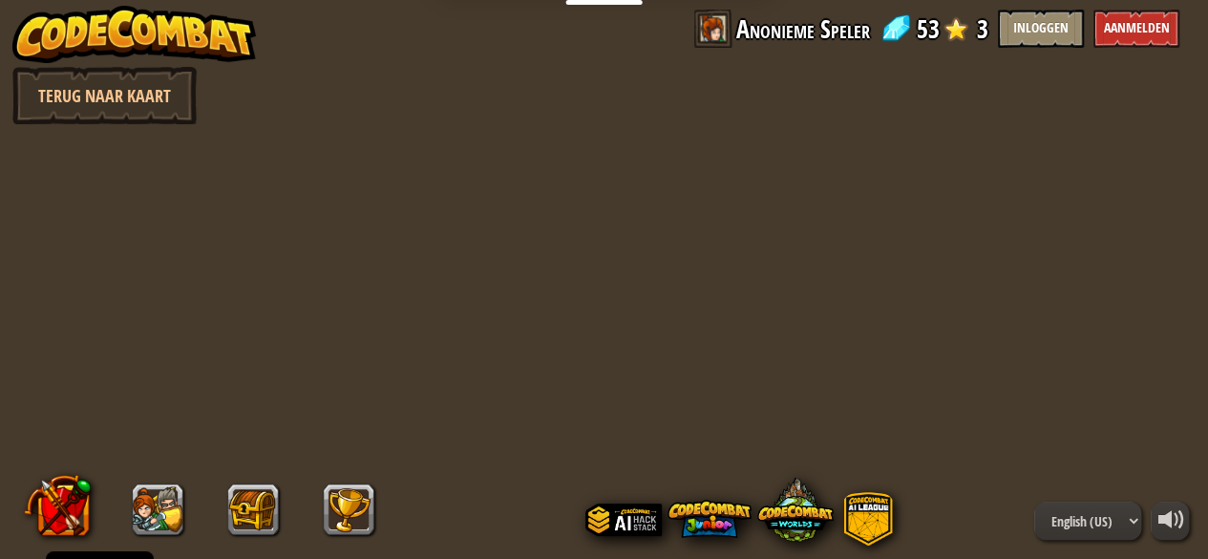
select select "nl-[GEOGRAPHIC_DATA]"
